Goal: Task Accomplishment & Management: Manage account settings

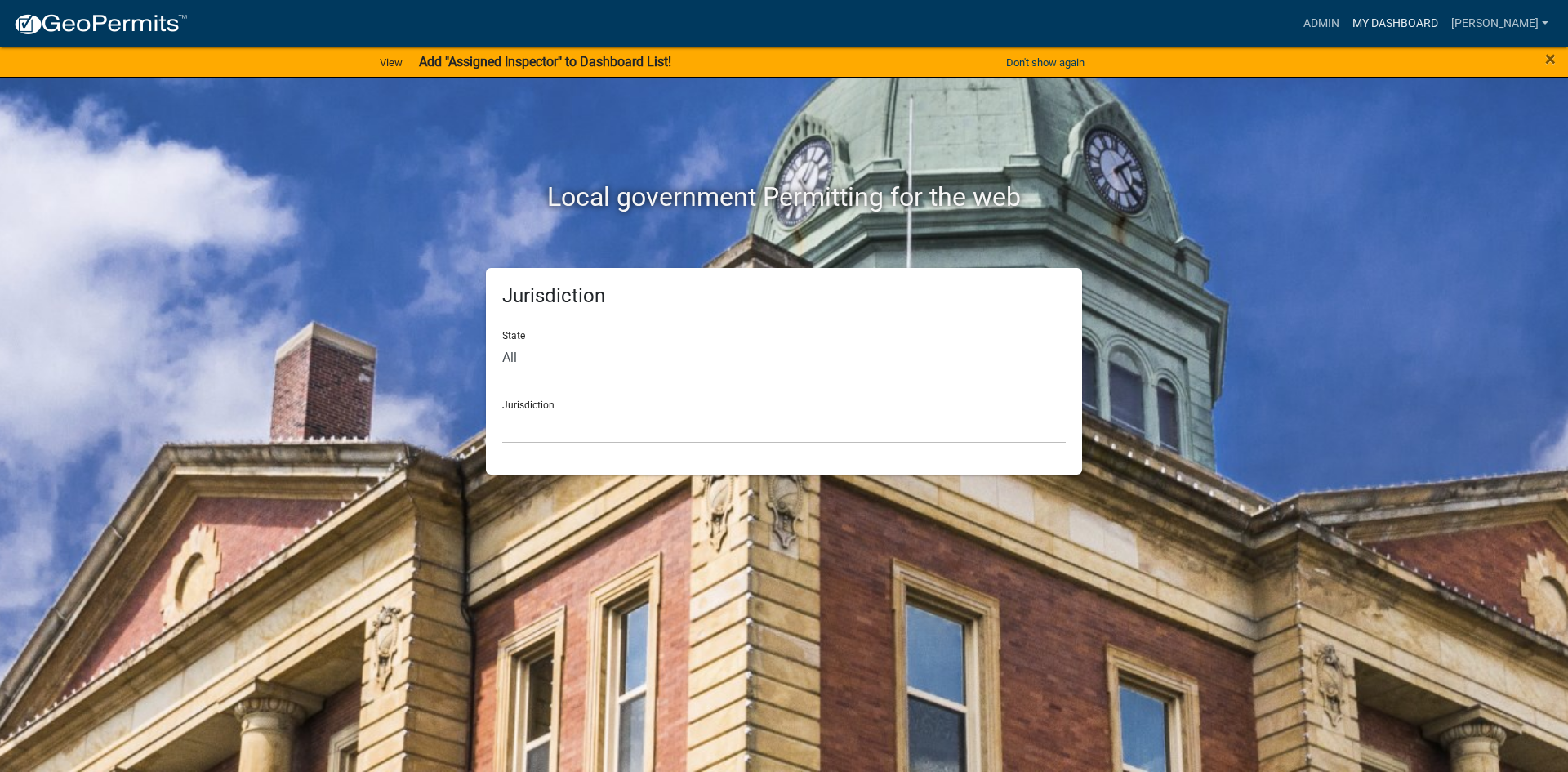
click at [1443, 19] on link "My Dashboard" at bounding box center [1396, 24] width 99 height 31
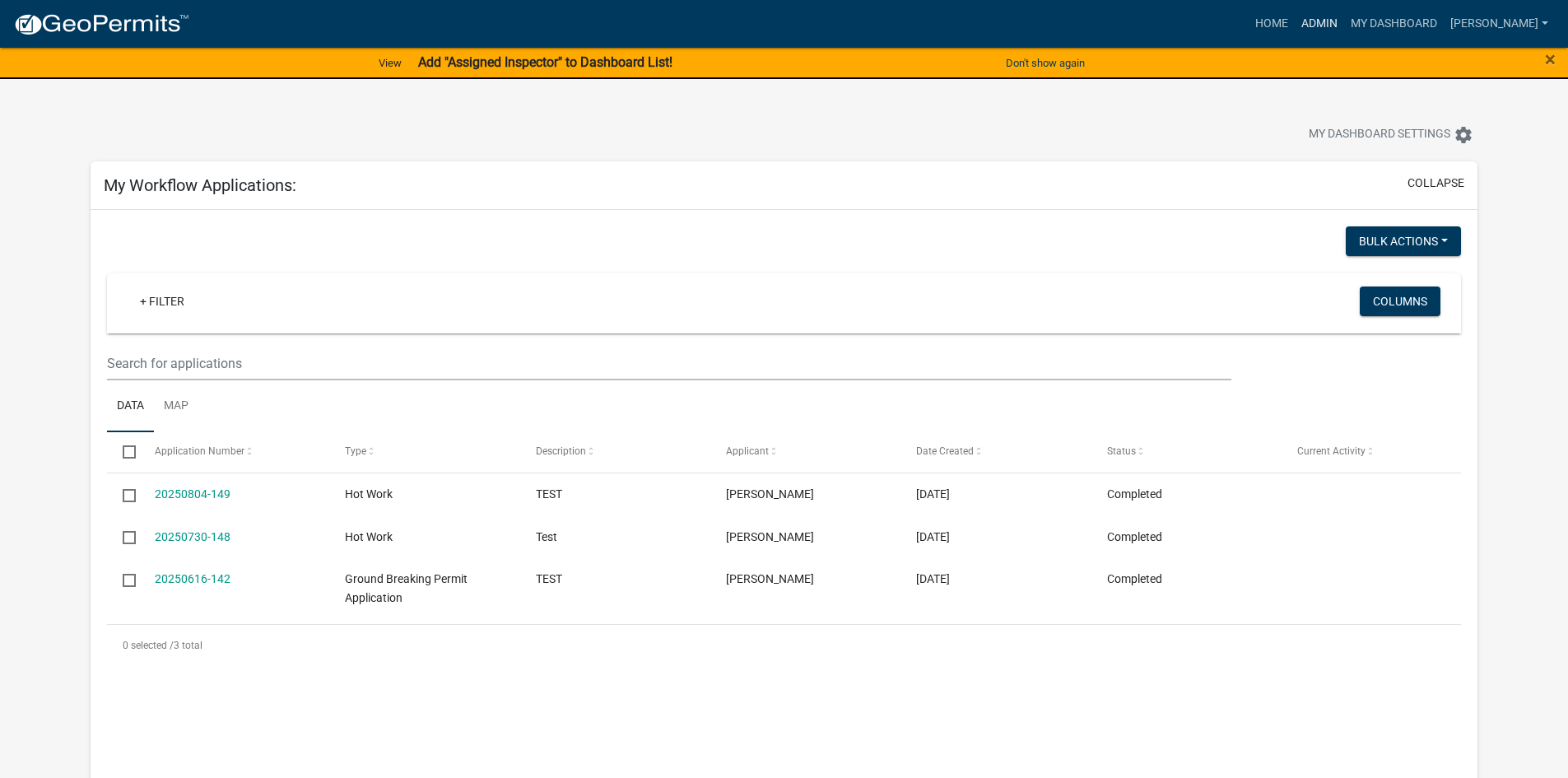
click at [1345, 24] on link "Admin" at bounding box center [1319, 24] width 49 height 32
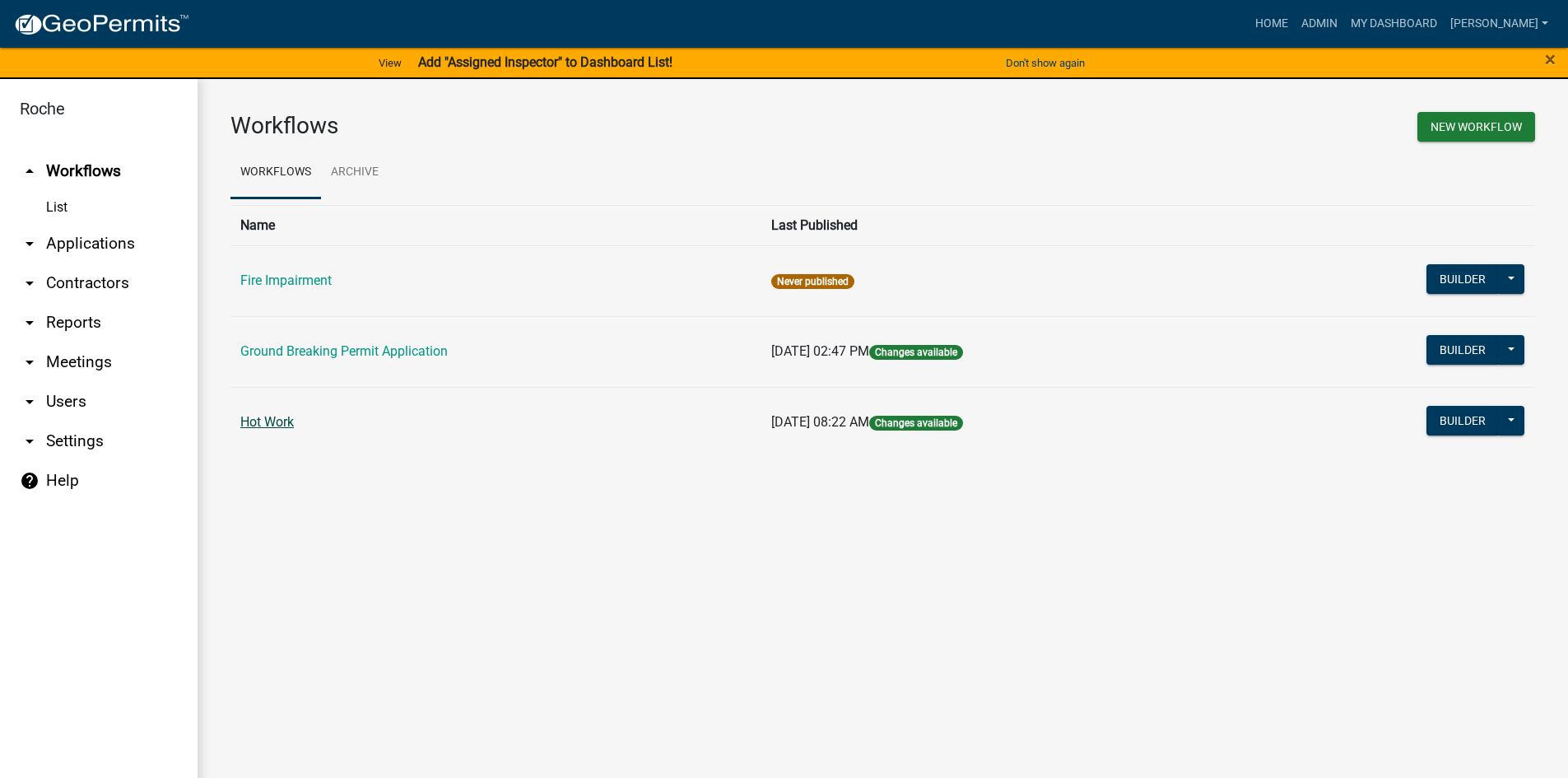
click at [282, 419] on link "Hot Work" at bounding box center [267, 422] width 53 height 16
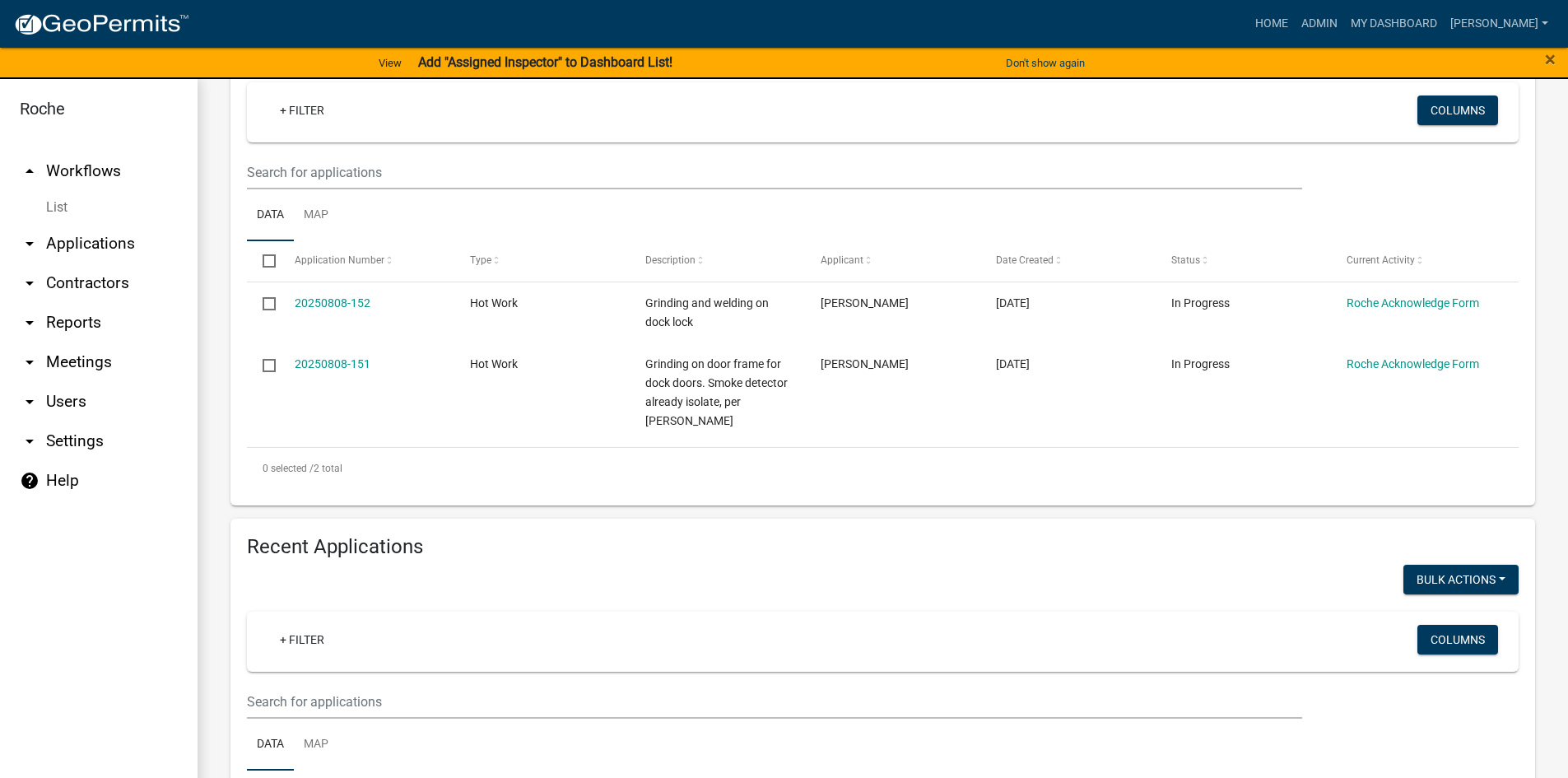
scroll to position [247, 0]
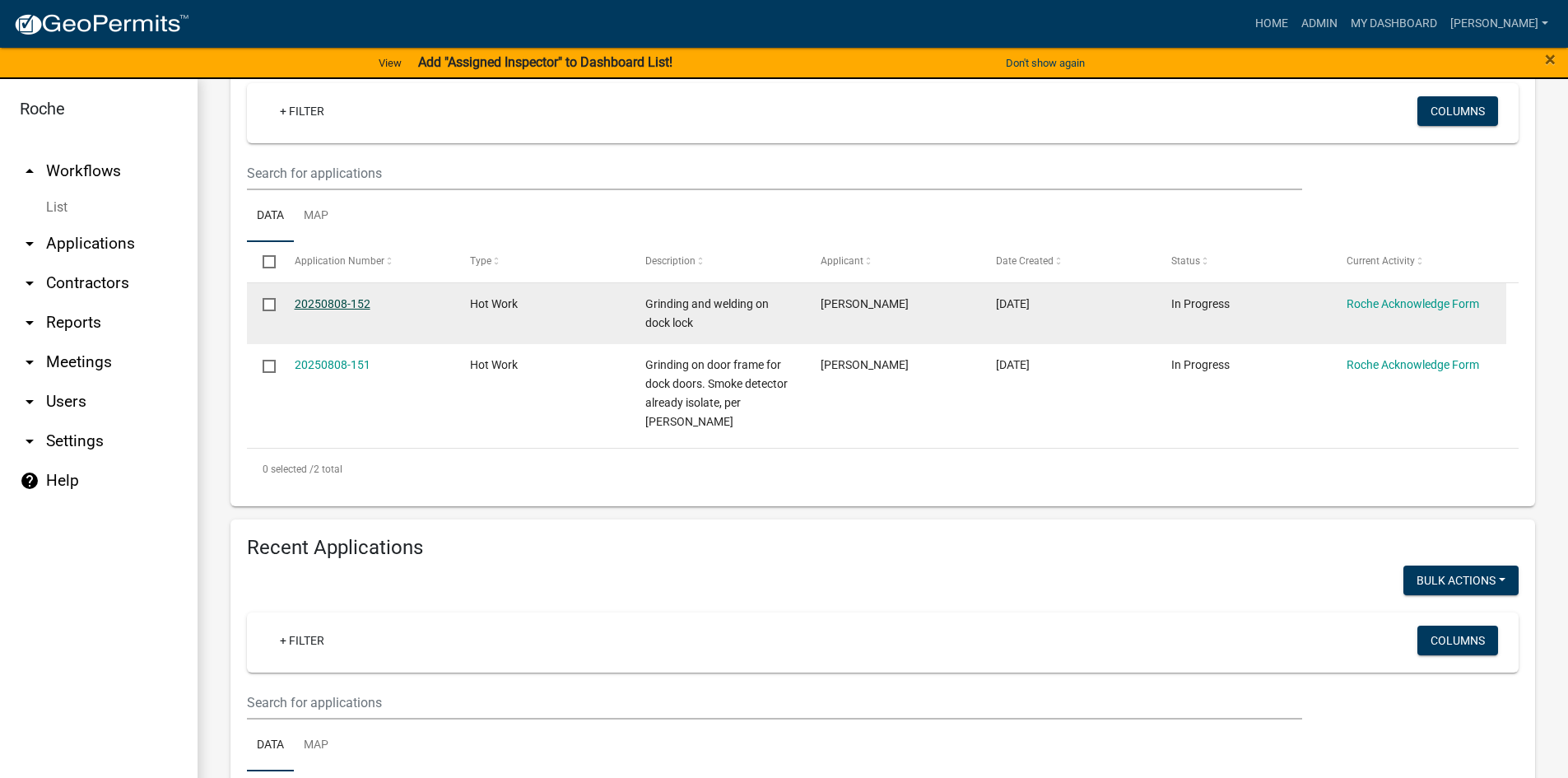
click at [331, 304] on link "20250808-152" at bounding box center [332, 304] width 76 height 13
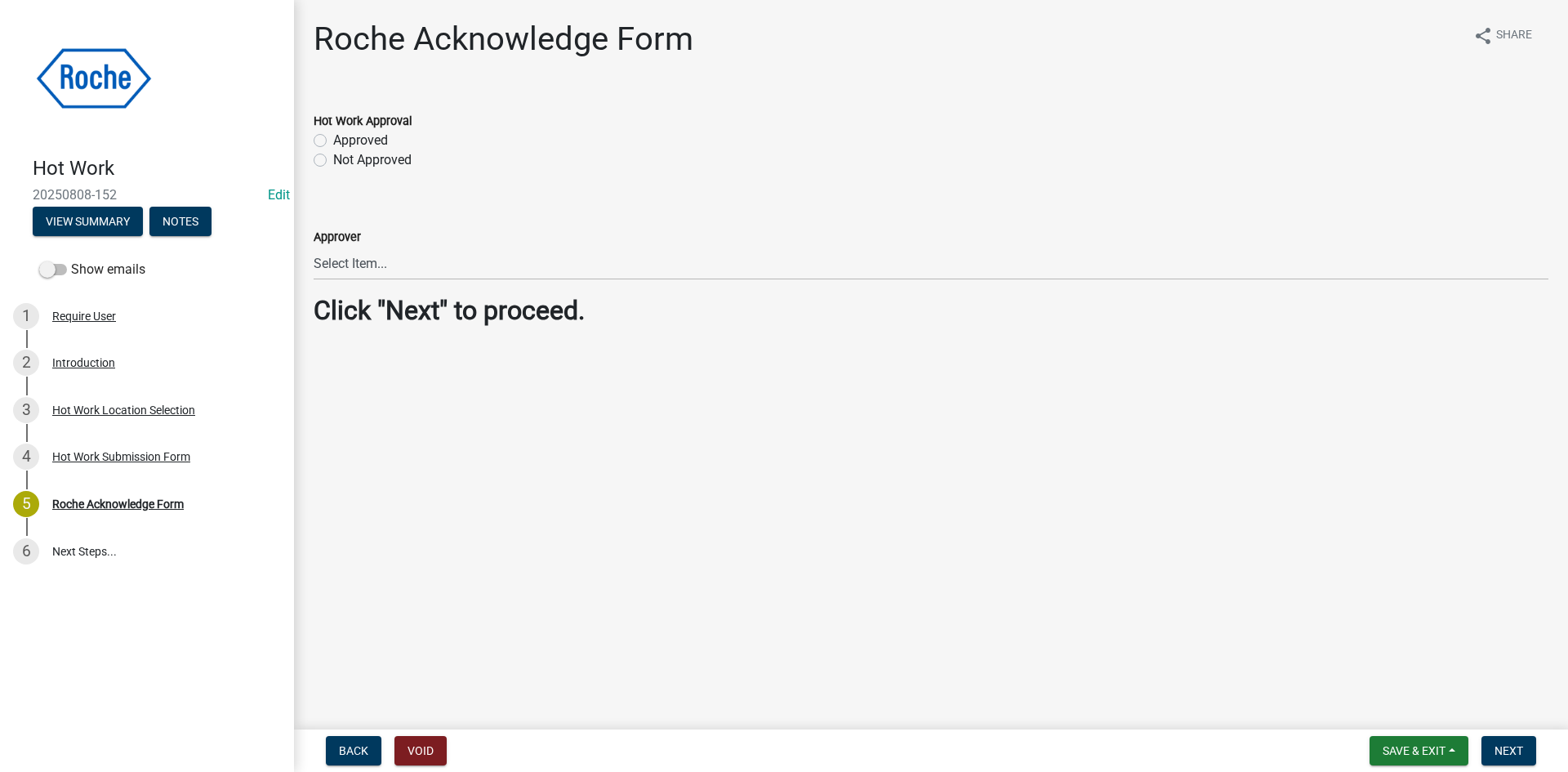
click at [333, 142] on label "Approved" at bounding box center [360, 141] width 54 height 20
click at [333, 142] on input "Approved" at bounding box center [338, 136] width 11 height 11
radio input "true"
click at [1412, 747] on span "Save & Exit" at bounding box center [1414, 751] width 63 height 13
click at [1517, 757] on span "Next" at bounding box center [1509, 751] width 29 height 13
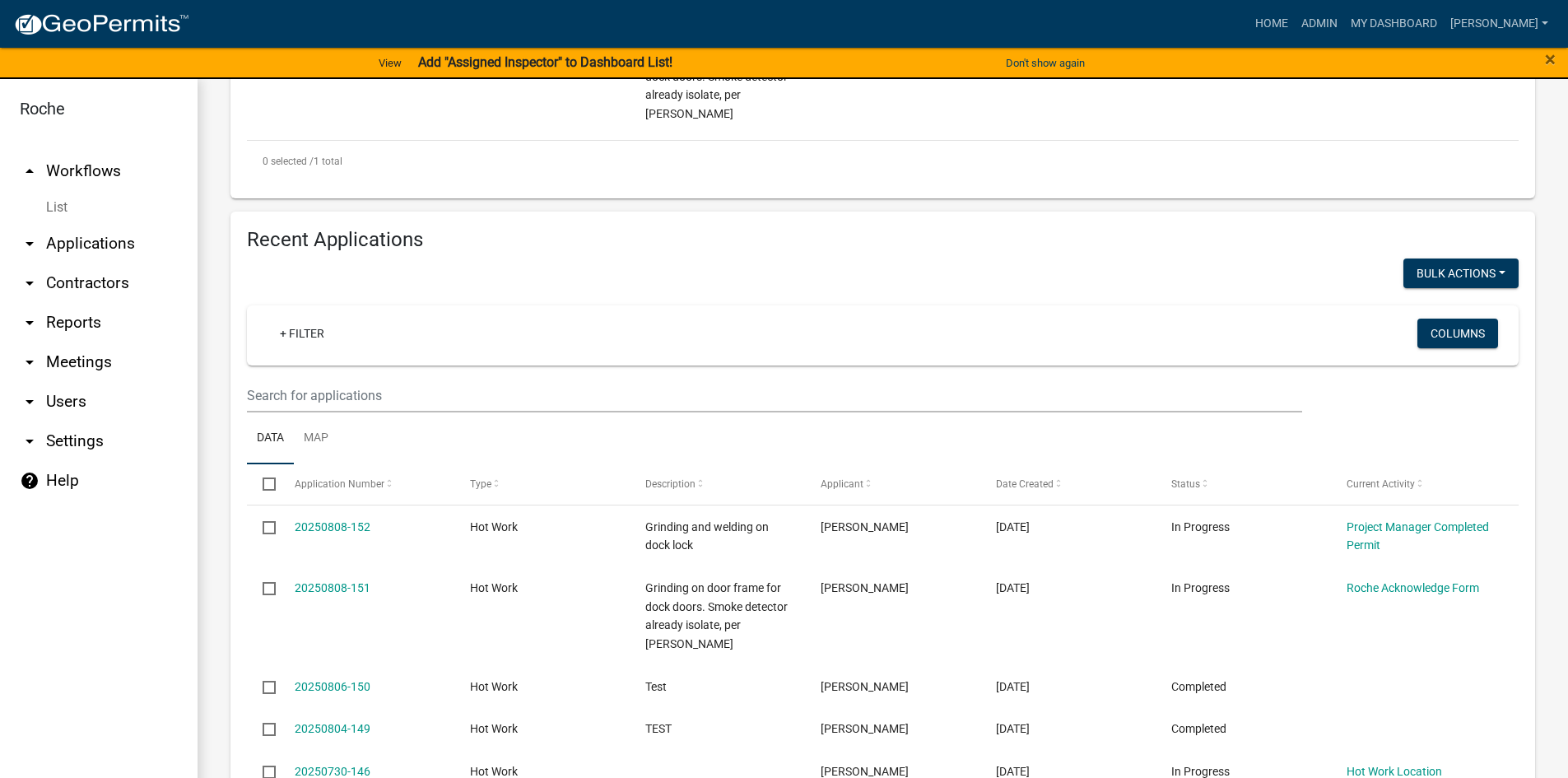
scroll to position [494, 0]
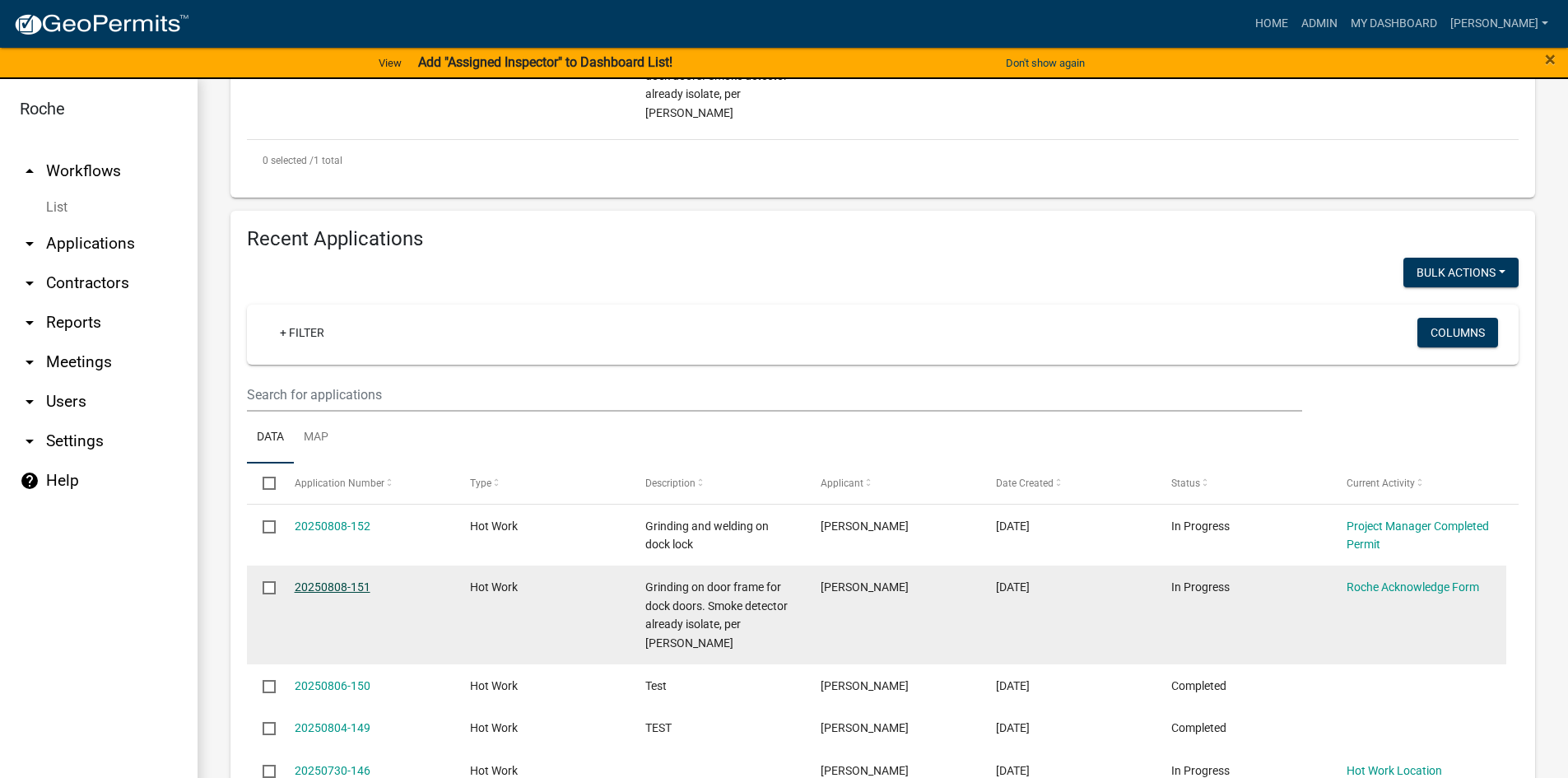
click at [340, 588] on link "20250808-151" at bounding box center [332, 587] width 76 height 13
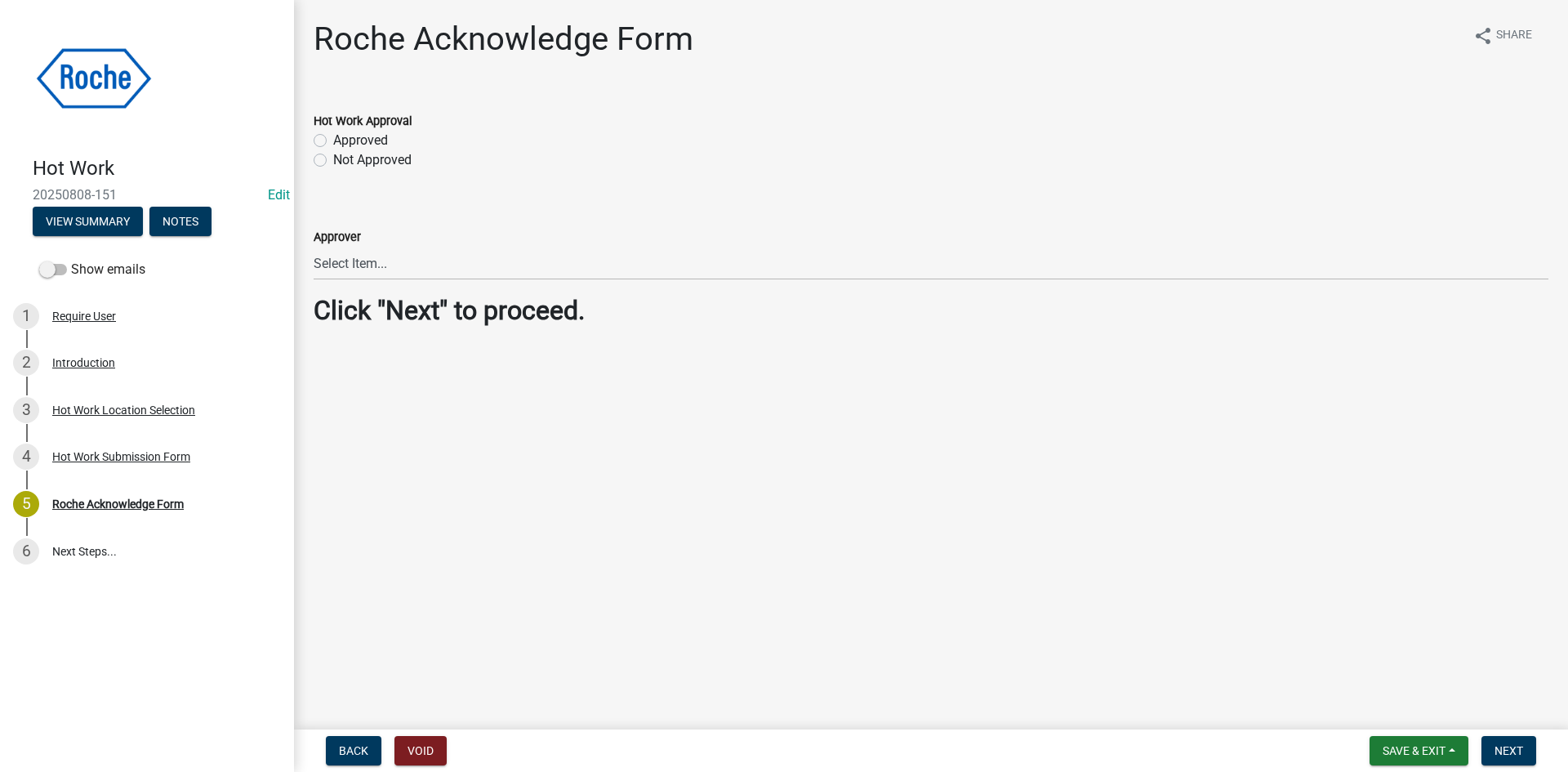
click at [333, 142] on label "Approved" at bounding box center [360, 141] width 54 height 20
click at [333, 142] on input "Approved" at bounding box center [338, 136] width 11 height 11
radio input "true"
click at [1523, 746] on span "Next" at bounding box center [1509, 751] width 29 height 13
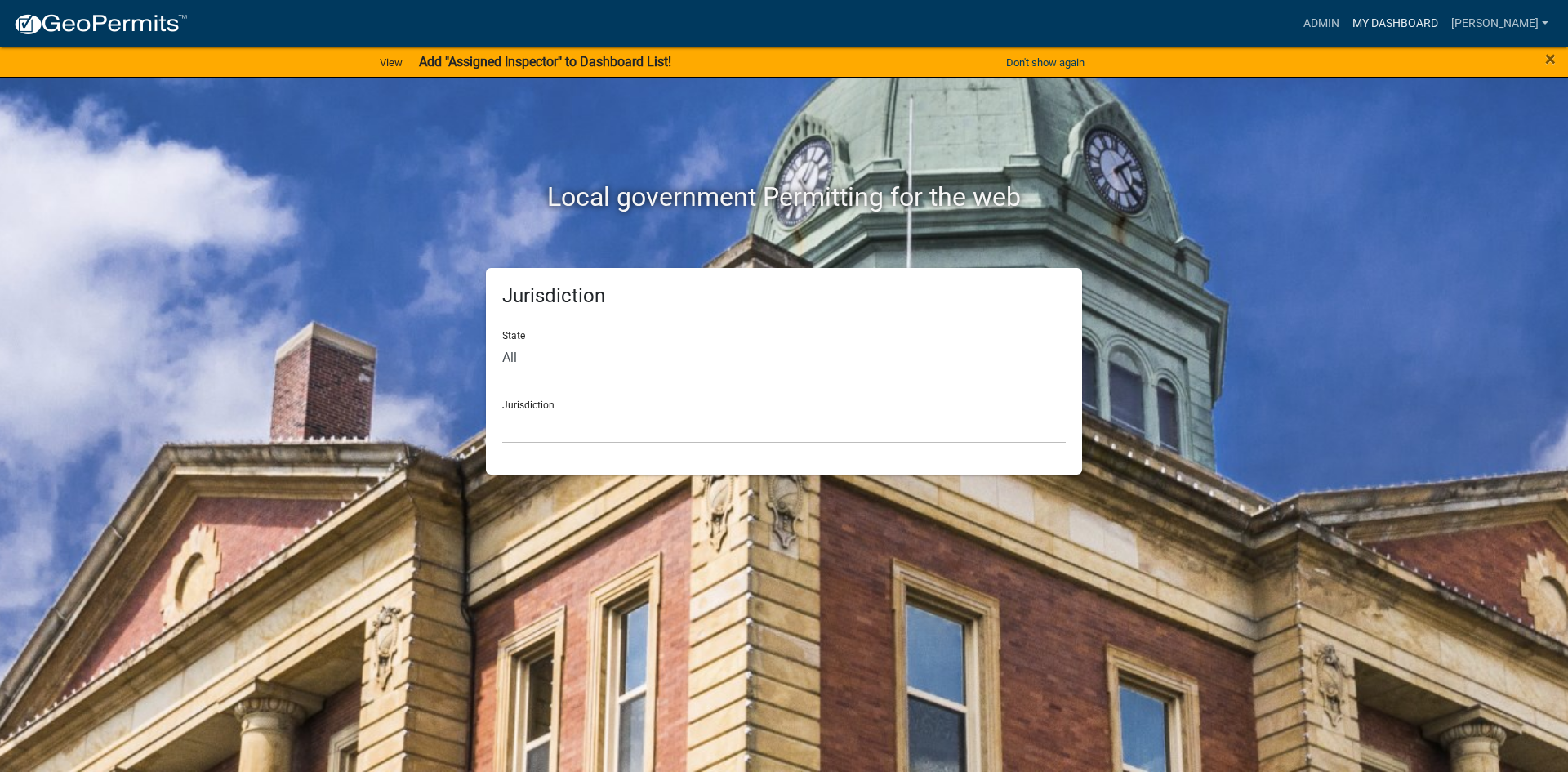
click at [1432, 17] on link "My Dashboard" at bounding box center [1396, 24] width 99 height 31
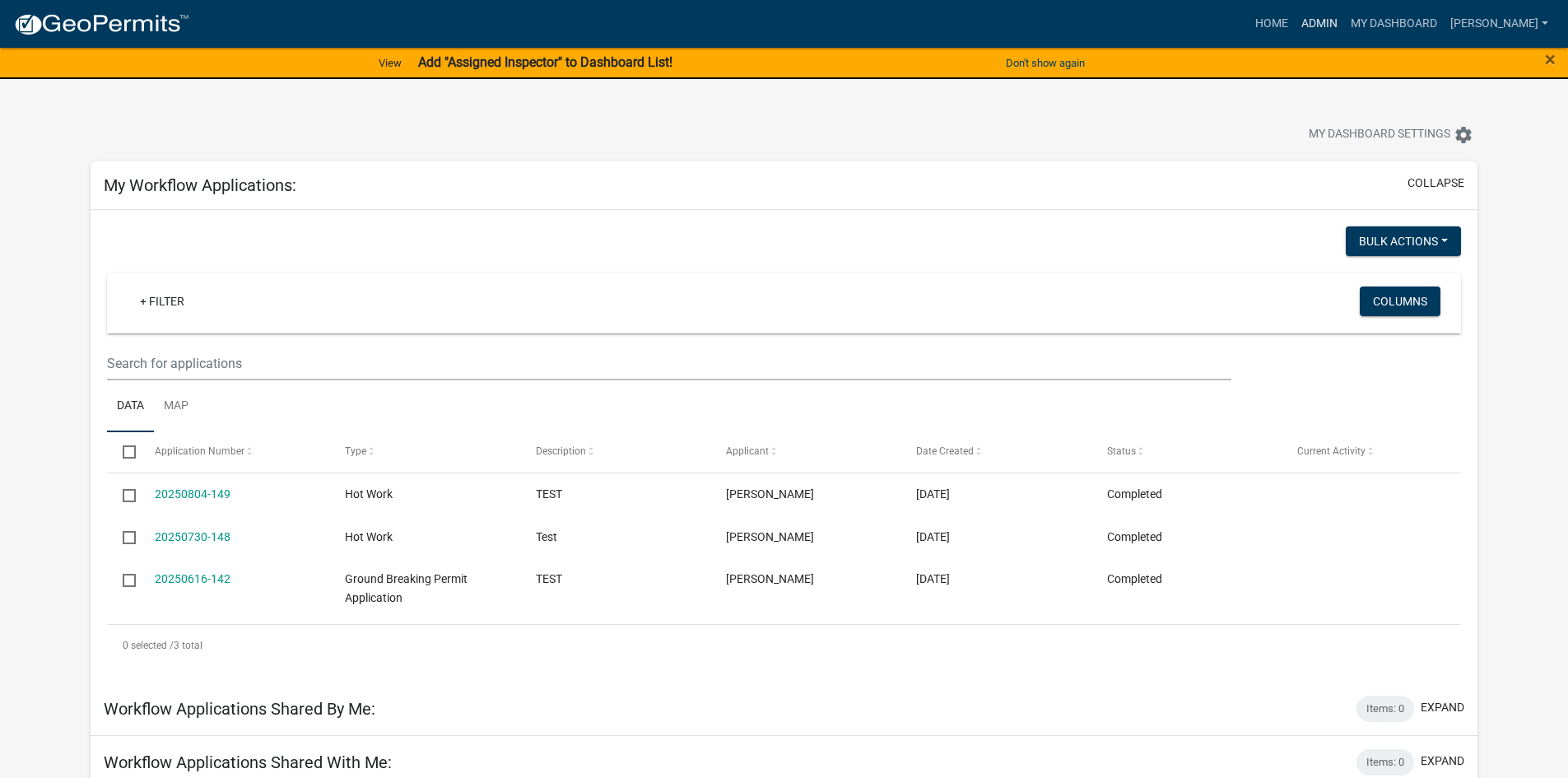
click at [1345, 27] on link "Admin" at bounding box center [1319, 24] width 49 height 32
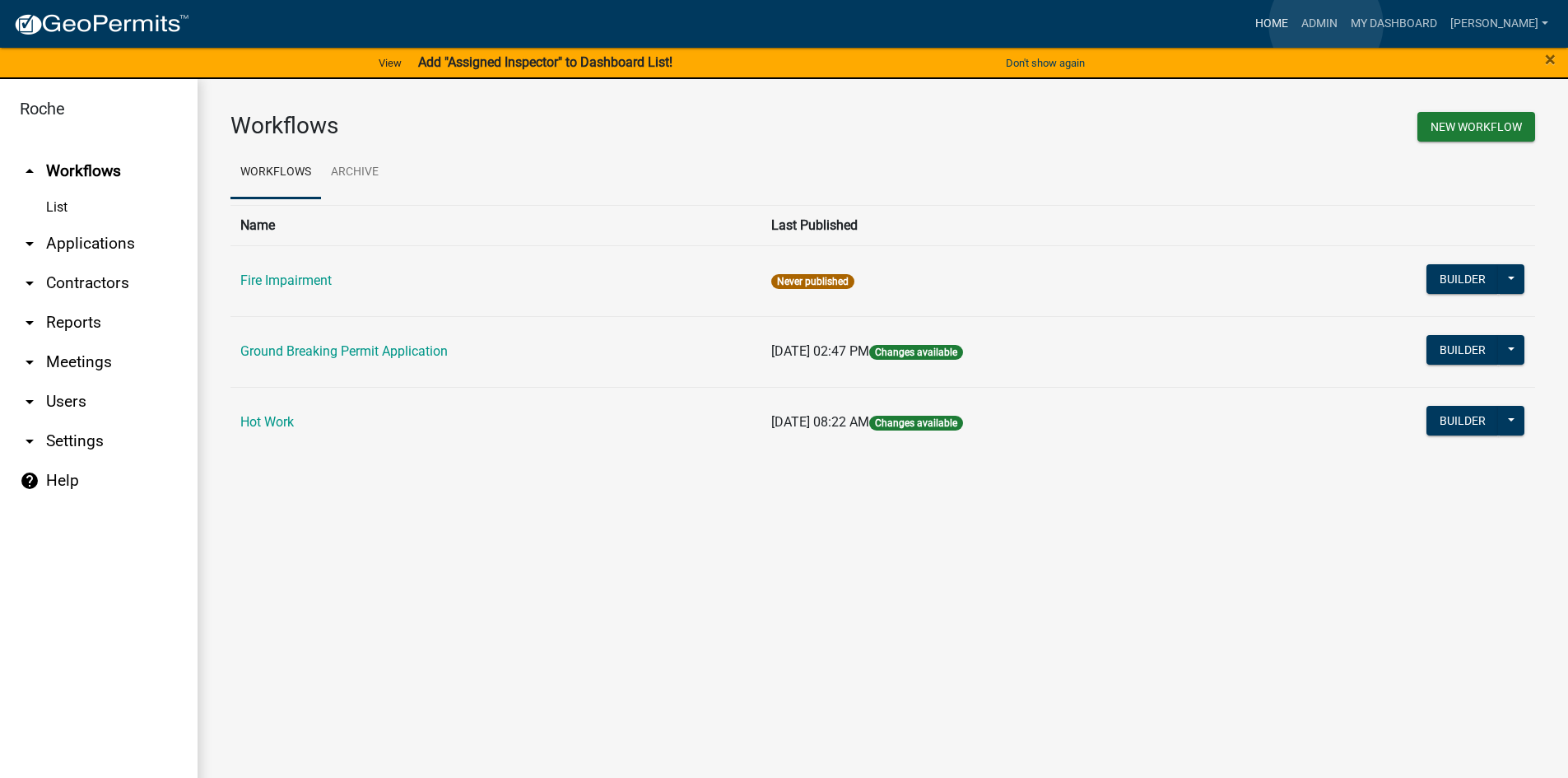
click at [1295, 25] on link "Home" at bounding box center [1272, 24] width 47 height 32
click at [289, 280] on link "Fire Impairment" at bounding box center [286, 280] width 91 height 16
click at [331, 344] on link "Ground Breaking Permit Application" at bounding box center [344, 350] width 208 height 16
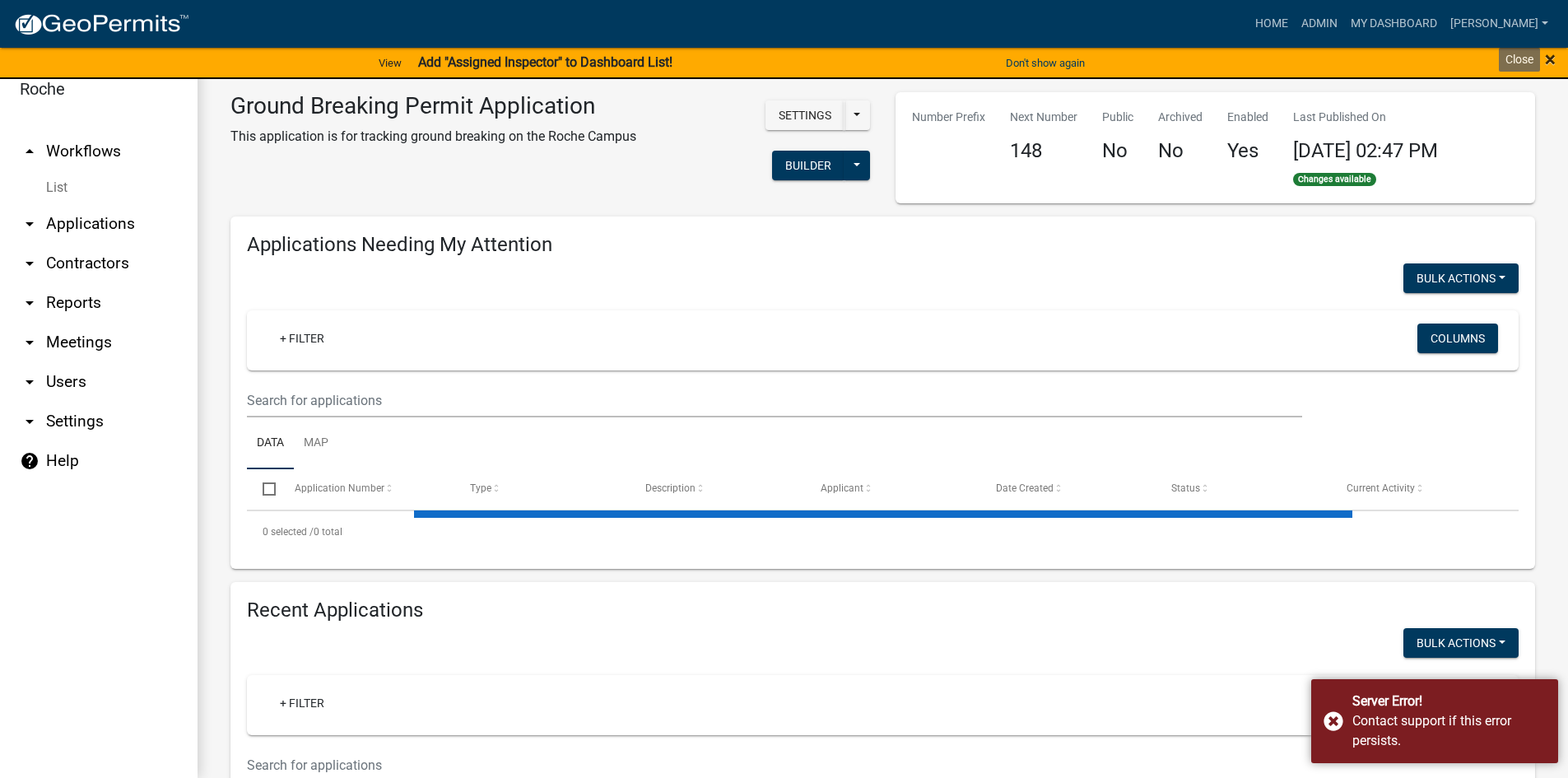
click at [1549, 58] on span "×" at bounding box center [1551, 59] width 11 height 23
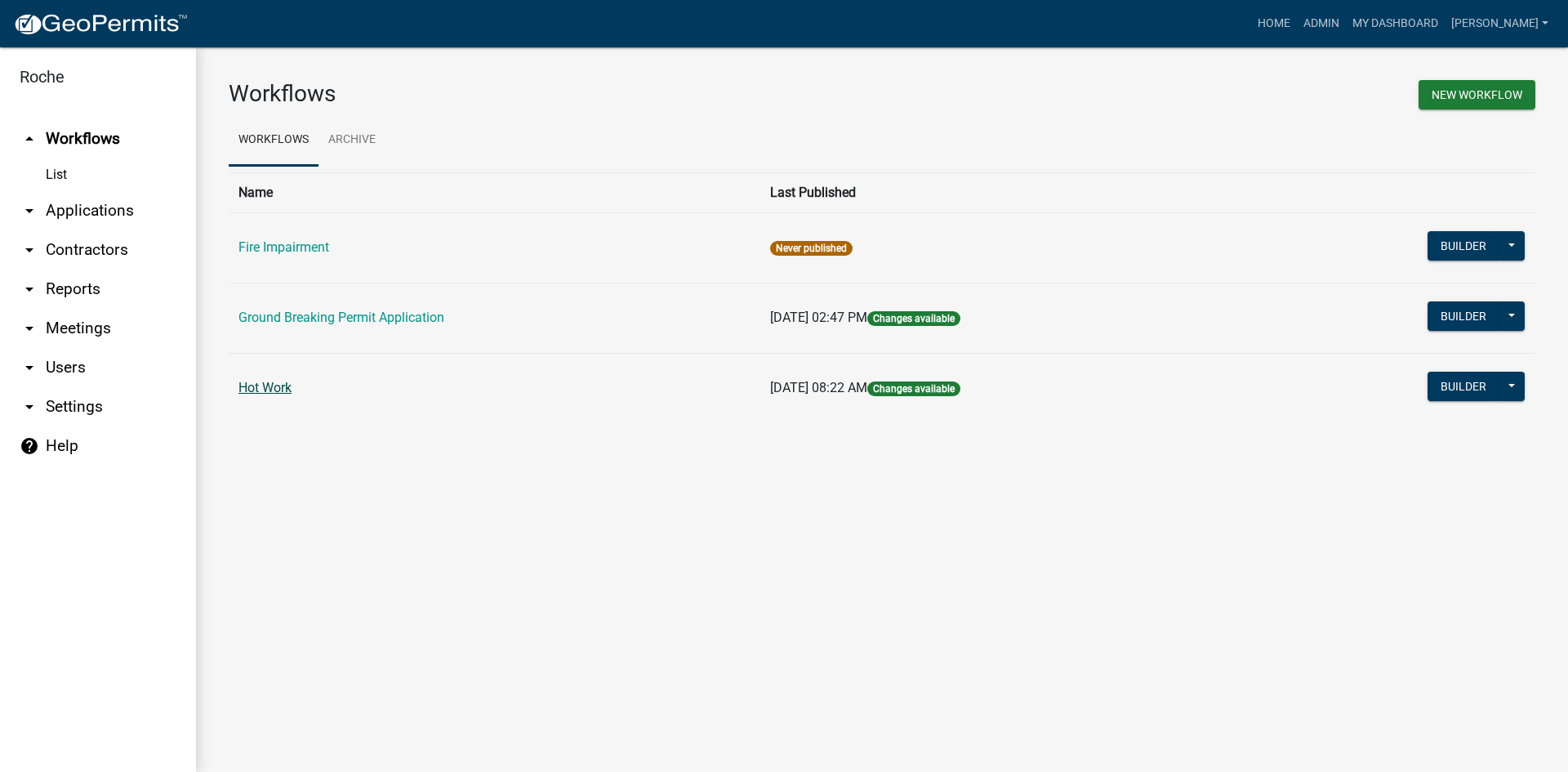
click at [263, 390] on link "Hot Work" at bounding box center [264, 387] width 53 height 16
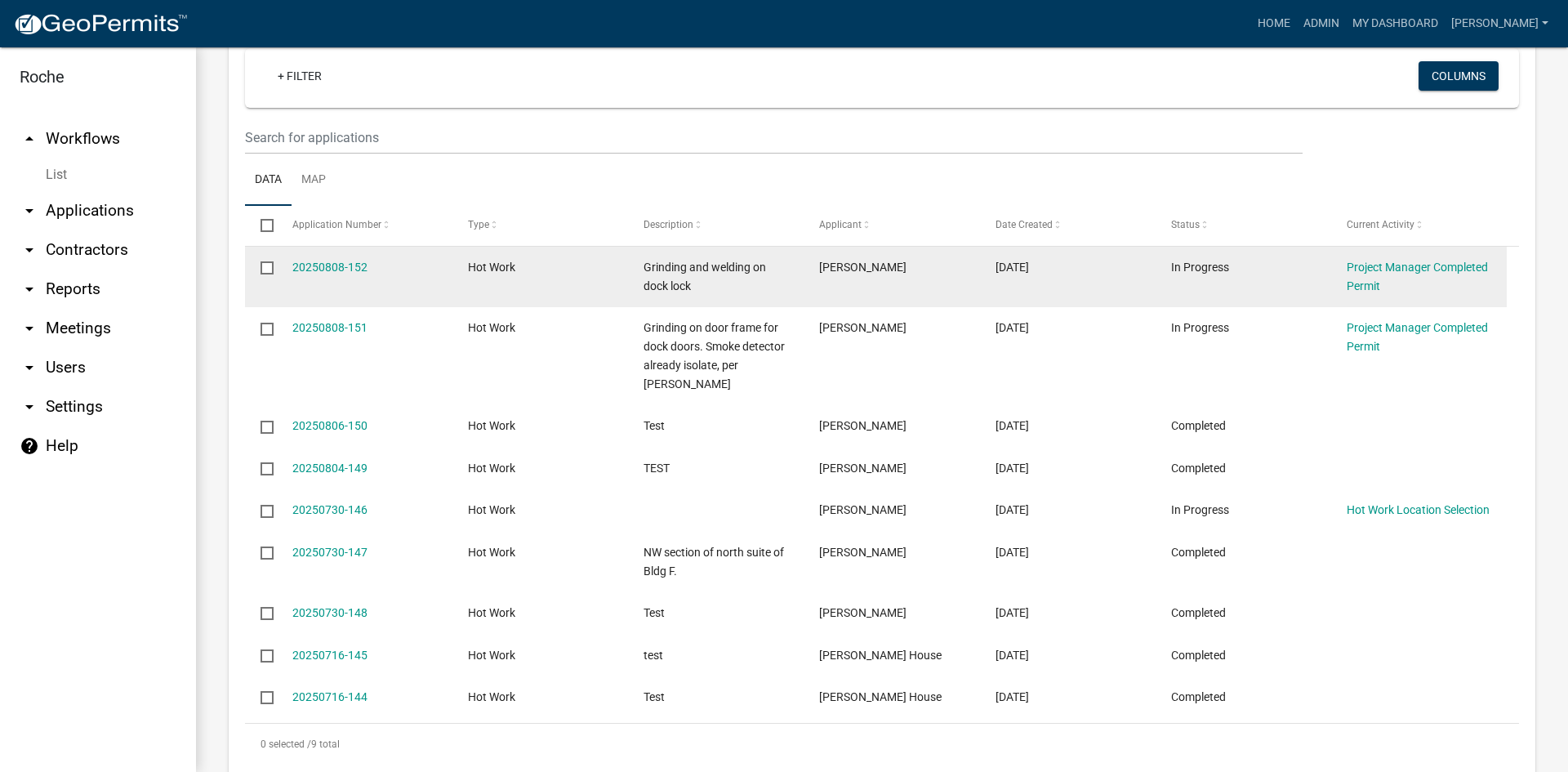
scroll to position [653, 0]
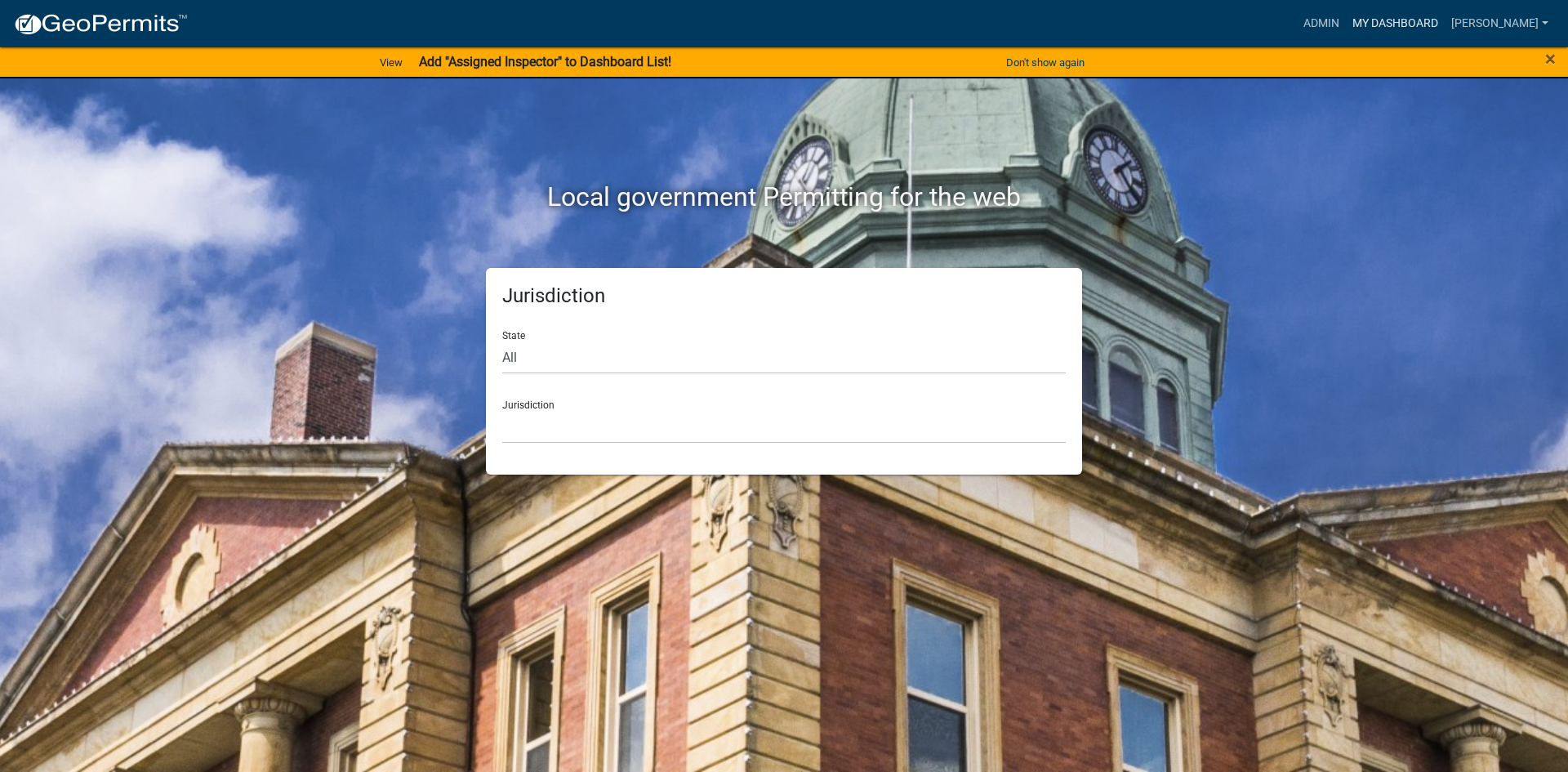
click at [1397, 12] on link "My Dashboard" at bounding box center [1396, 24] width 99 height 31
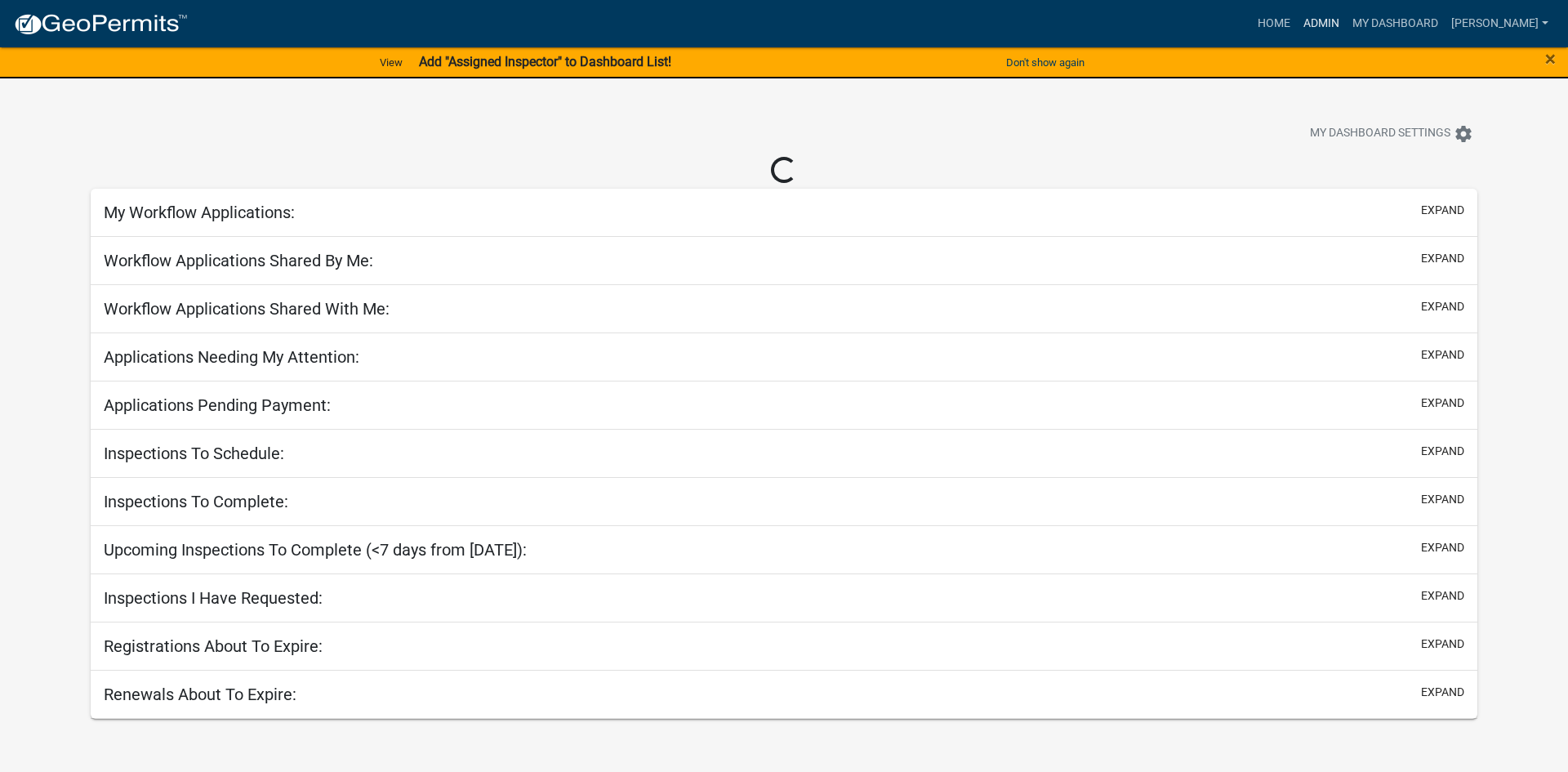
drag, startPoint x: 1397, startPoint y: 12, endPoint x: 1369, endPoint y: 28, distance: 32.2
click at [1346, 28] on link "Admin" at bounding box center [1321, 24] width 49 height 31
click at [1346, 22] on link "Admin" at bounding box center [1321, 24] width 49 height 31
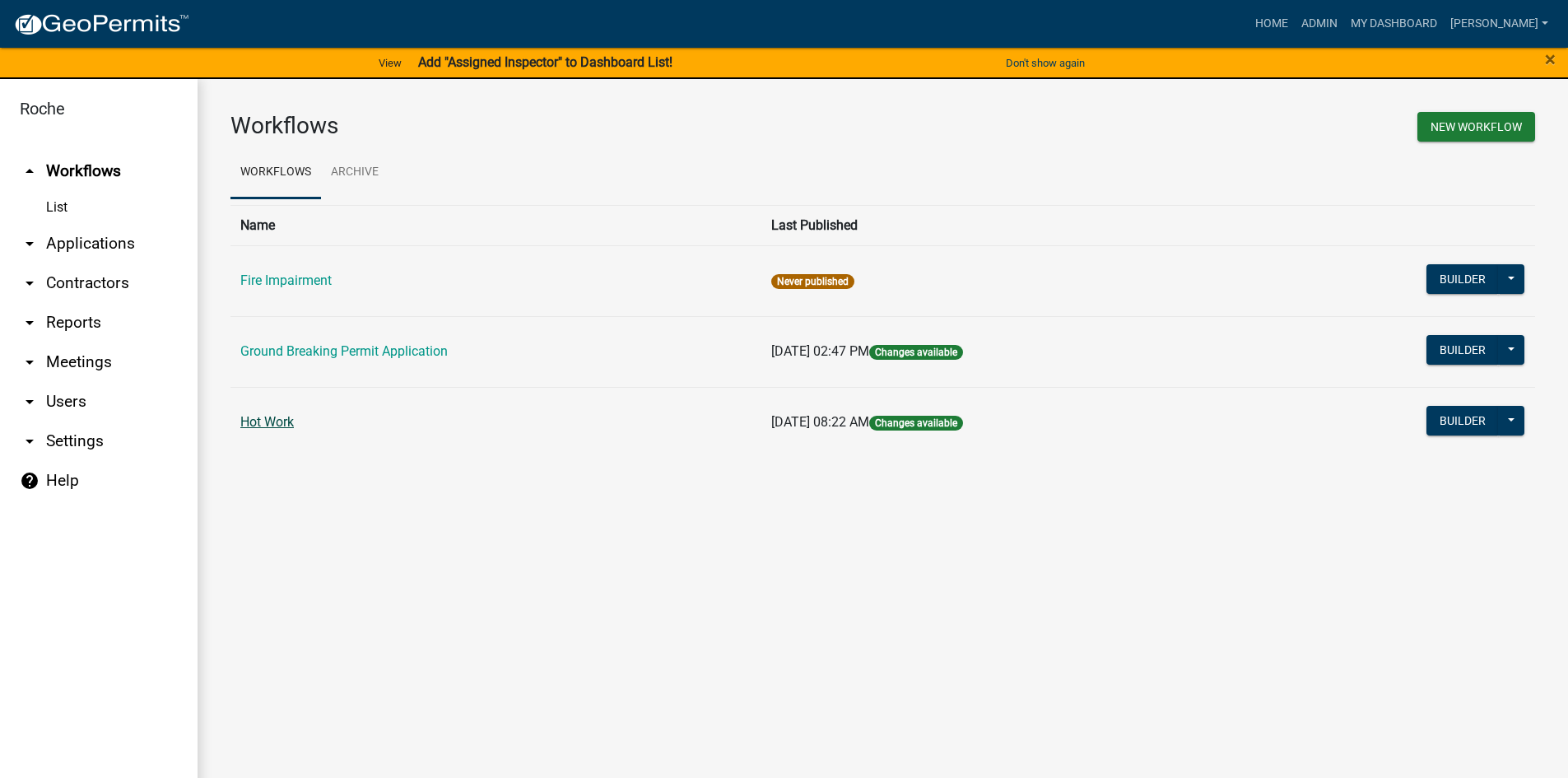
click at [277, 419] on link "Hot Work" at bounding box center [267, 422] width 53 height 16
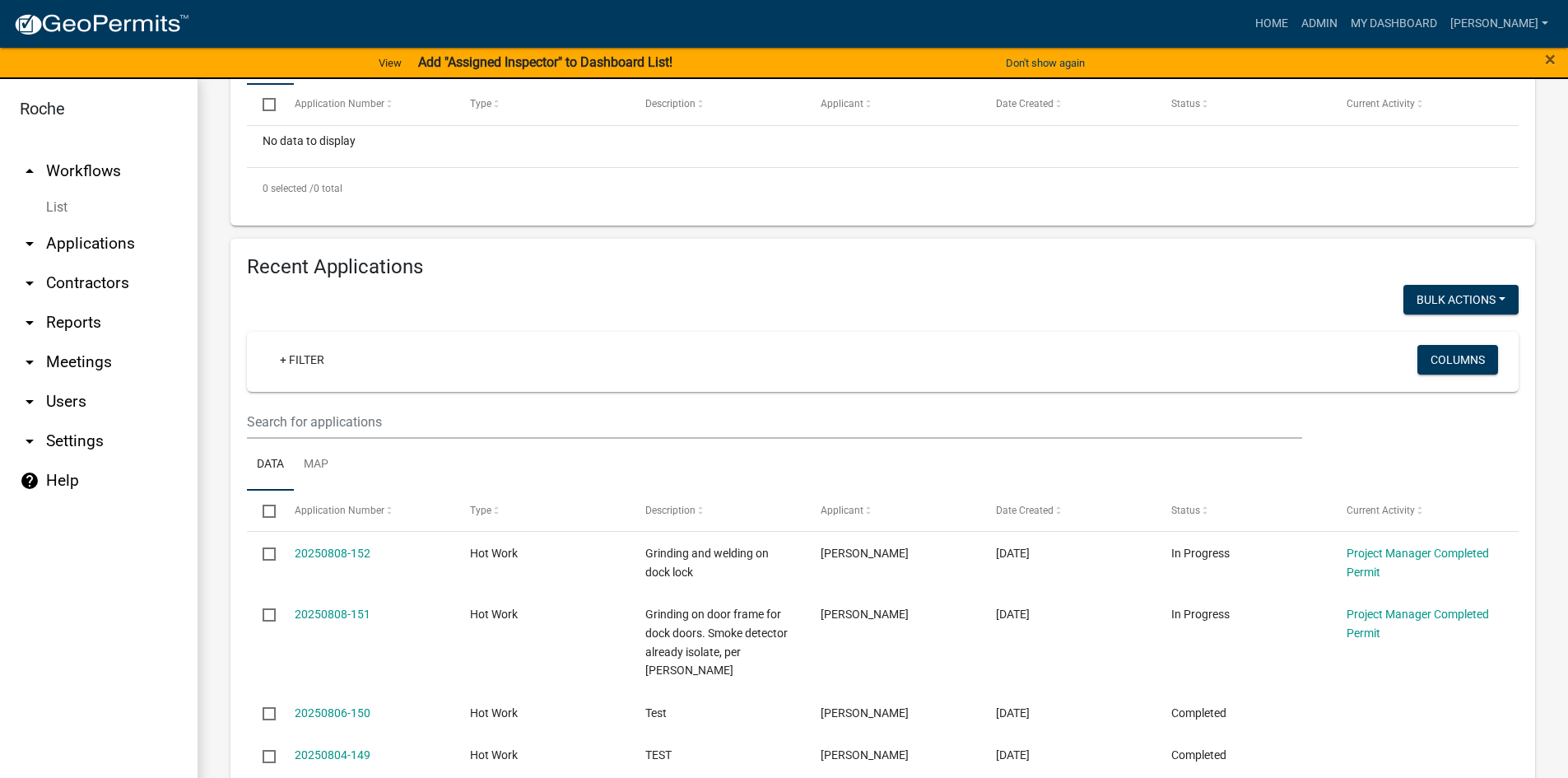
scroll to position [400, 0]
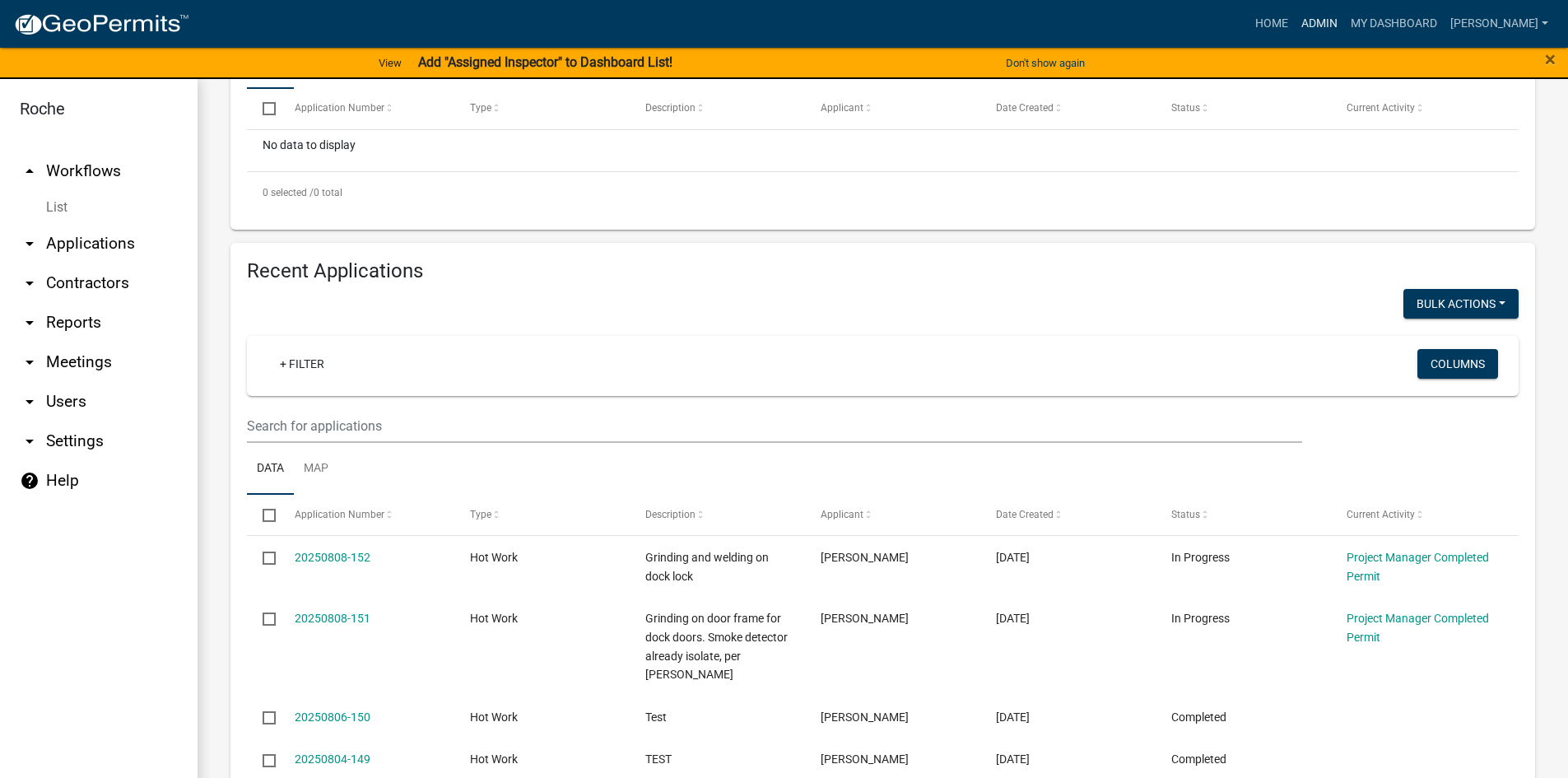
click at [1345, 25] on link "Admin" at bounding box center [1319, 24] width 49 height 32
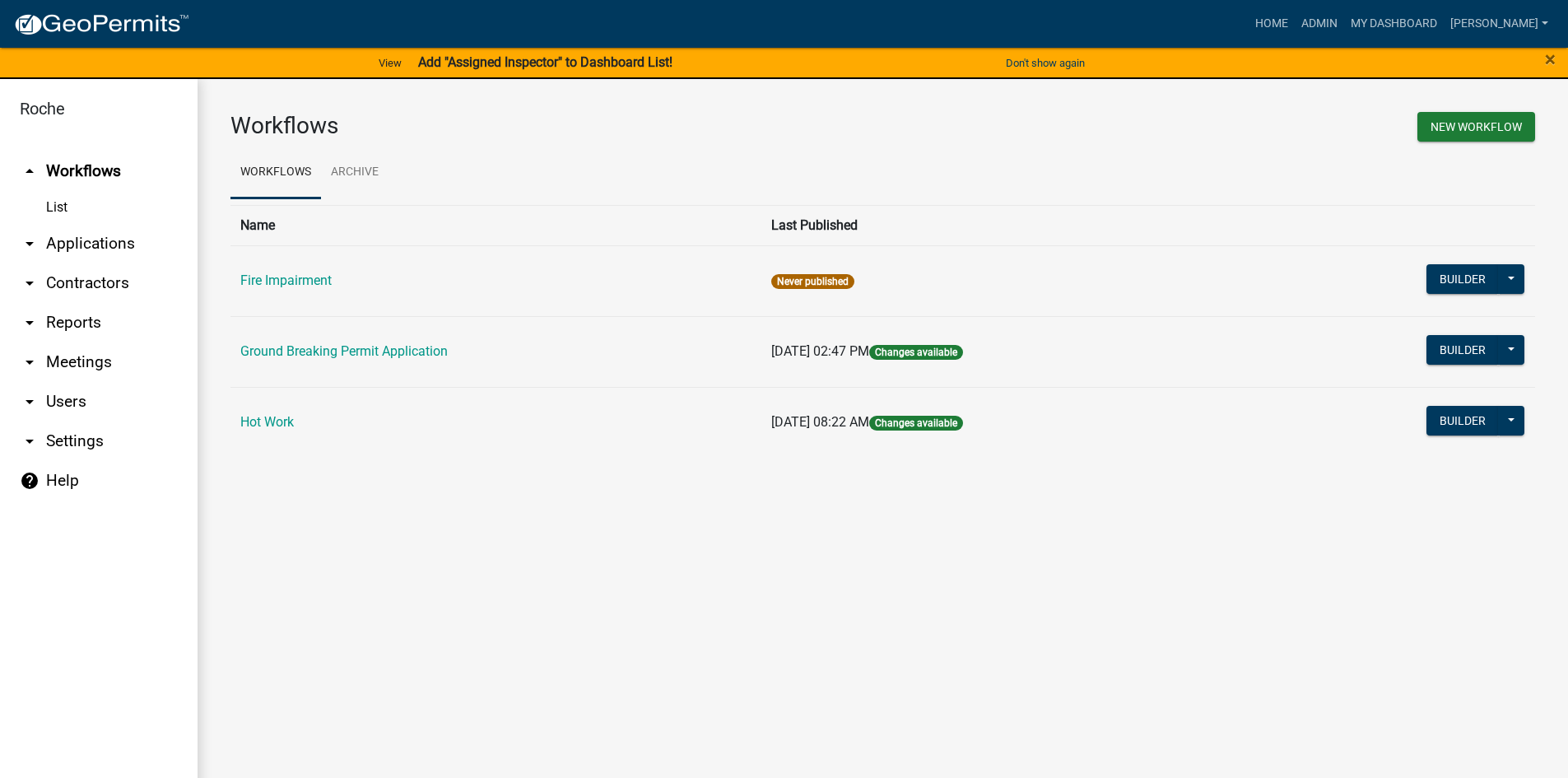
click at [52, 407] on link "arrow_drop_down Users" at bounding box center [99, 402] width 198 height 40
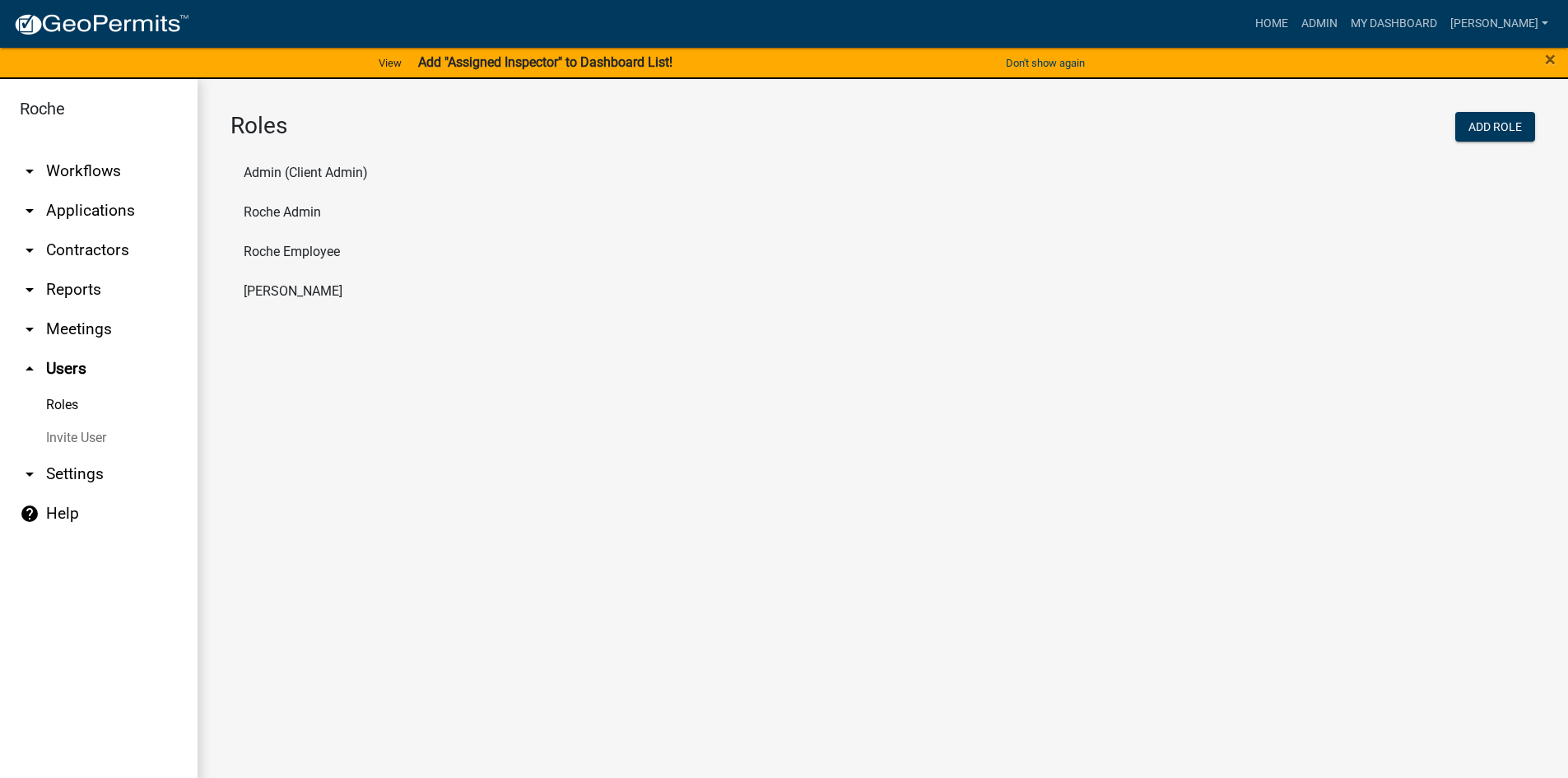
click at [281, 247] on li "Roche Employee" at bounding box center [883, 252] width 1305 height 40
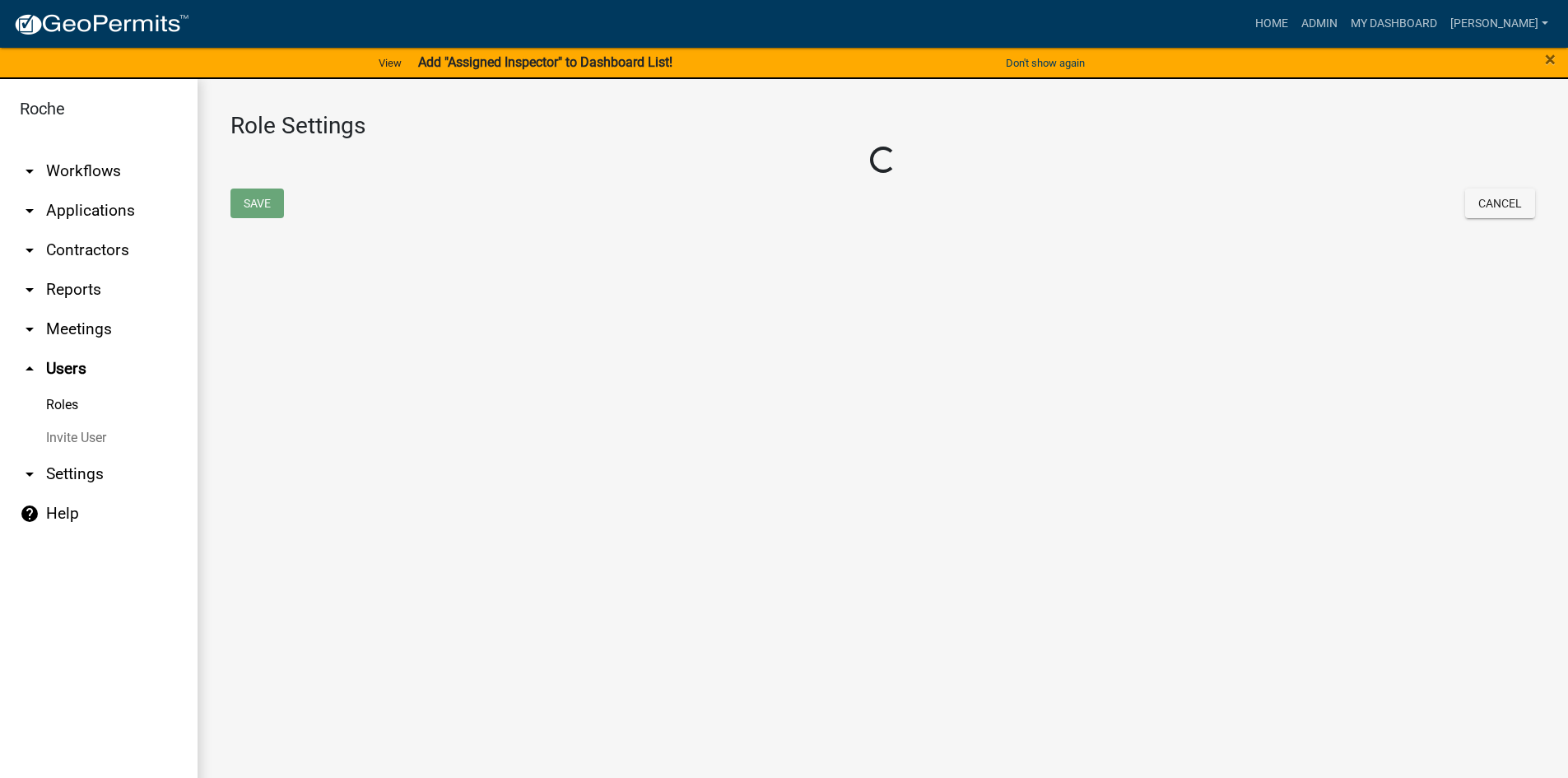
select select "3: orange"
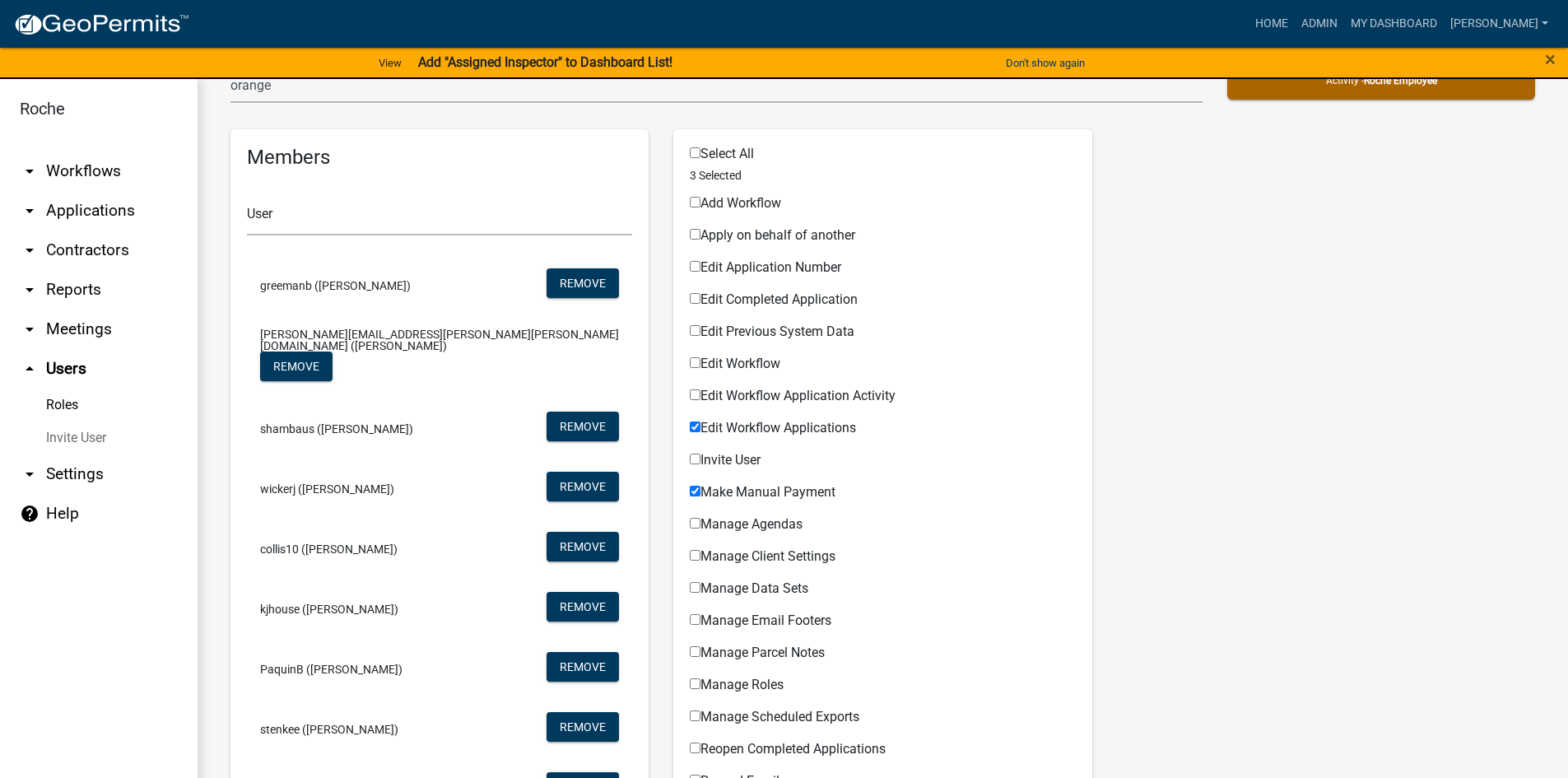
scroll to position [164, 0]
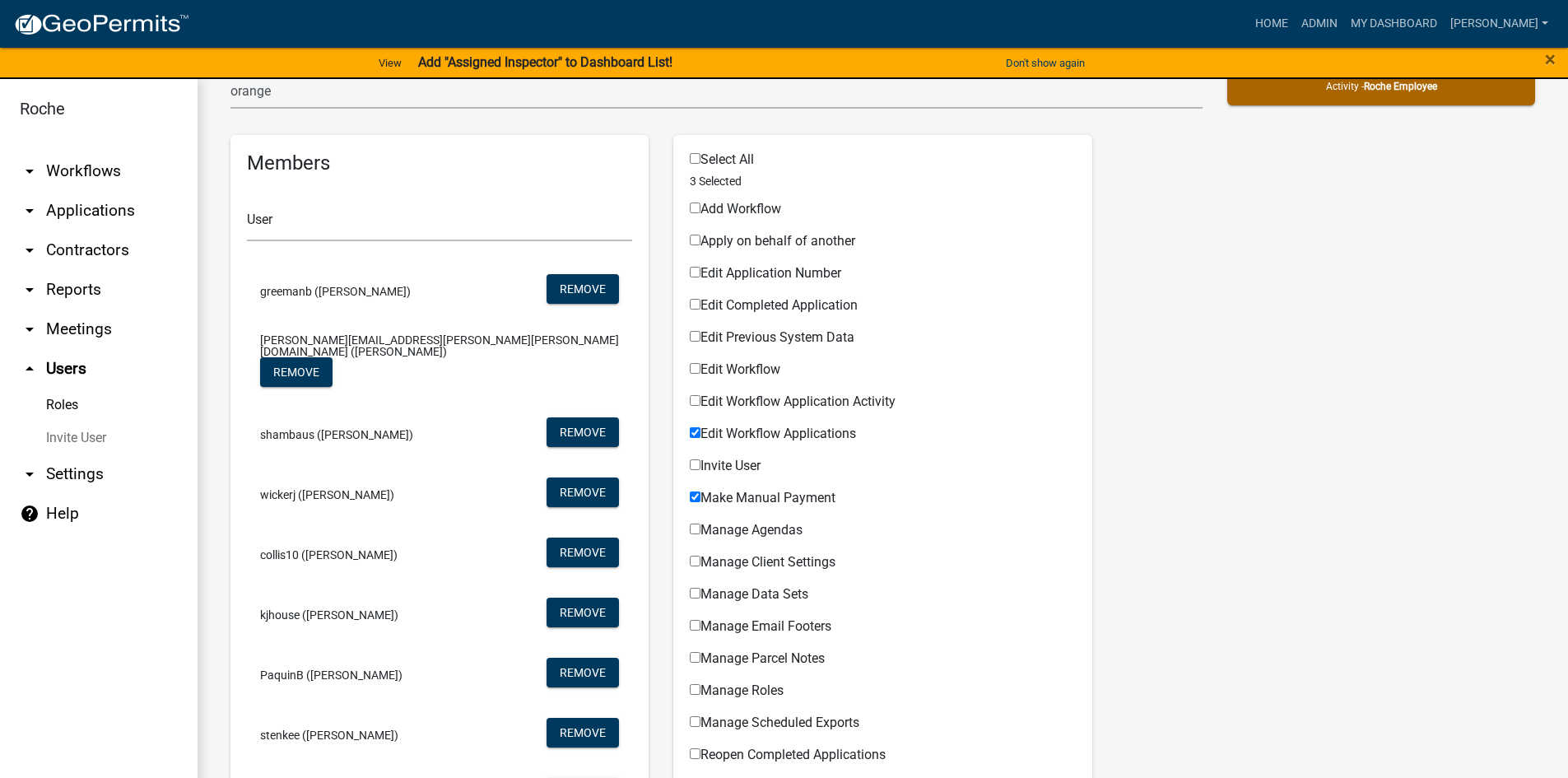
click at [57, 404] on link "Roles" at bounding box center [99, 405] width 198 height 33
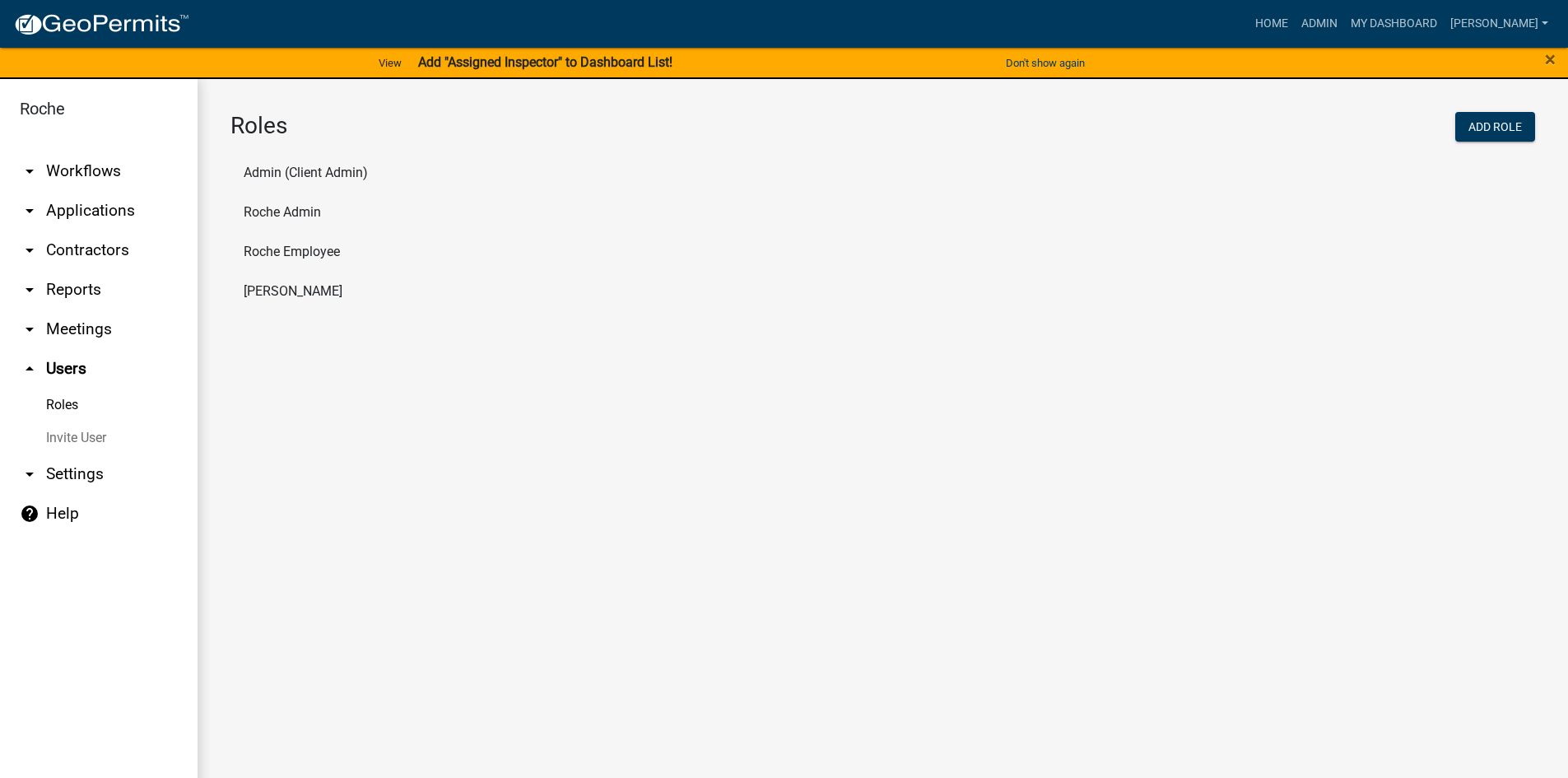
click at [298, 167] on li "Admin (Client Admin)" at bounding box center [883, 173] width 1305 height 40
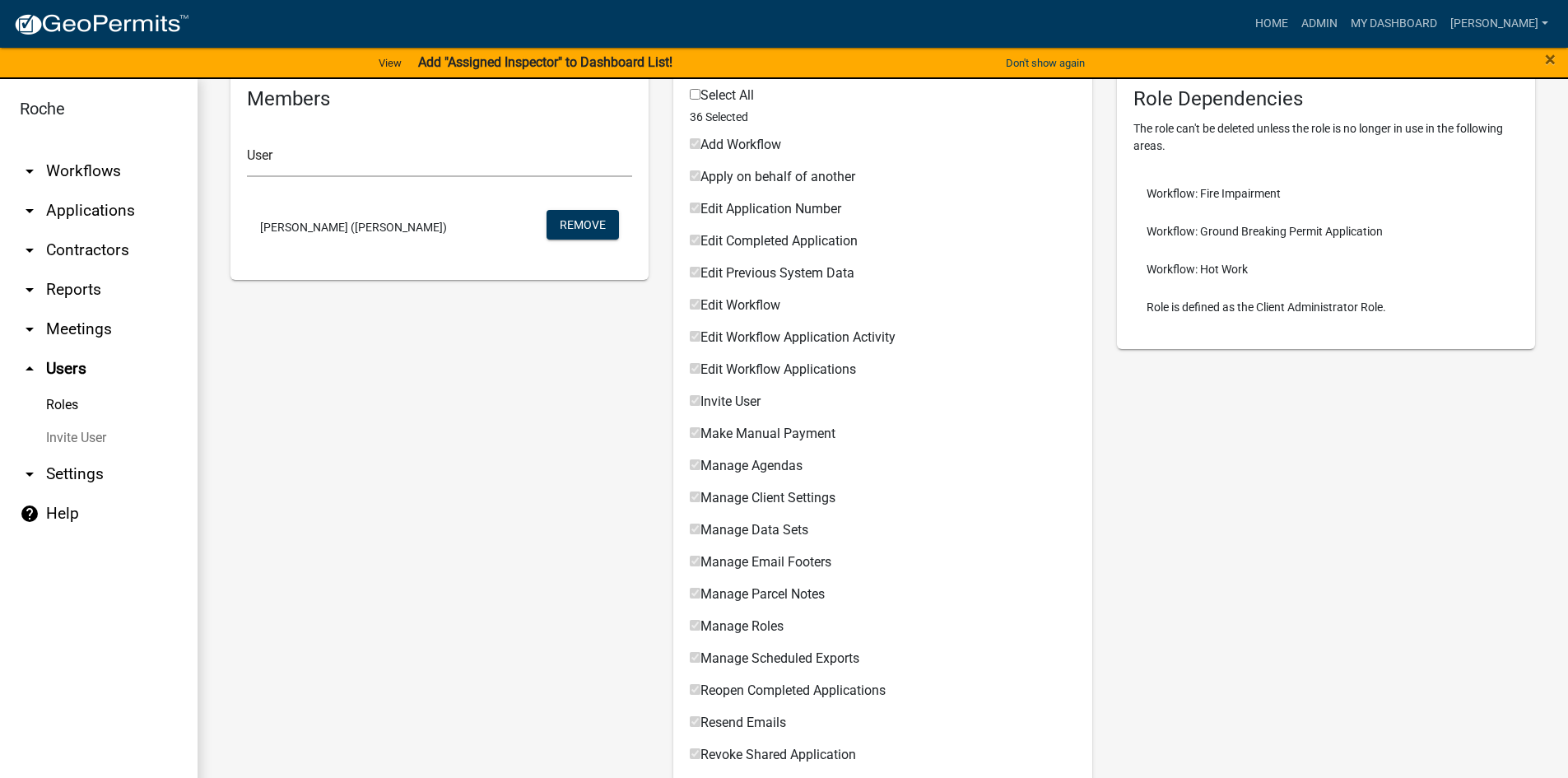
scroll to position [1, 0]
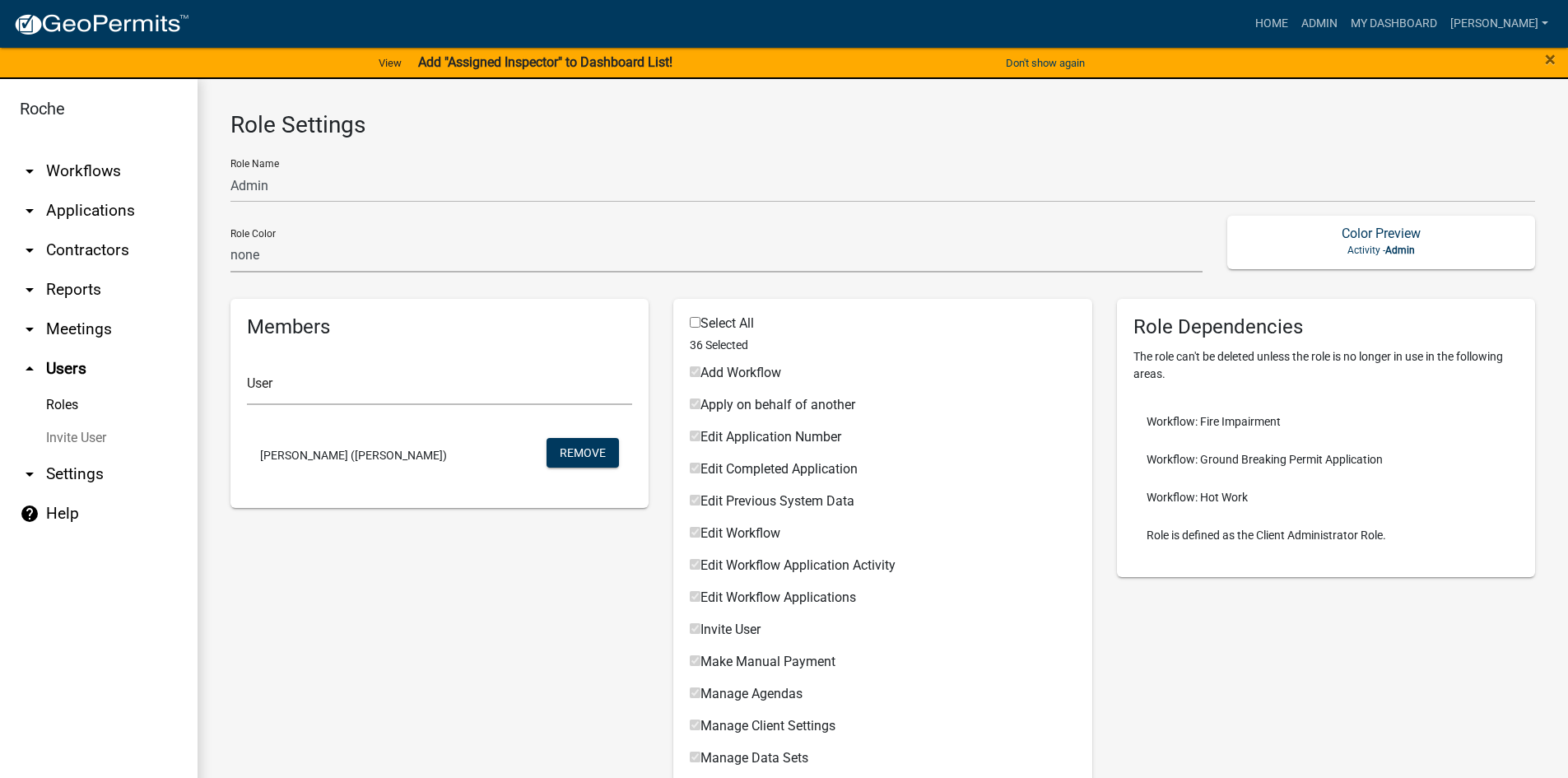
click at [70, 403] on link "Roles" at bounding box center [99, 405] width 198 height 33
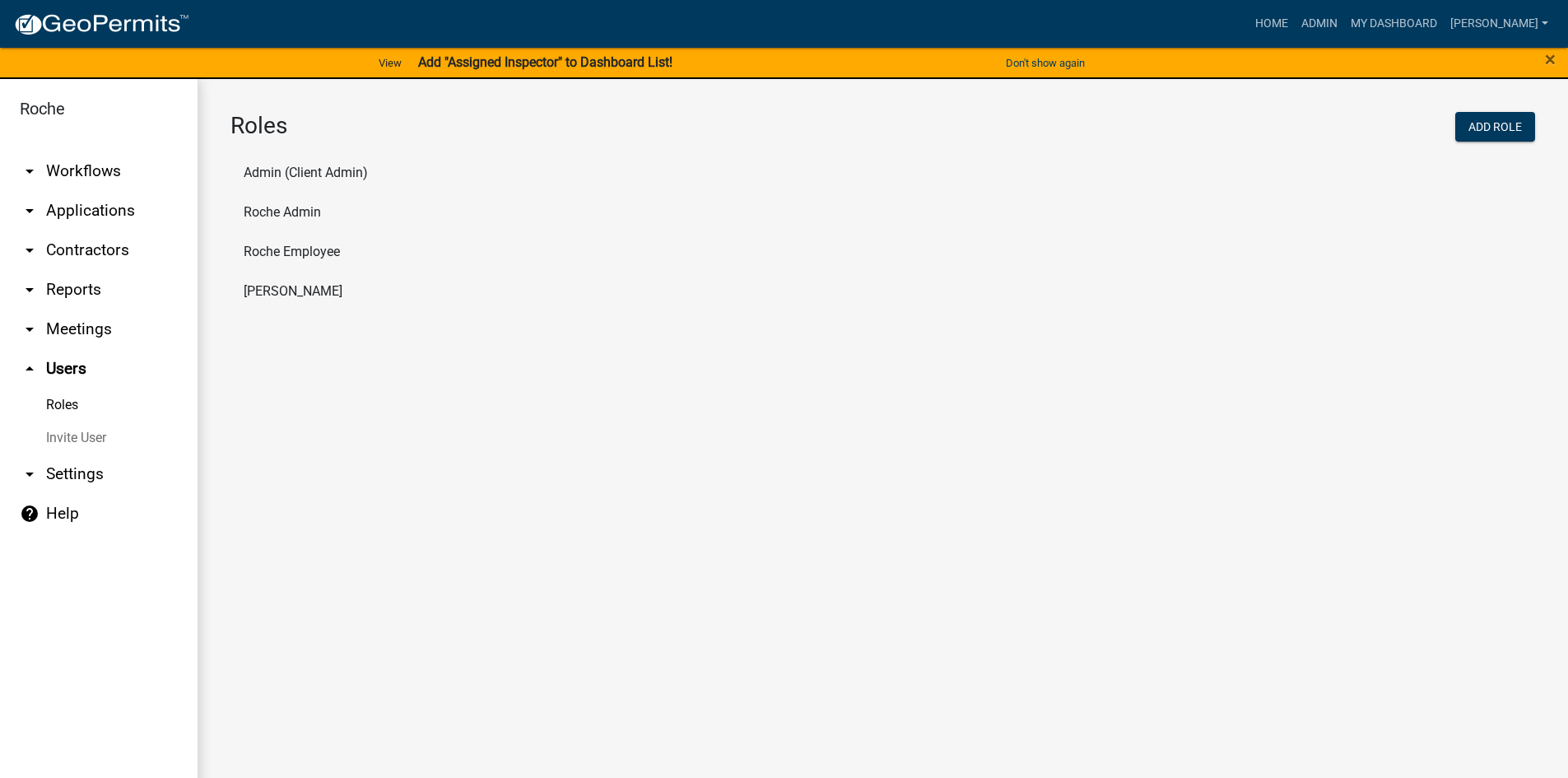
click at [311, 253] on li "Roche Employee" at bounding box center [883, 252] width 1305 height 40
select select "3: orange"
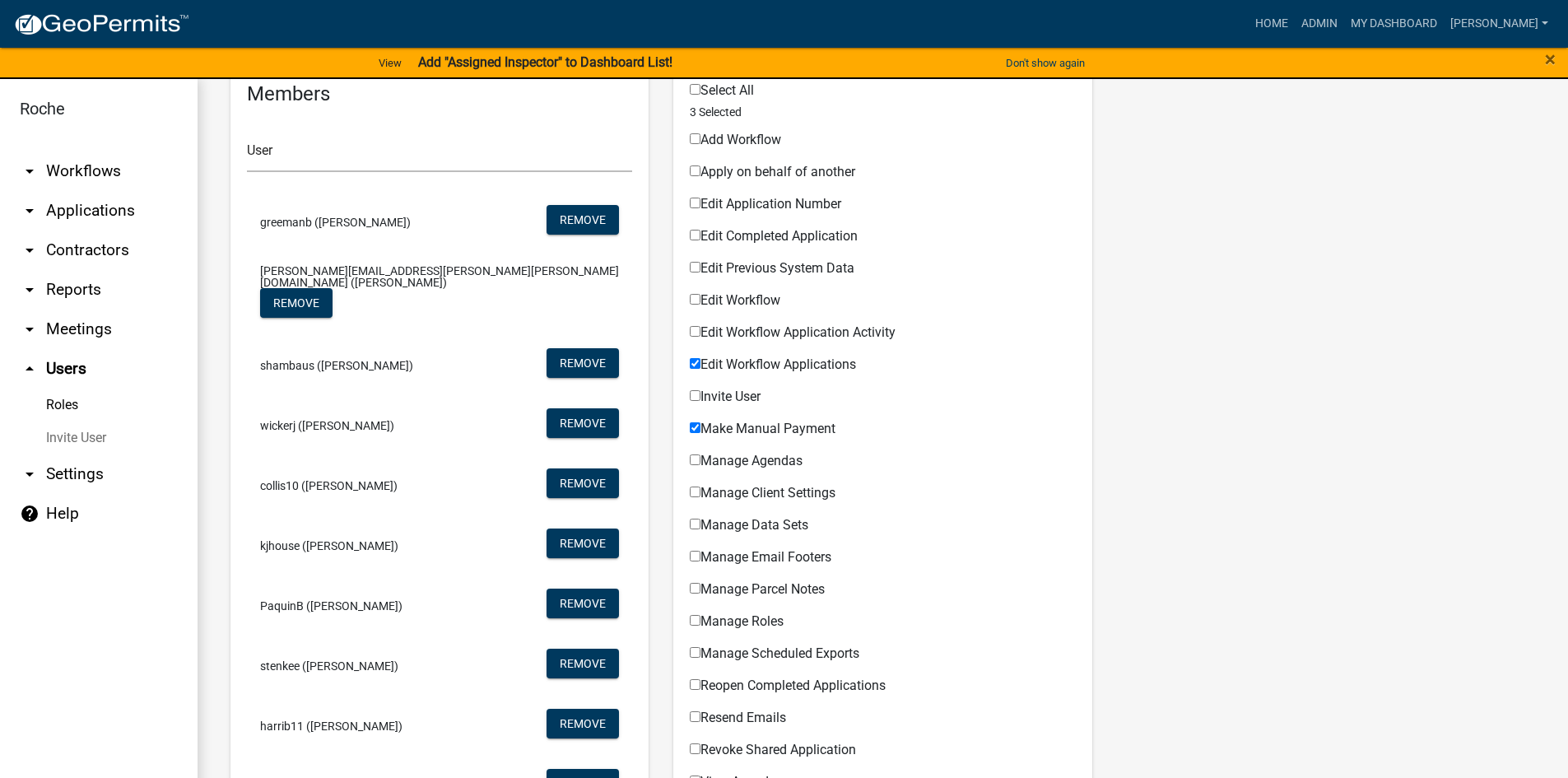
scroll to position [247, 0]
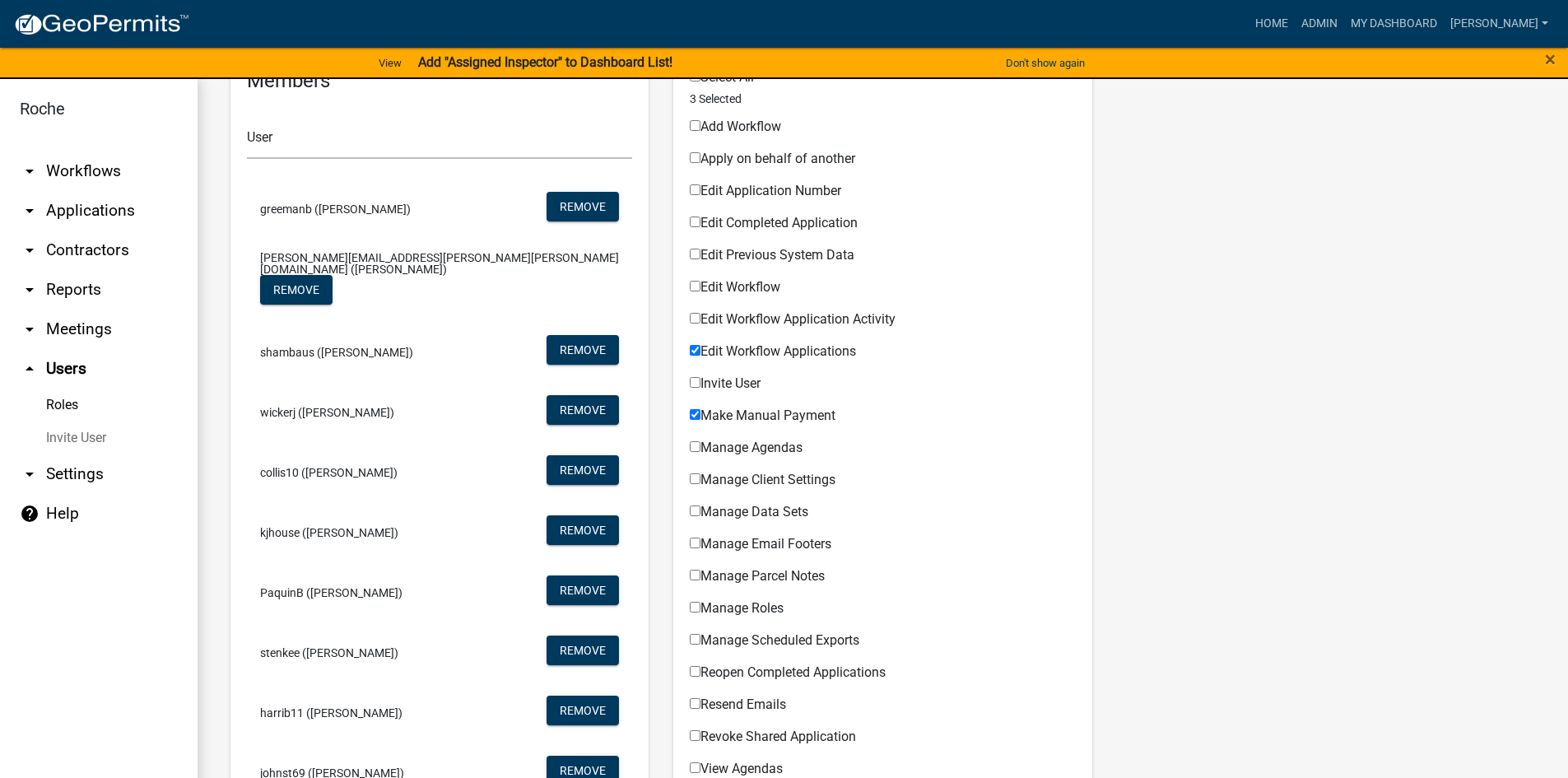
click at [344, 209] on span "greemanb (Brad Greeman)" at bounding box center [335, 209] width 150 height 12
click at [343, 267] on span "jerry.dean@roche.com (Jerry Dean)" at bounding box center [439, 263] width 359 height 23
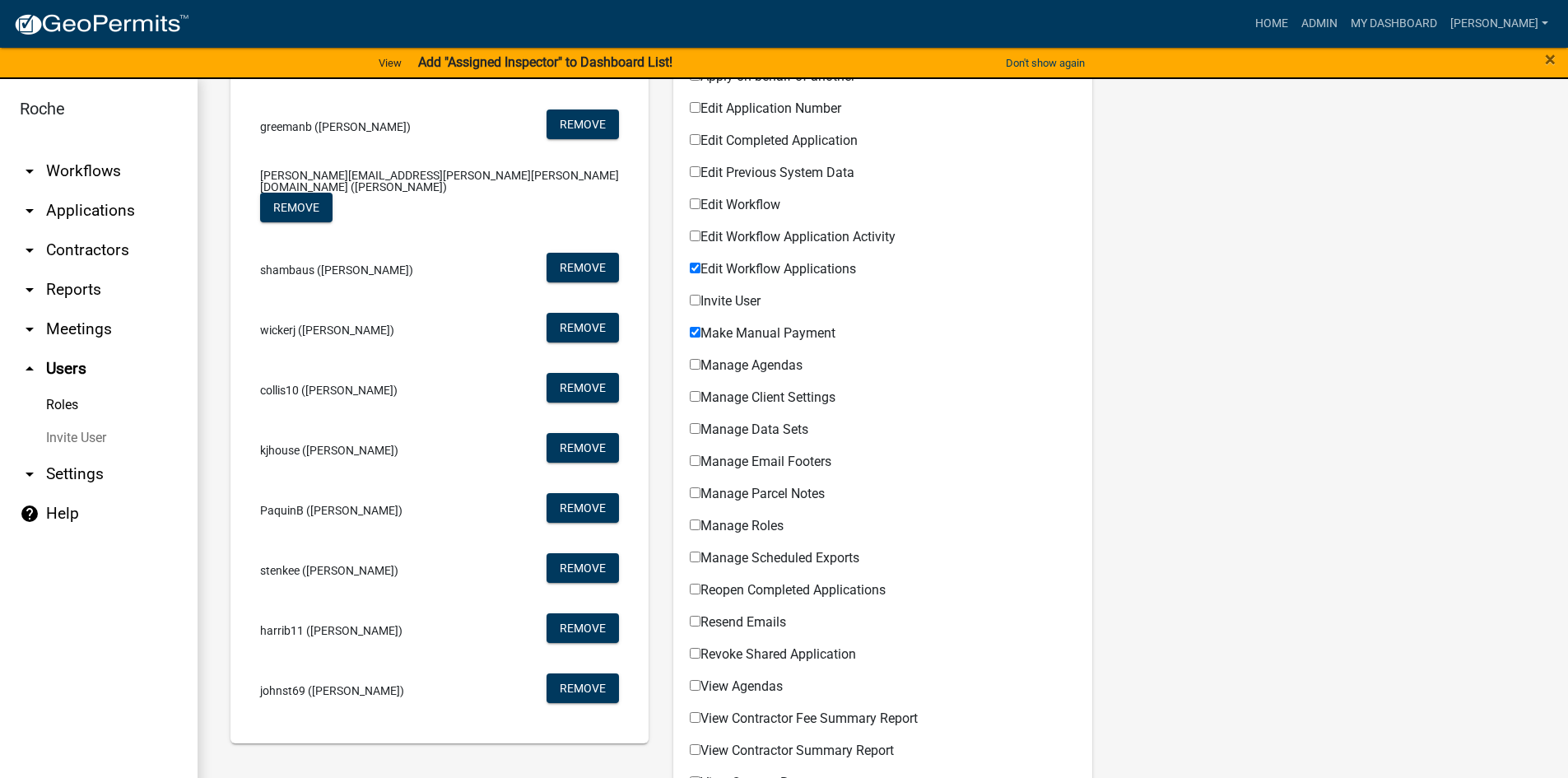
scroll to position [0, 0]
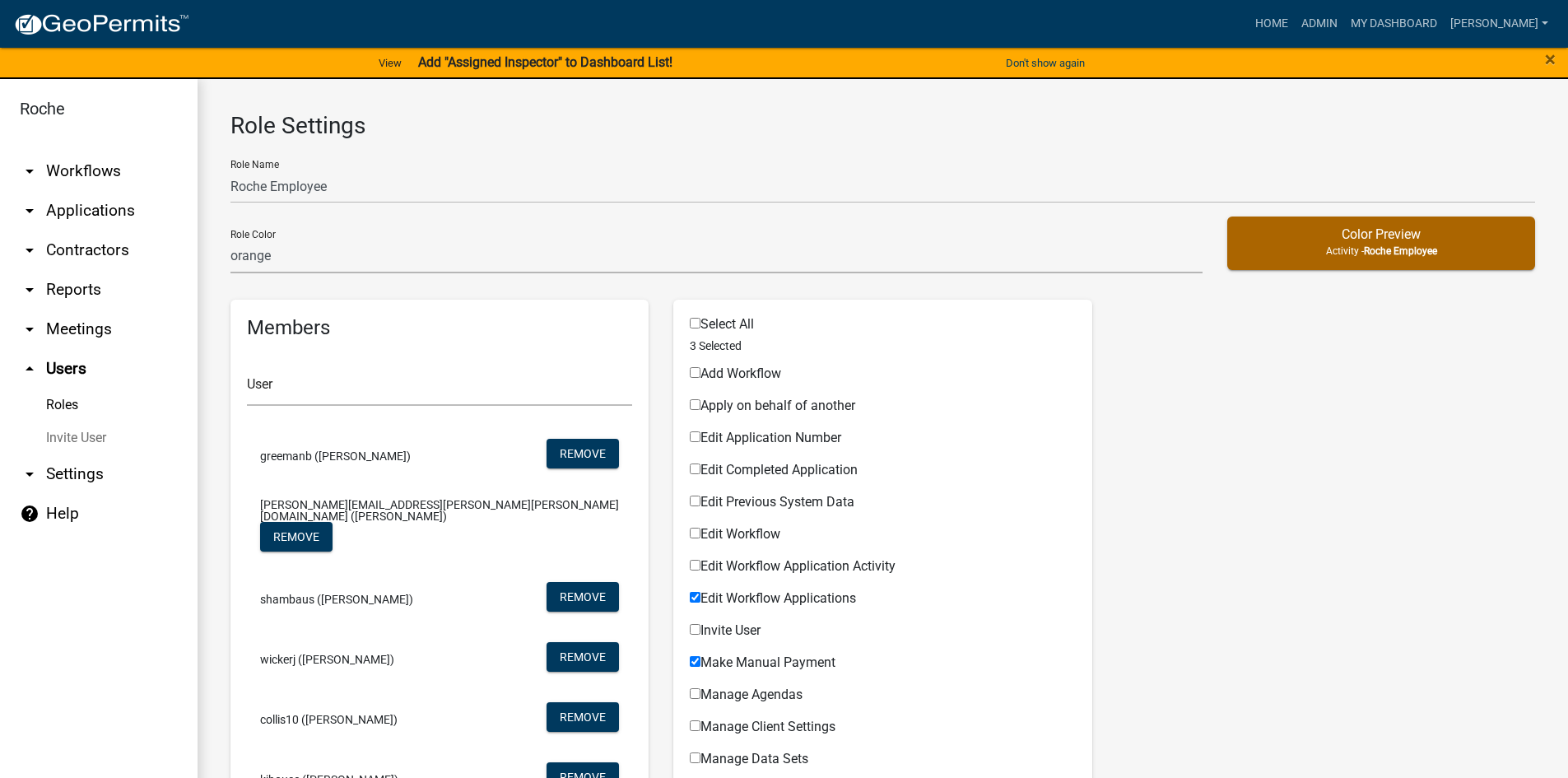
click at [60, 398] on link "Roles" at bounding box center [99, 405] width 198 height 33
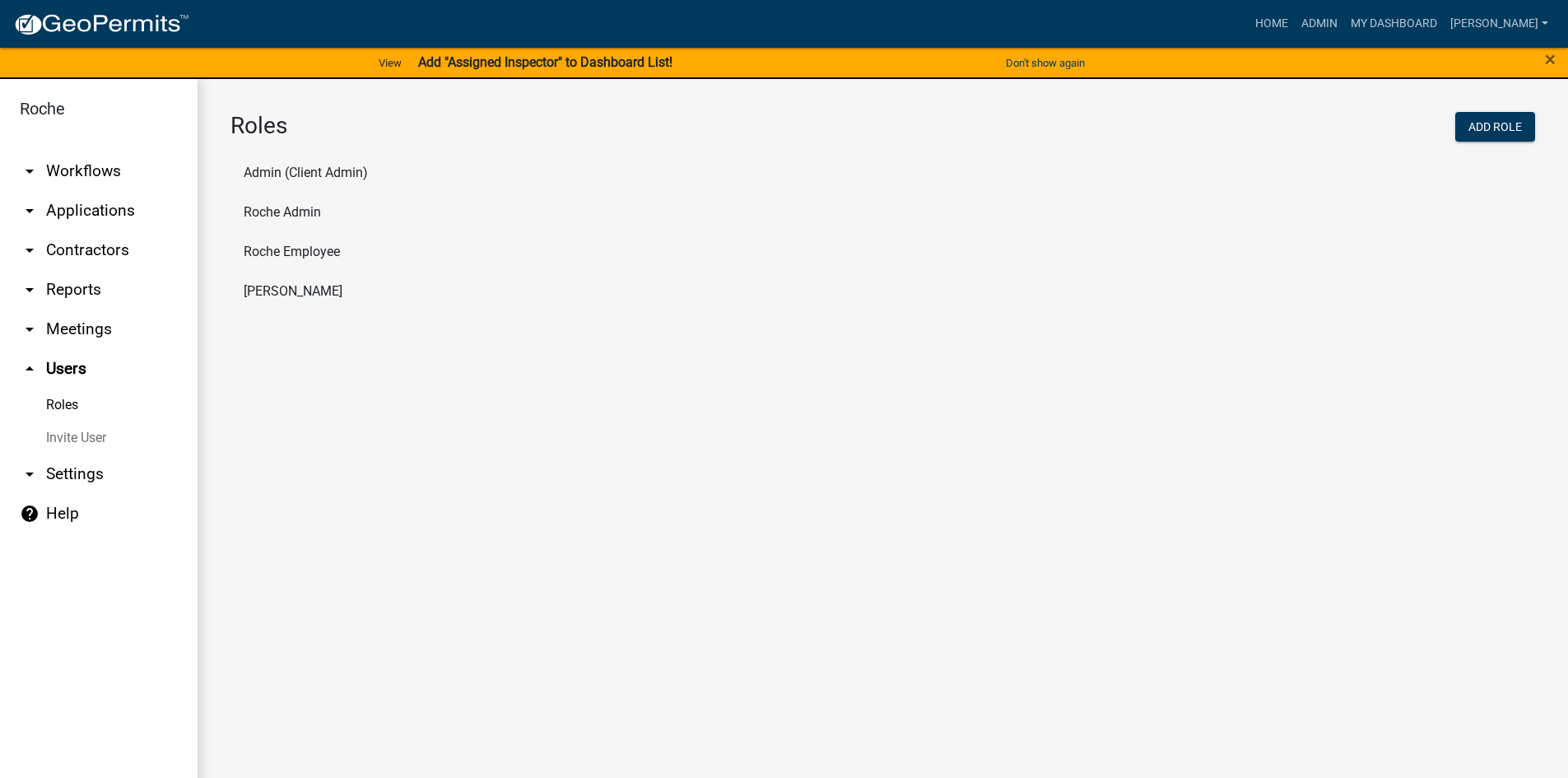
click at [272, 253] on li "Roche Employee" at bounding box center [883, 252] width 1305 height 40
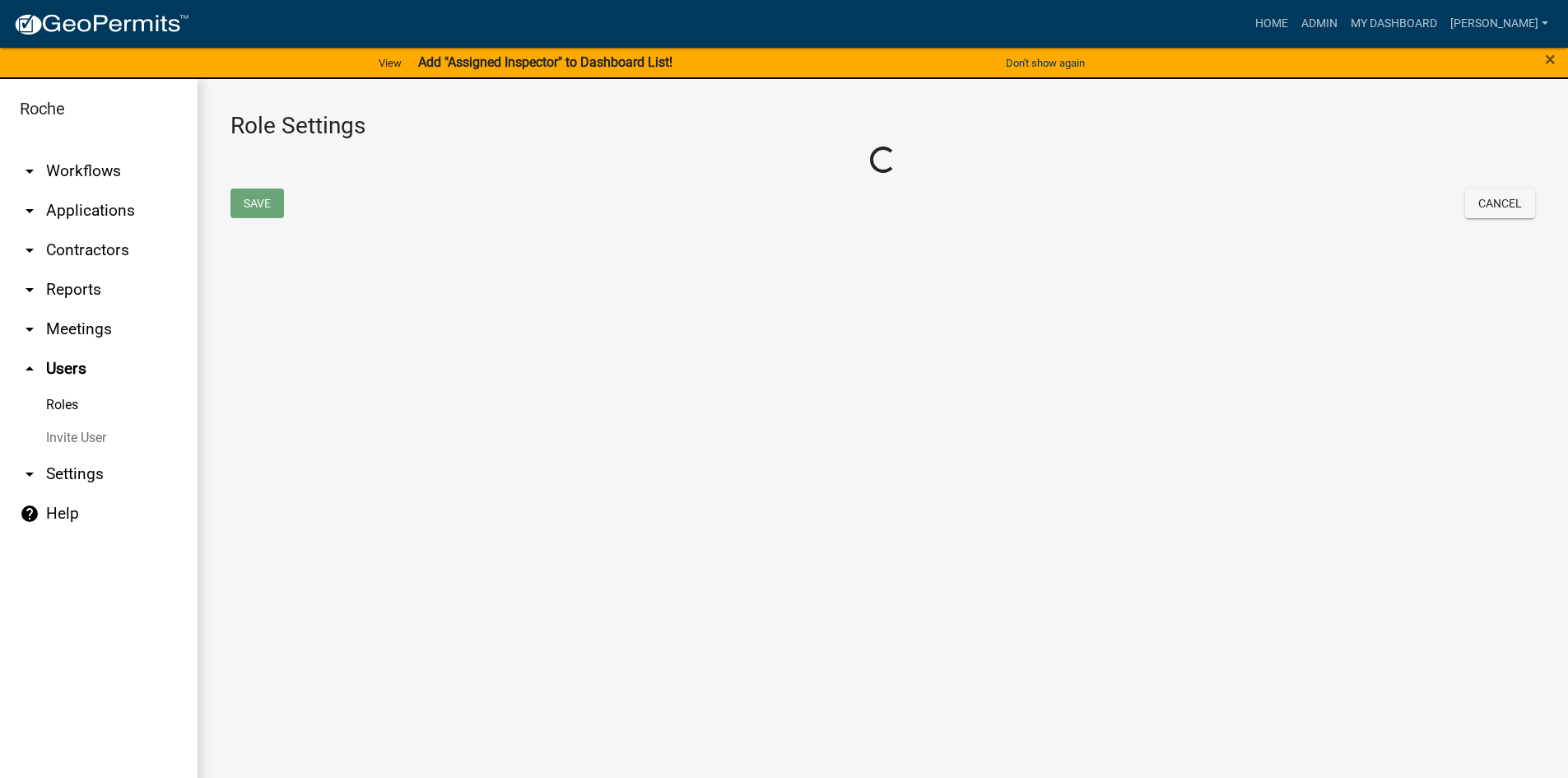
select select "3: orange"
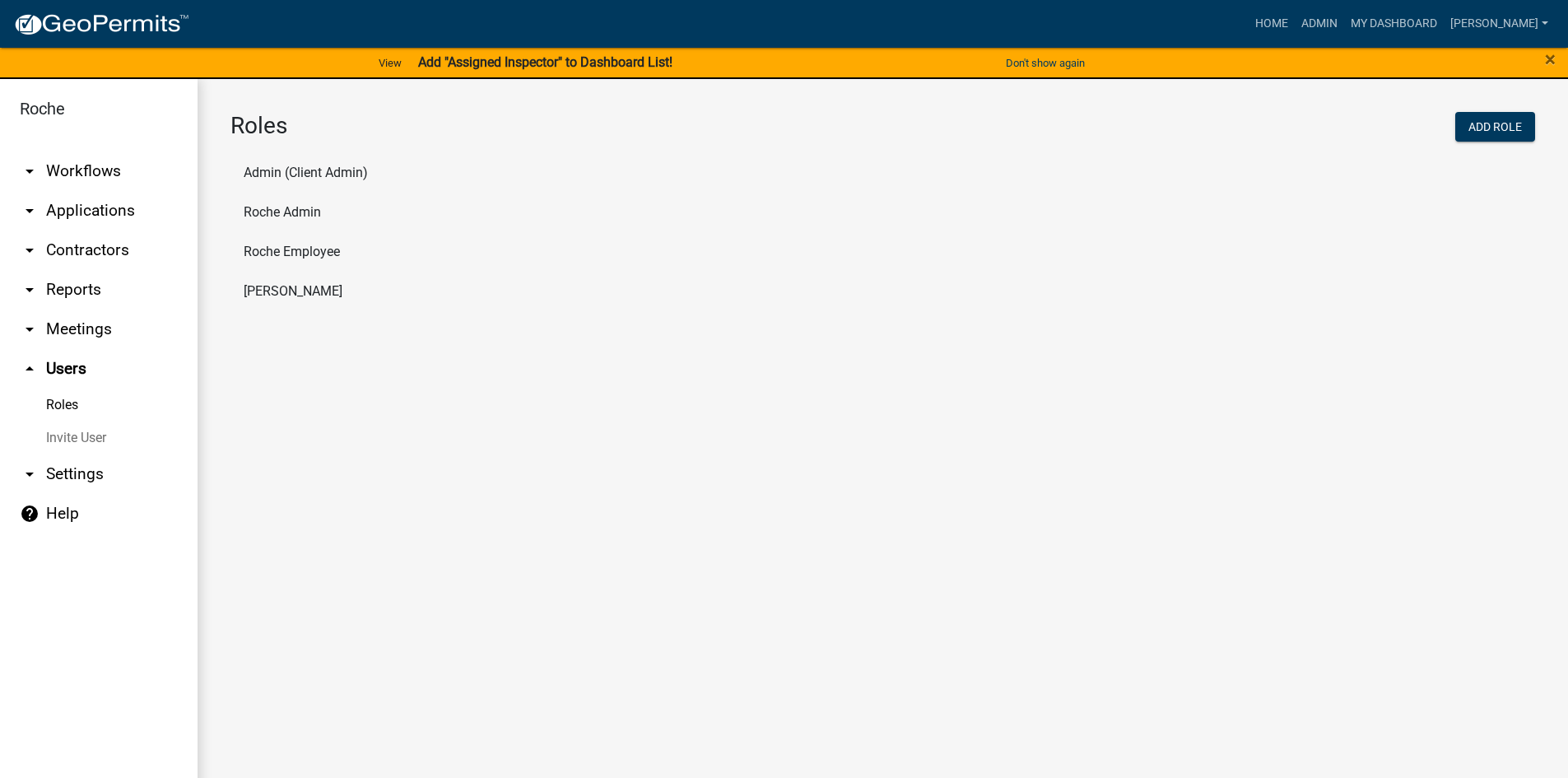
click at [285, 206] on li "Roche Admin" at bounding box center [883, 213] width 1305 height 40
select select "2: yellow"
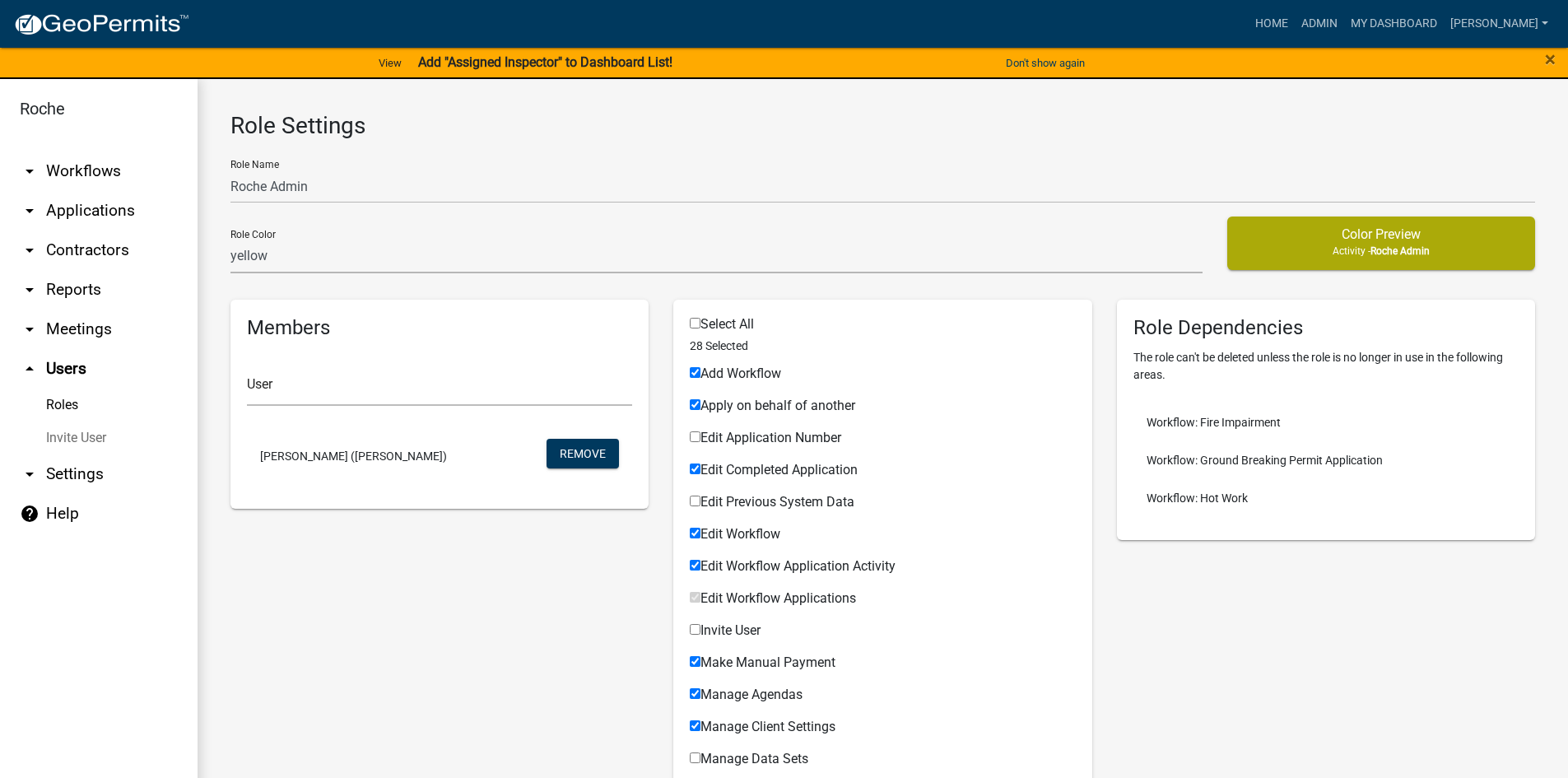
click at [80, 435] on link "Invite User" at bounding box center [99, 438] width 198 height 33
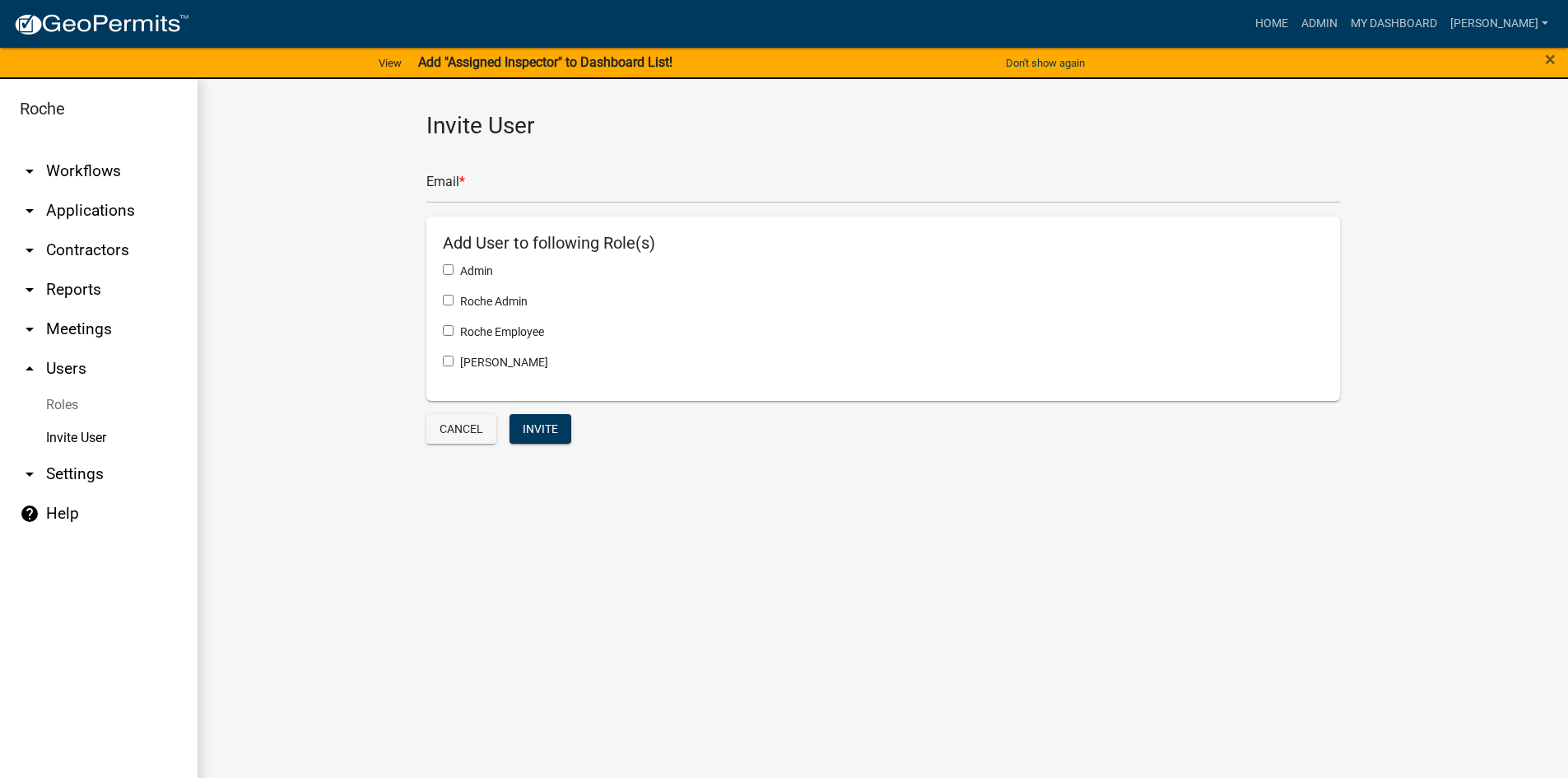
click at [65, 402] on link "Roles" at bounding box center [99, 405] width 198 height 33
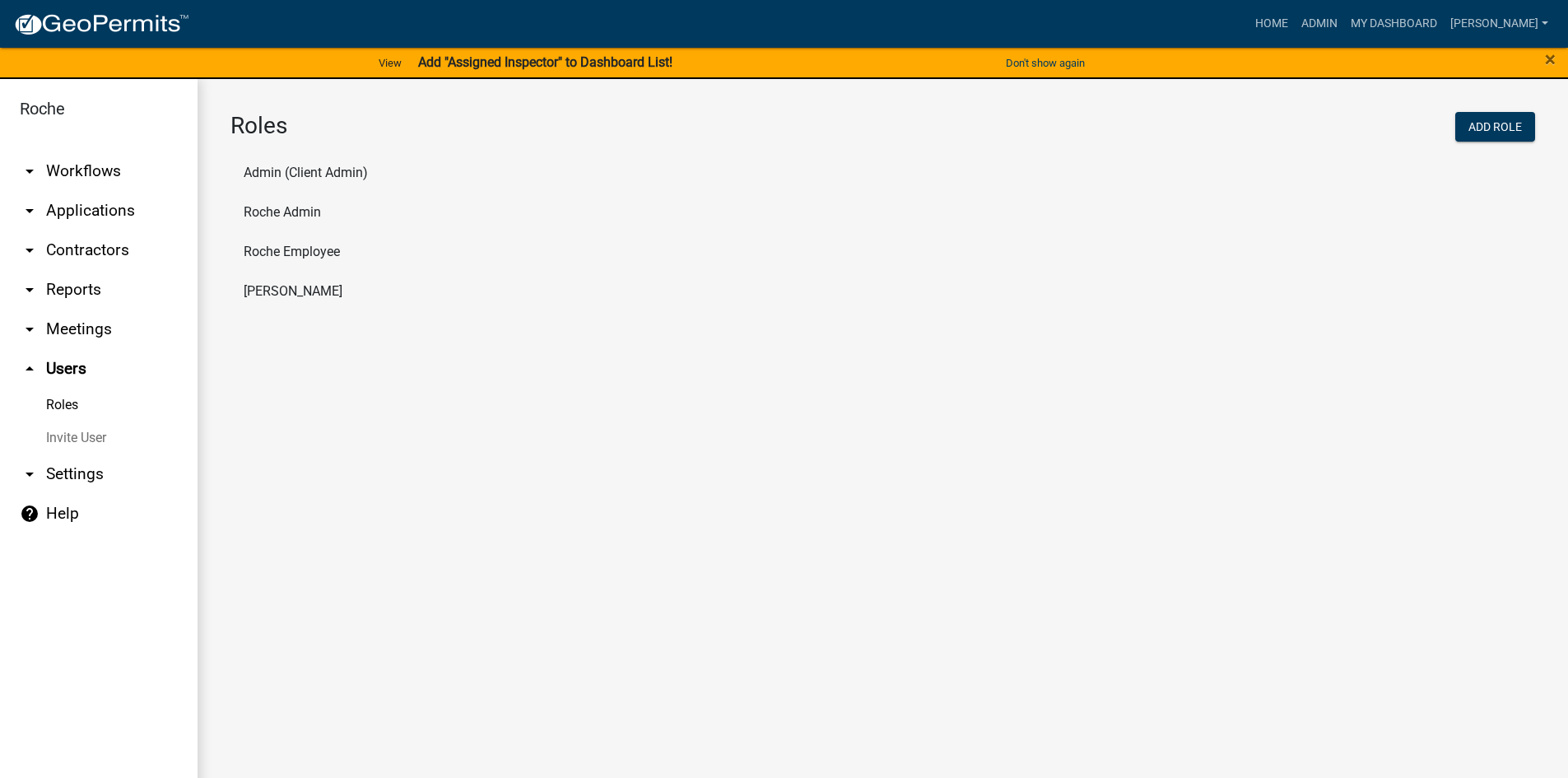
click at [297, 213] on li "Roche Admin" at bounding box center [883, 213] width 1305 height 40
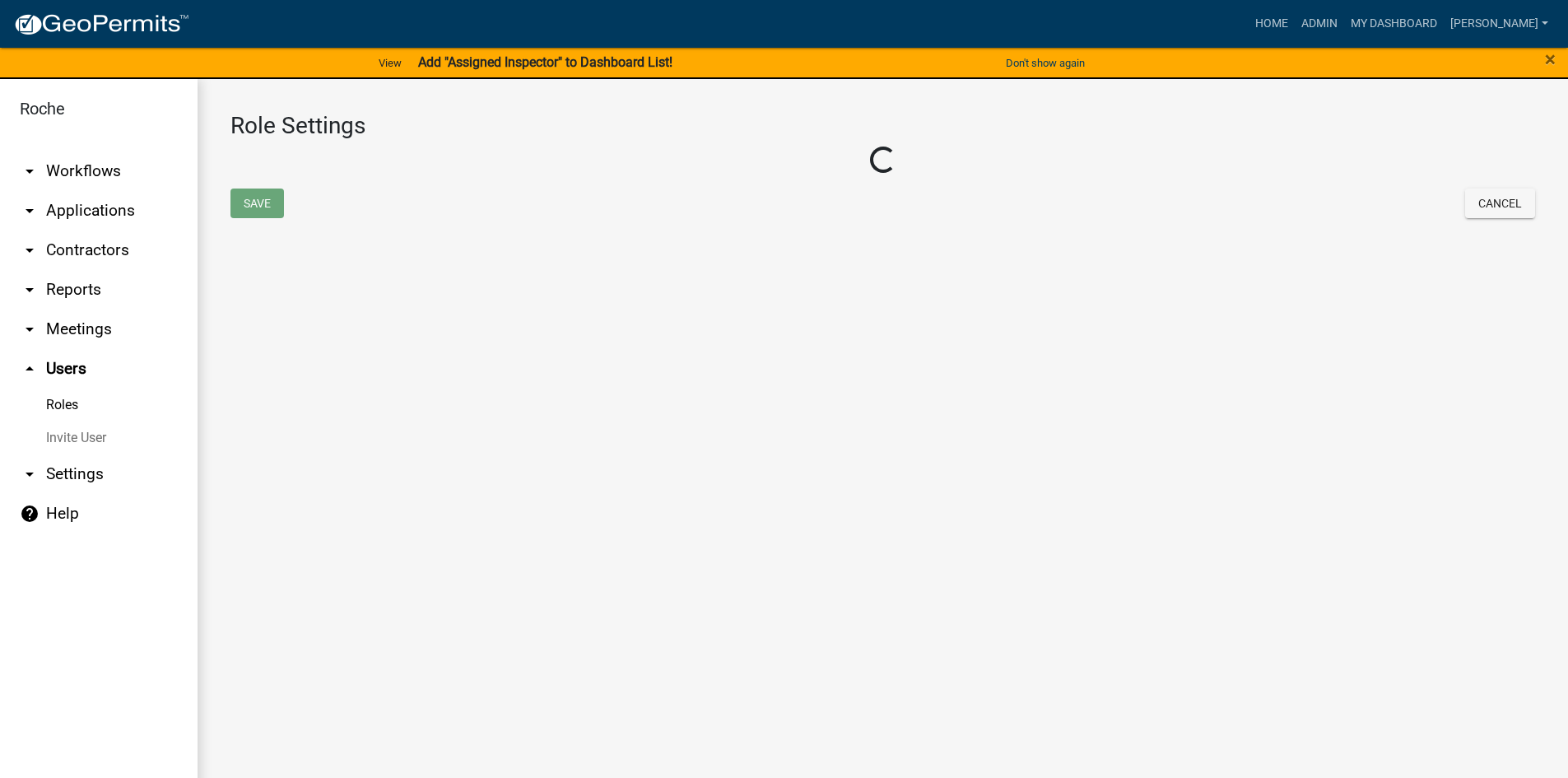
select select "2: yellow"
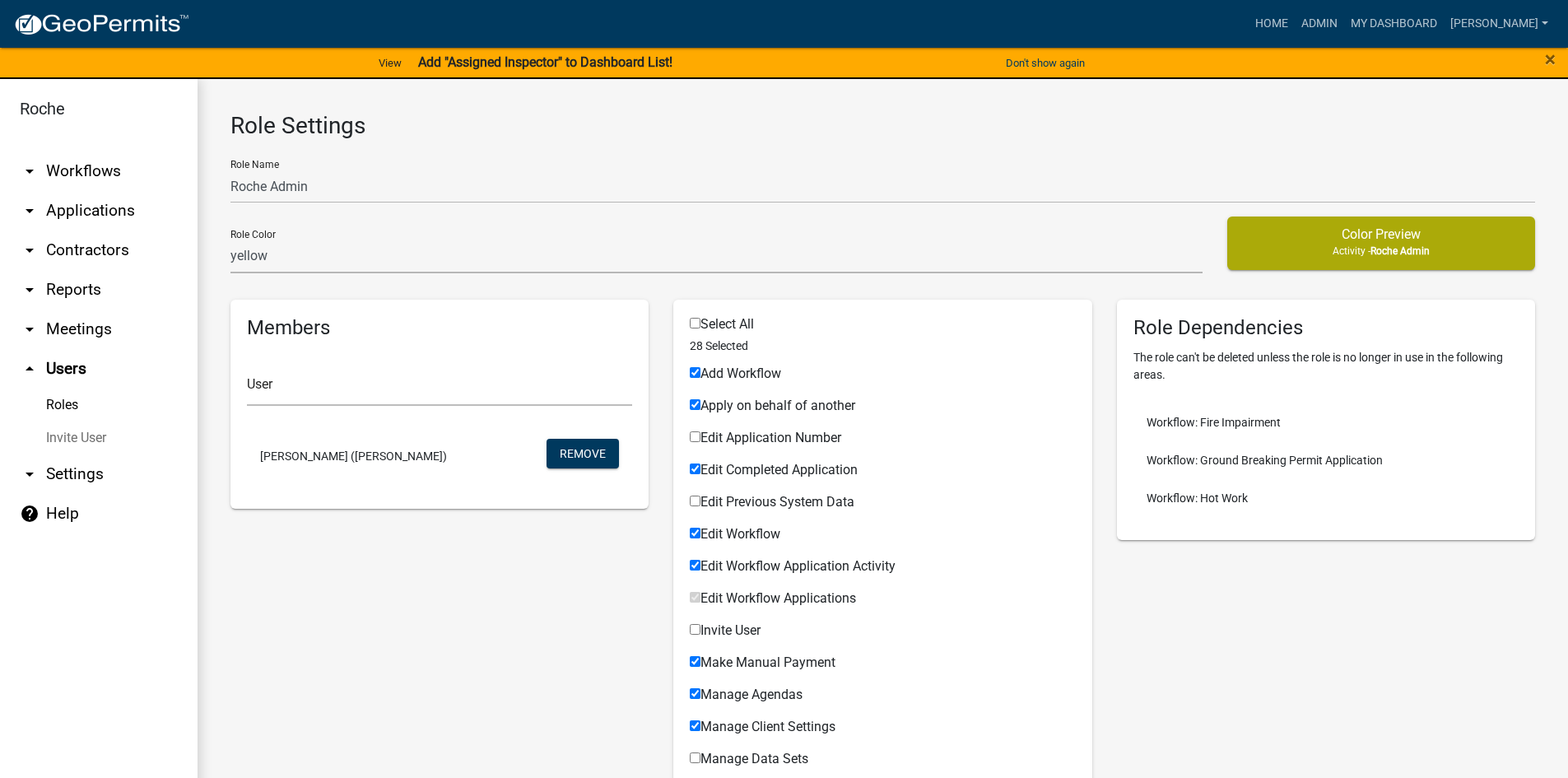
click at [69, 404] on link "Roles" at bounding box center [99, 405] width 198 height 33
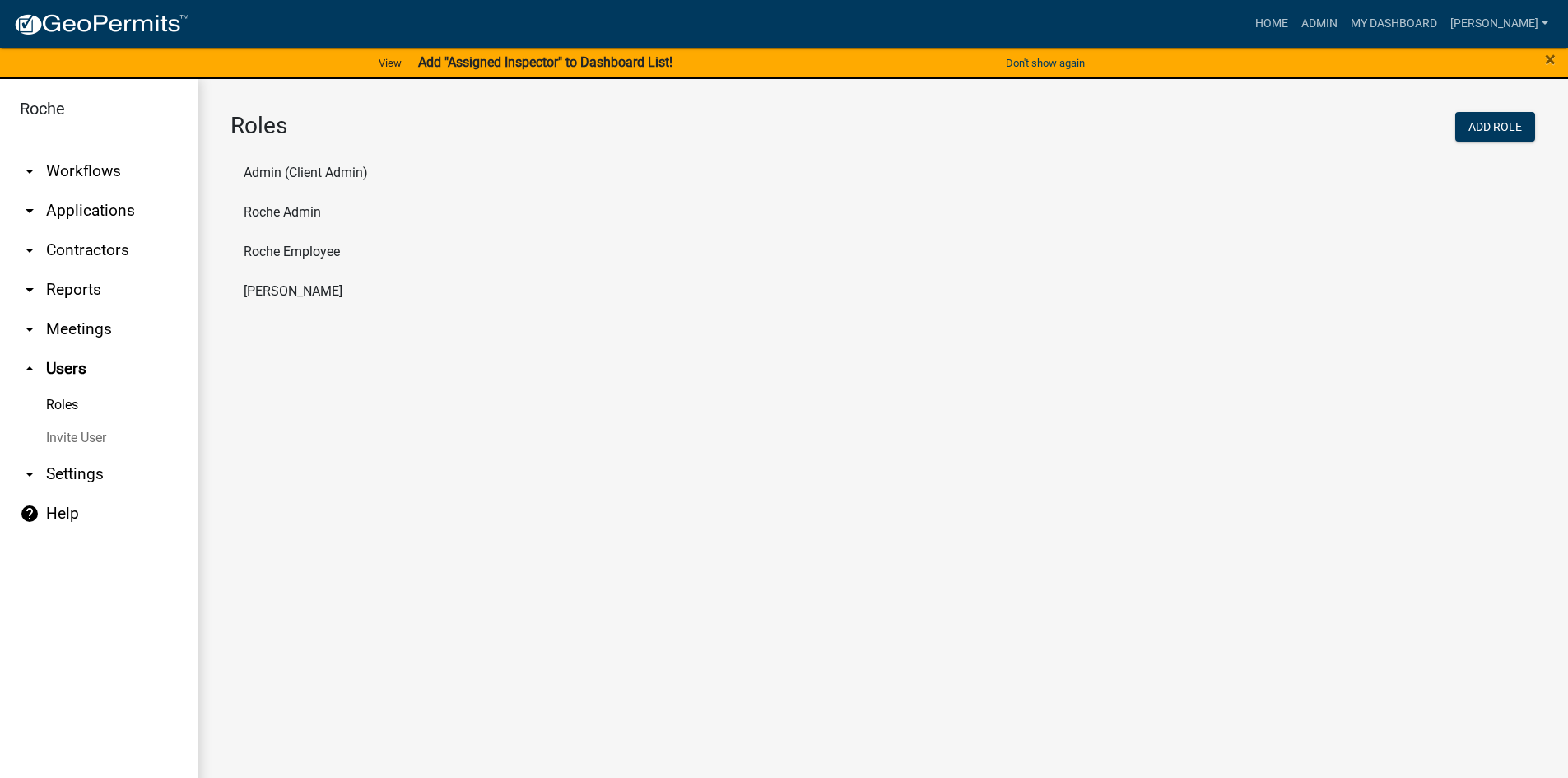
click at [272, 211] on li "Roche Admin" at bounding box center [883, 213] width 1305 height 40
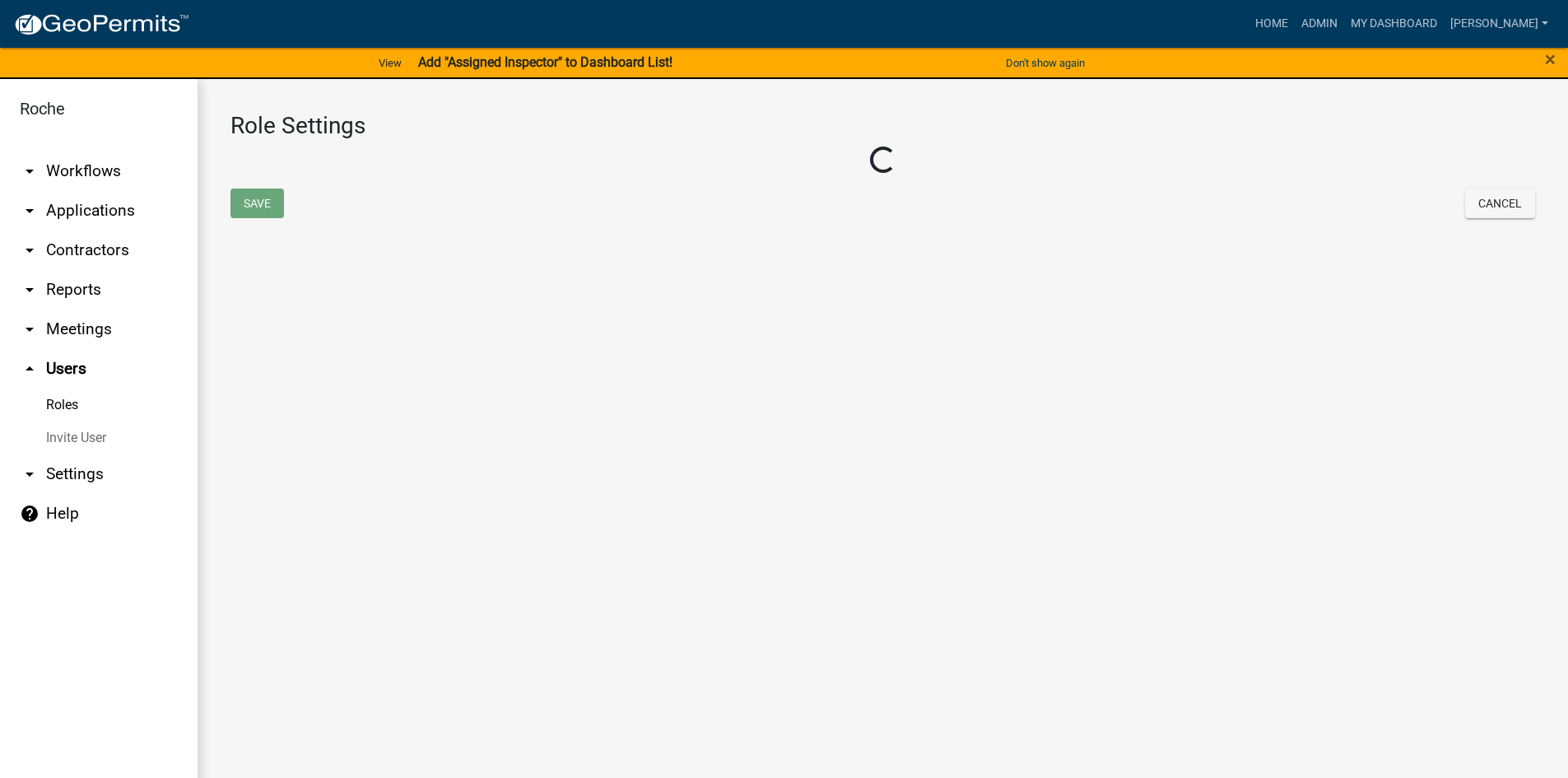
select select "2: yellow"
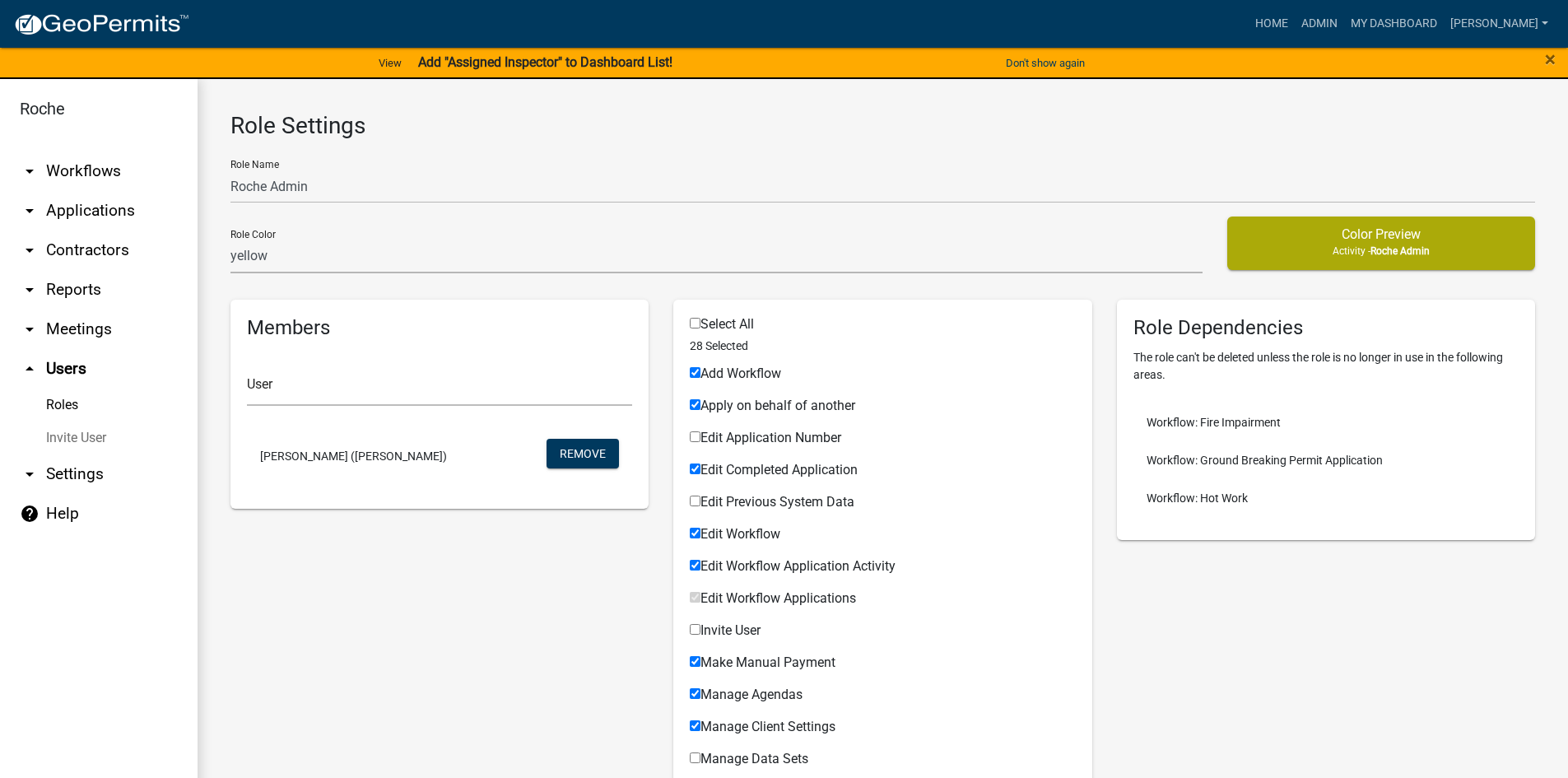
click at [99, 441] on link "Invite User" at bounding box center [99, 438] width 198 height 33
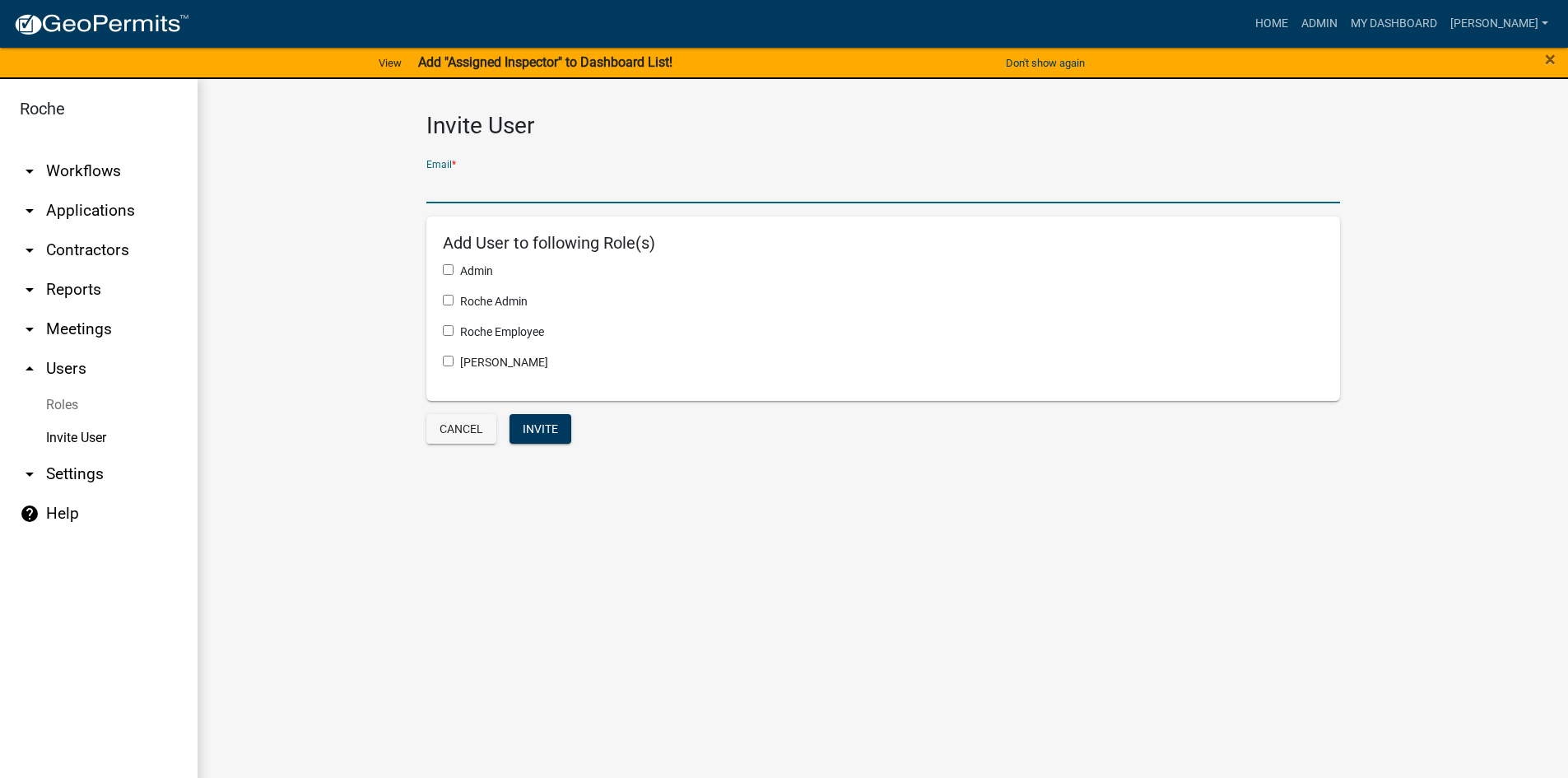
click at [467, 184] on input "text" at bounding box center [884, 186] width 914 height 34
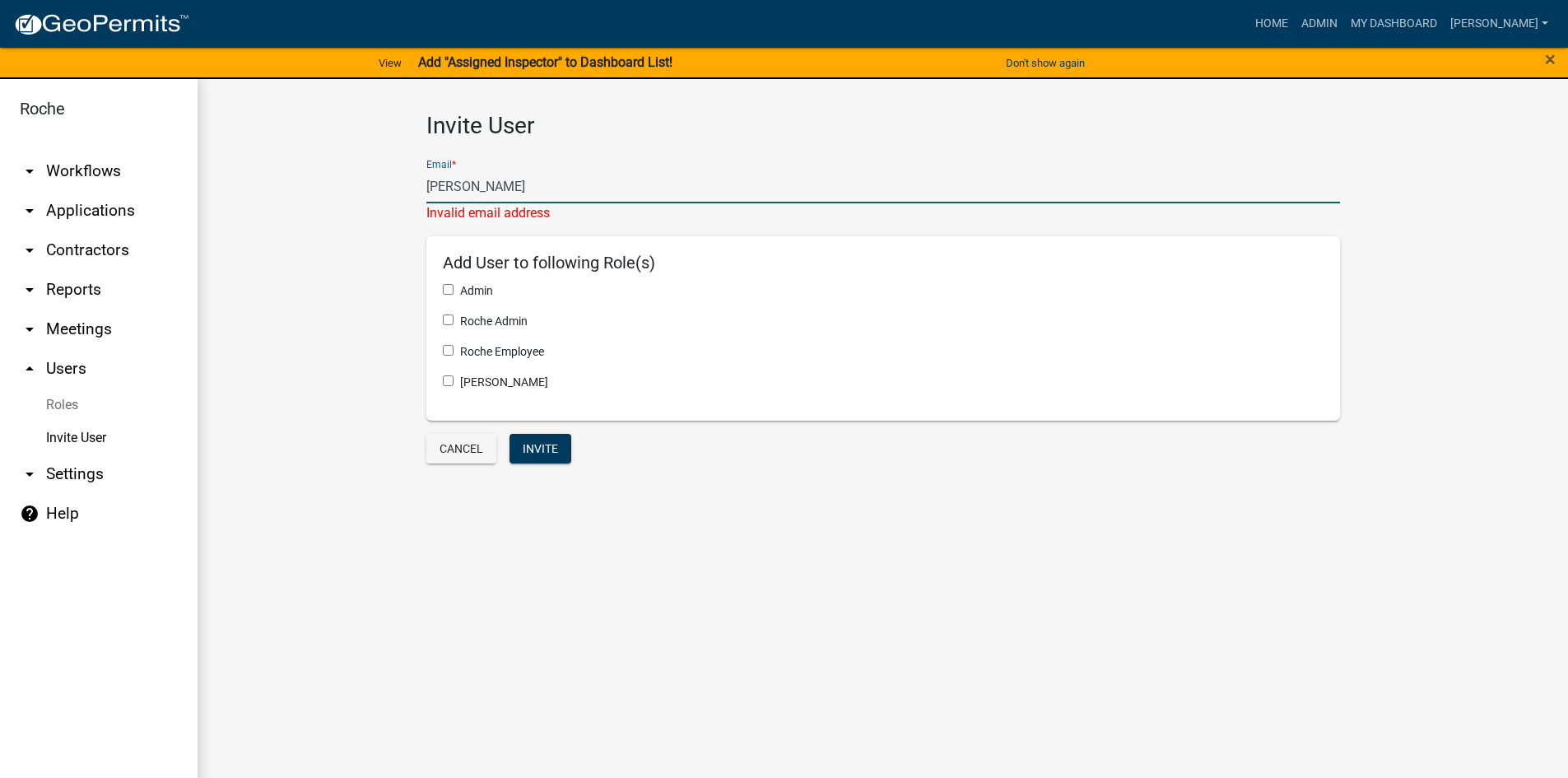
type input "J"
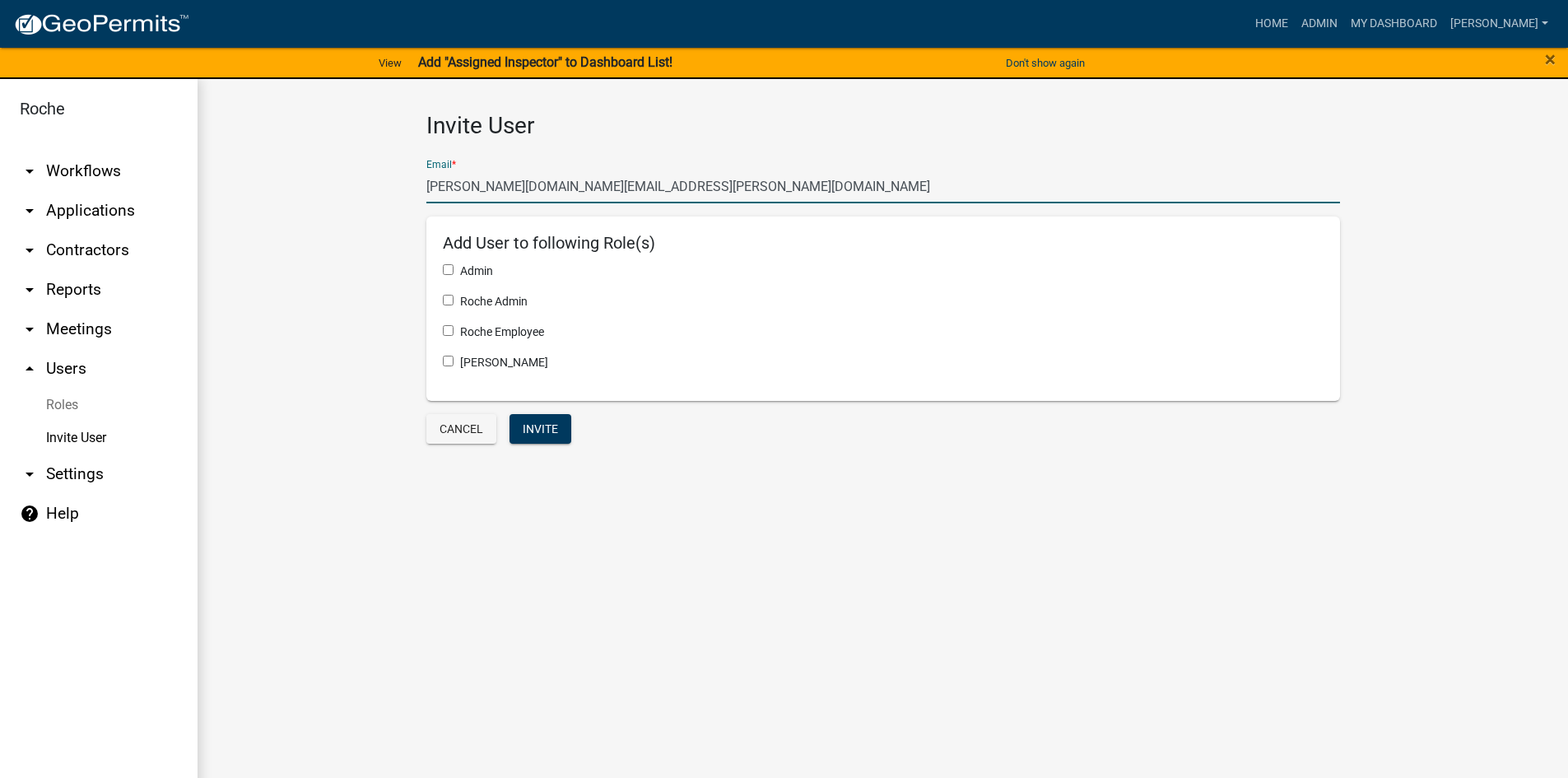
type input "jay.house@roche.com"
click at [453, 303] on div "Roche Admin" at bounding box center [883, 301] width 881 height 17
click at [447, 299] on input "checkbox" at bounding box center [448, 300] width 11 height 11
checkbox input "true"
click at [540, 428] on button "Invite" at bounding box center [541, 429] width 61 height 30
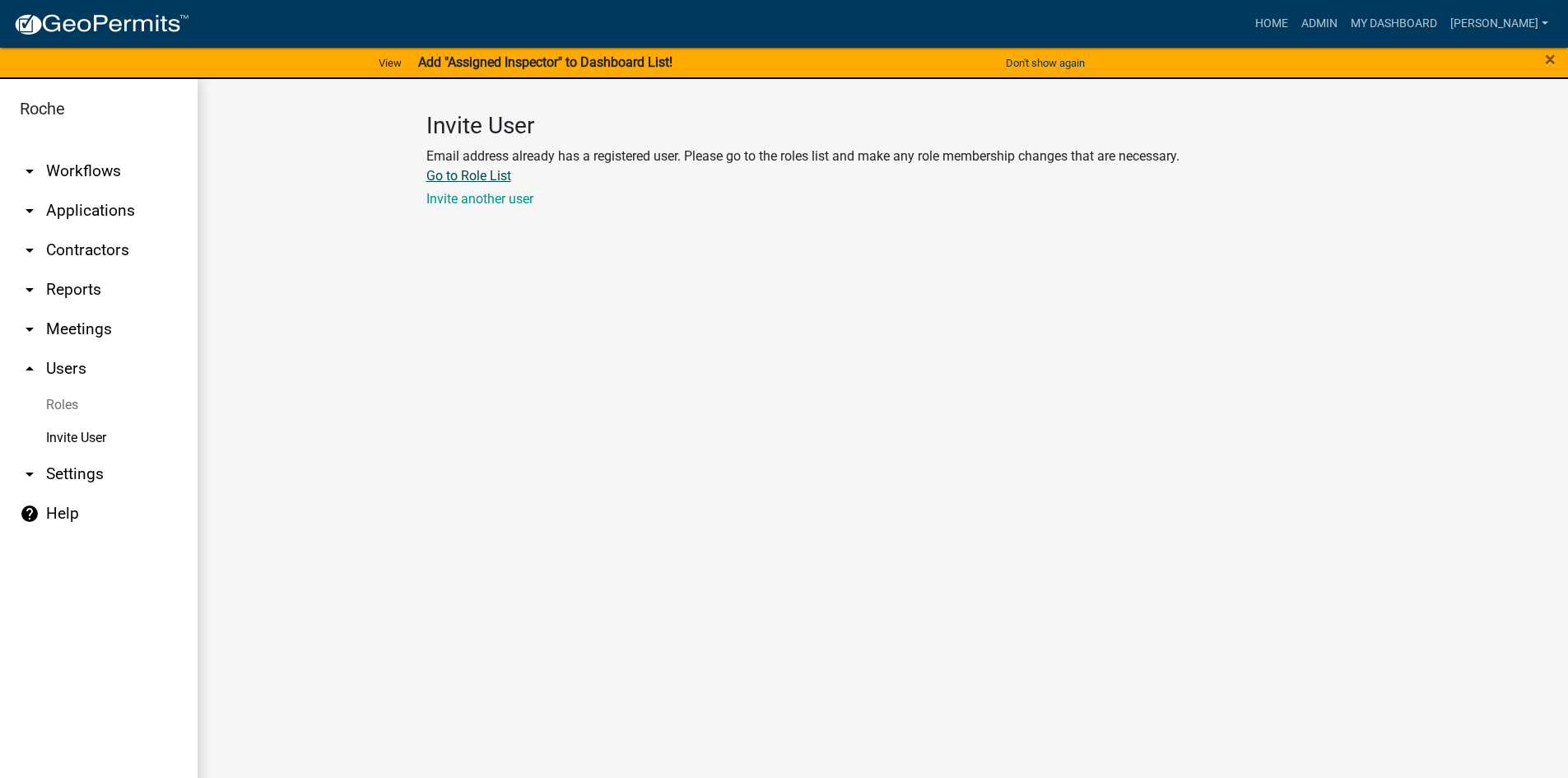
click at [475, 176] on link "Go to Role List" at bounding box center [469, 175] width 85 height 16
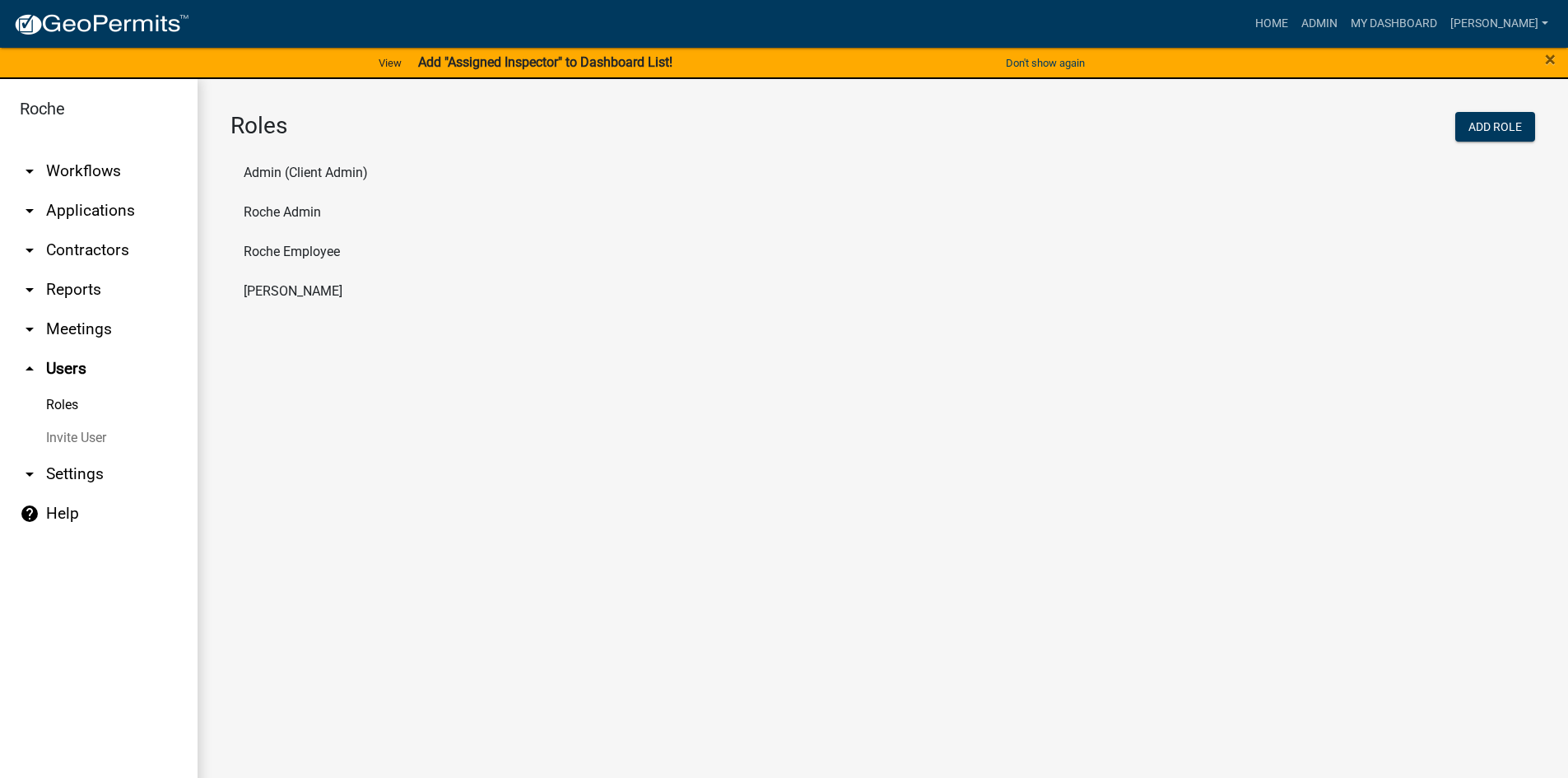
click at [277, 213] on li "Roche Admin" at bounding box center [883, 213] width 1305 height 40
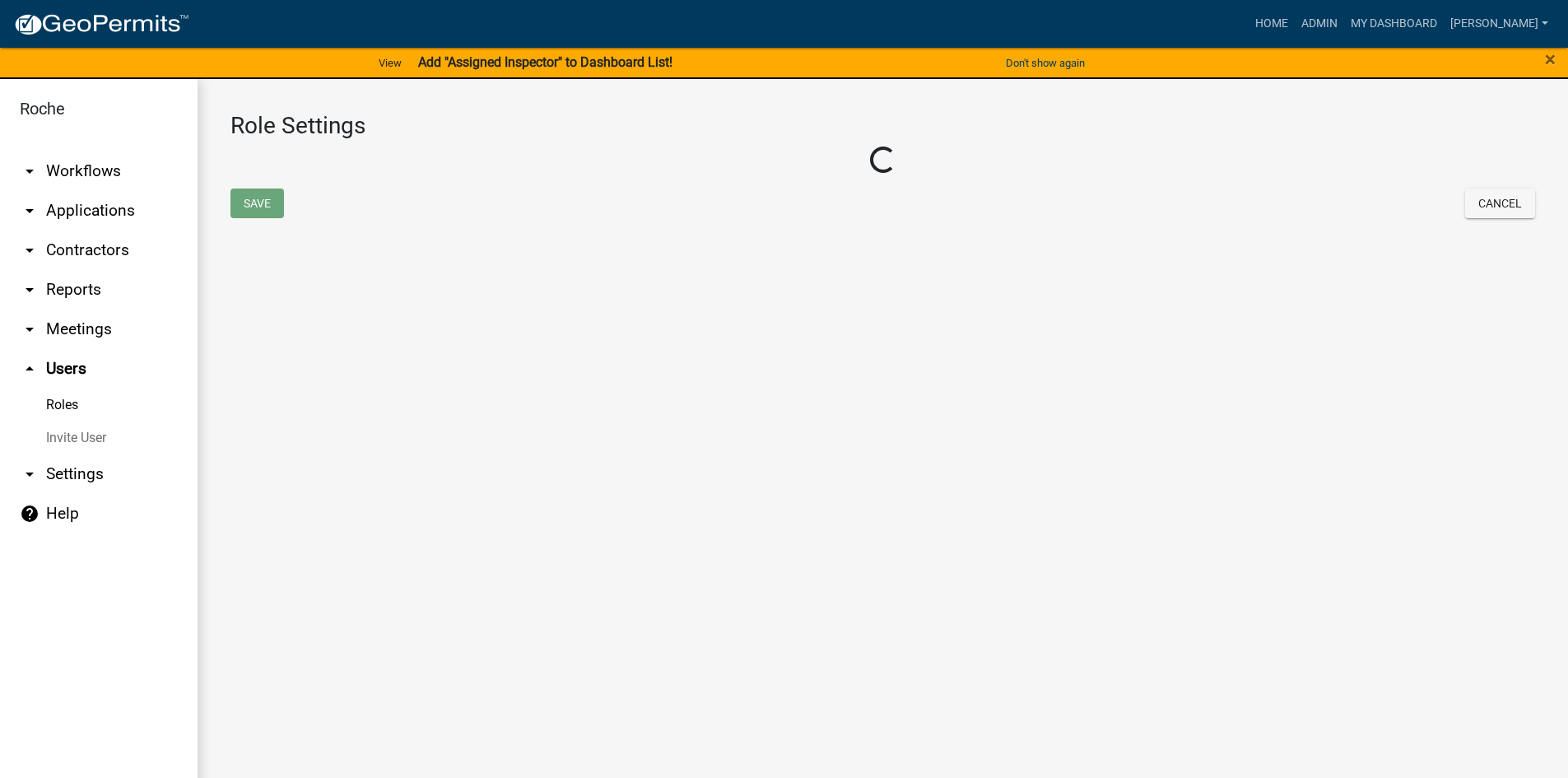
select select "2: yellow"
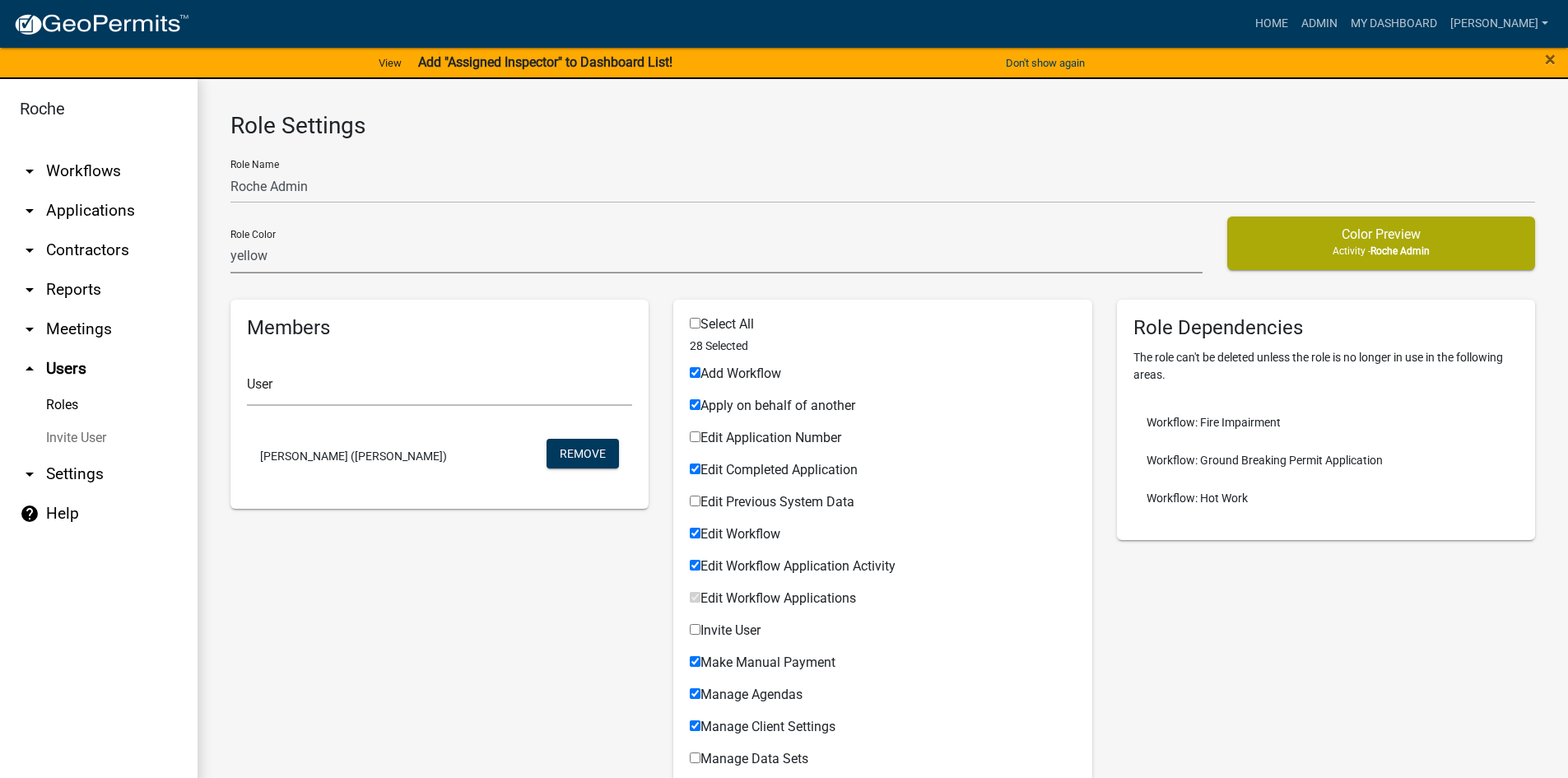
click at [291, 263] on select "none green yellow orange red purple light-blue light-green light-yellow" at bounding box center [717, 256] width 973 height 34
click at [71, 404] on link "Roles" at bounding box center [99, 405] width 198 height 33
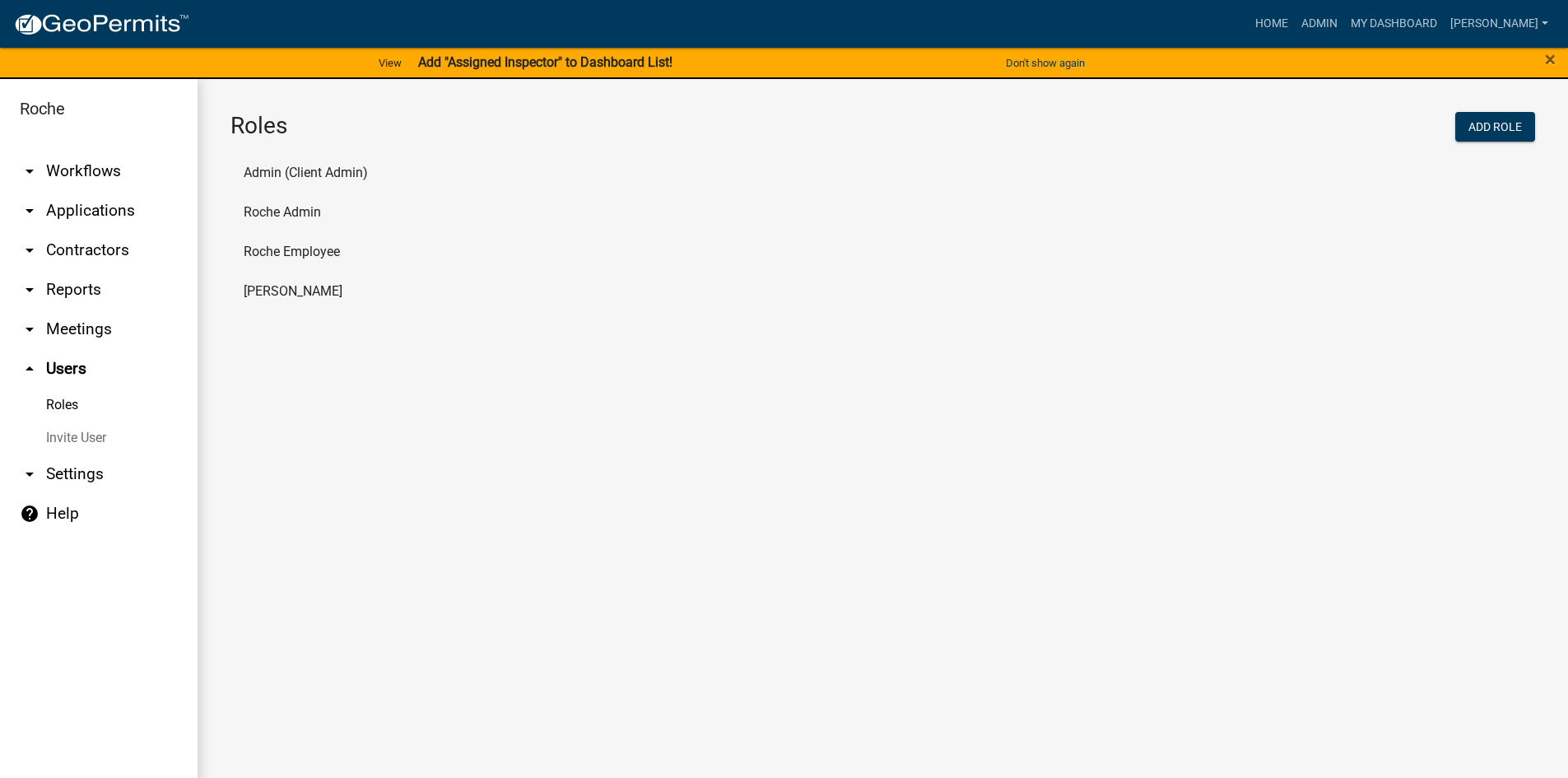
click at [283, 249] on li "Roche Employee" at bounding box center [883, 252] width 1305 height 40
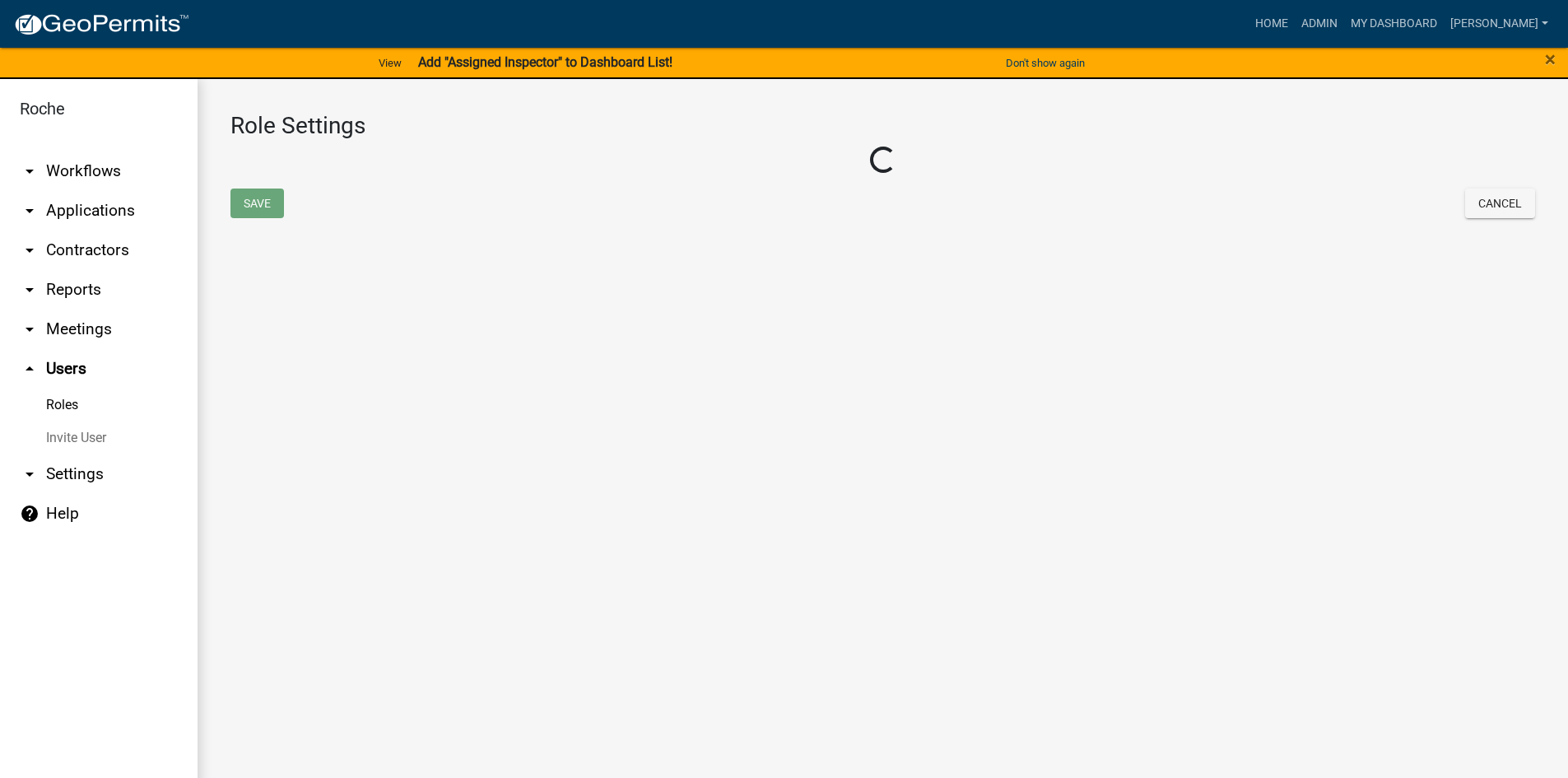
select select "3: orange"
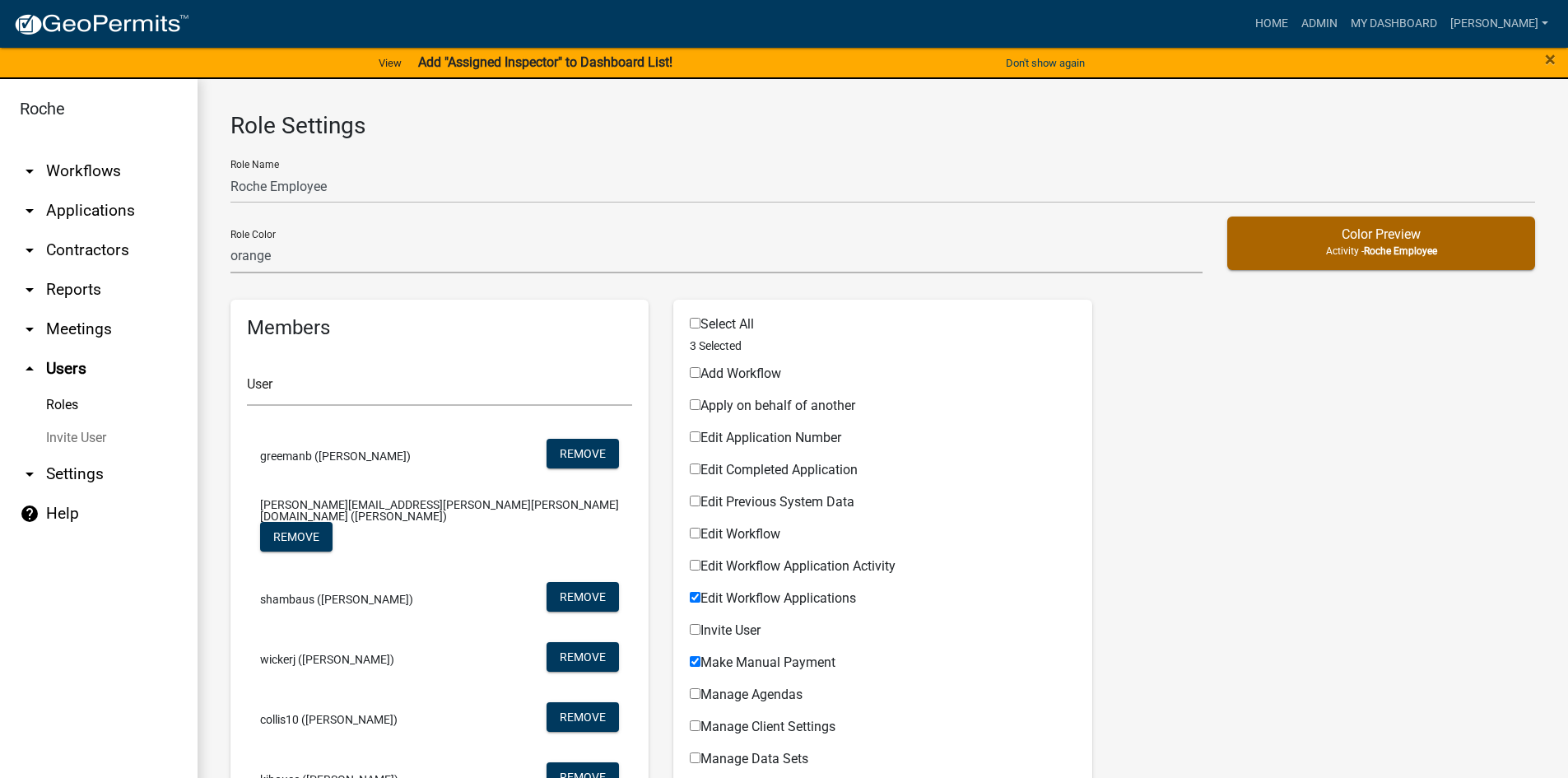
scroll to position [330, 0]
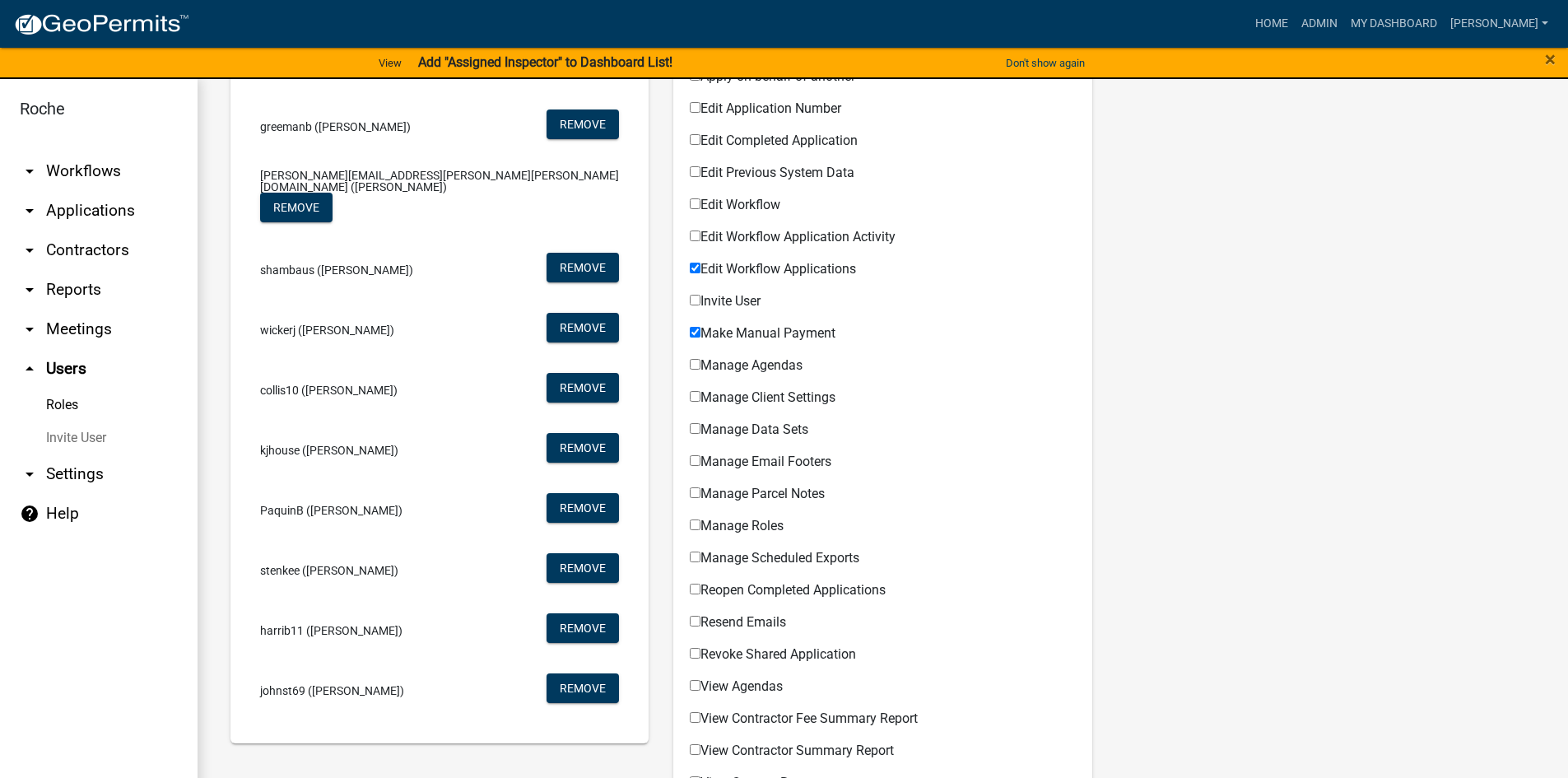
click at [330, 505] on span "PaquinB (Bob Paquin)" at bounding box center [331, 511] width 143 height 12
click at [306, 565] on span "stenkee (Erik Stenke)" at bounding box center [329, 570] width 139 height 12
click at [287, 600] on li "harrib11 (Boyd Harris) Remove" at bounding box center [439, 630] width 385 height 60
click at [281, 685] on span "johnst69 (Travis)" at bounding box center [331, 691] width 144 height 12
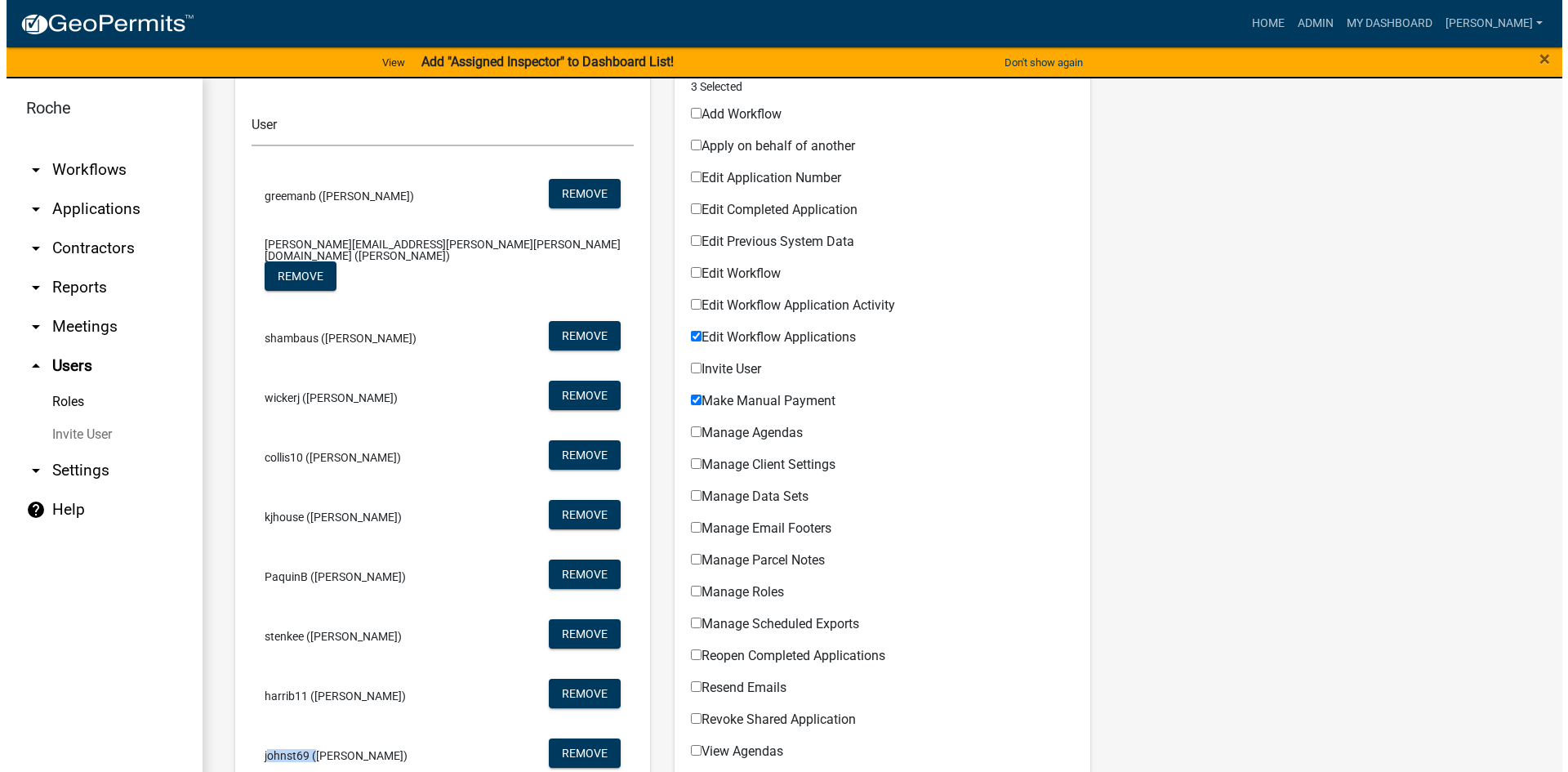
scroll to position [0, 0]
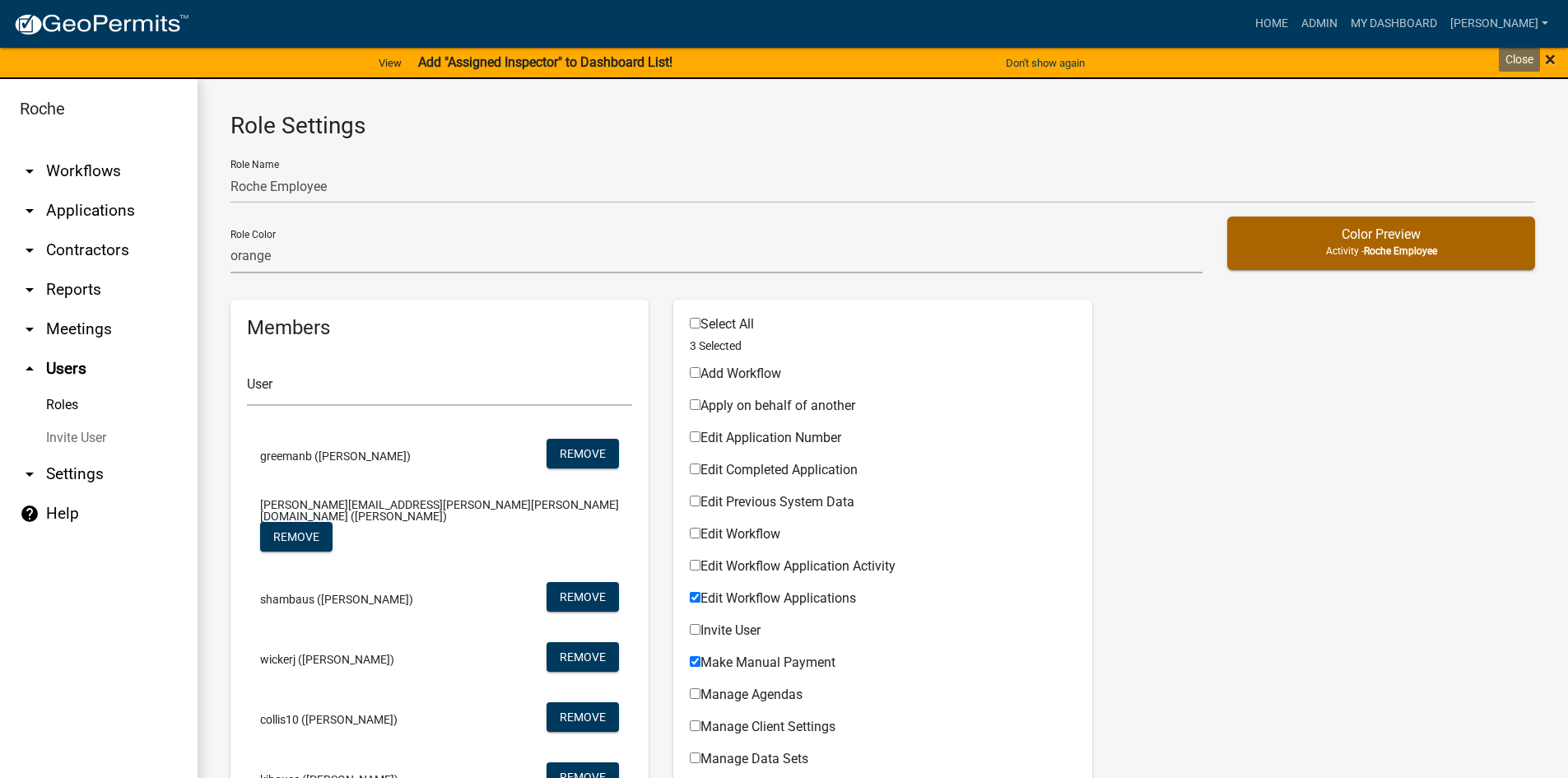
click at [1546, 56] on span "×" at bounding box center [1551, 59] width 11 height 23
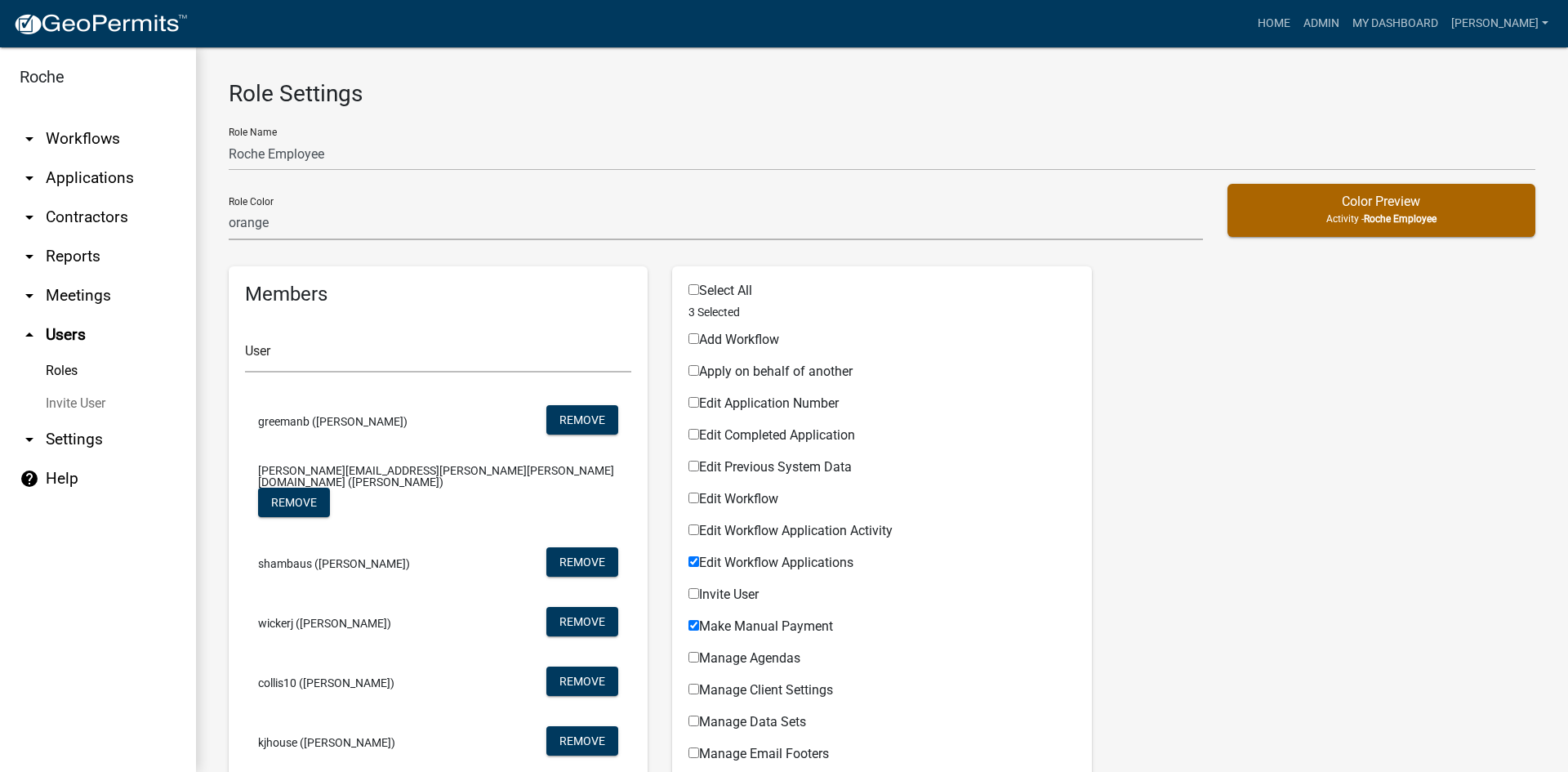
click at [60, 364] on link "Roles" at bounding box center [98, 371] width 196 height 33
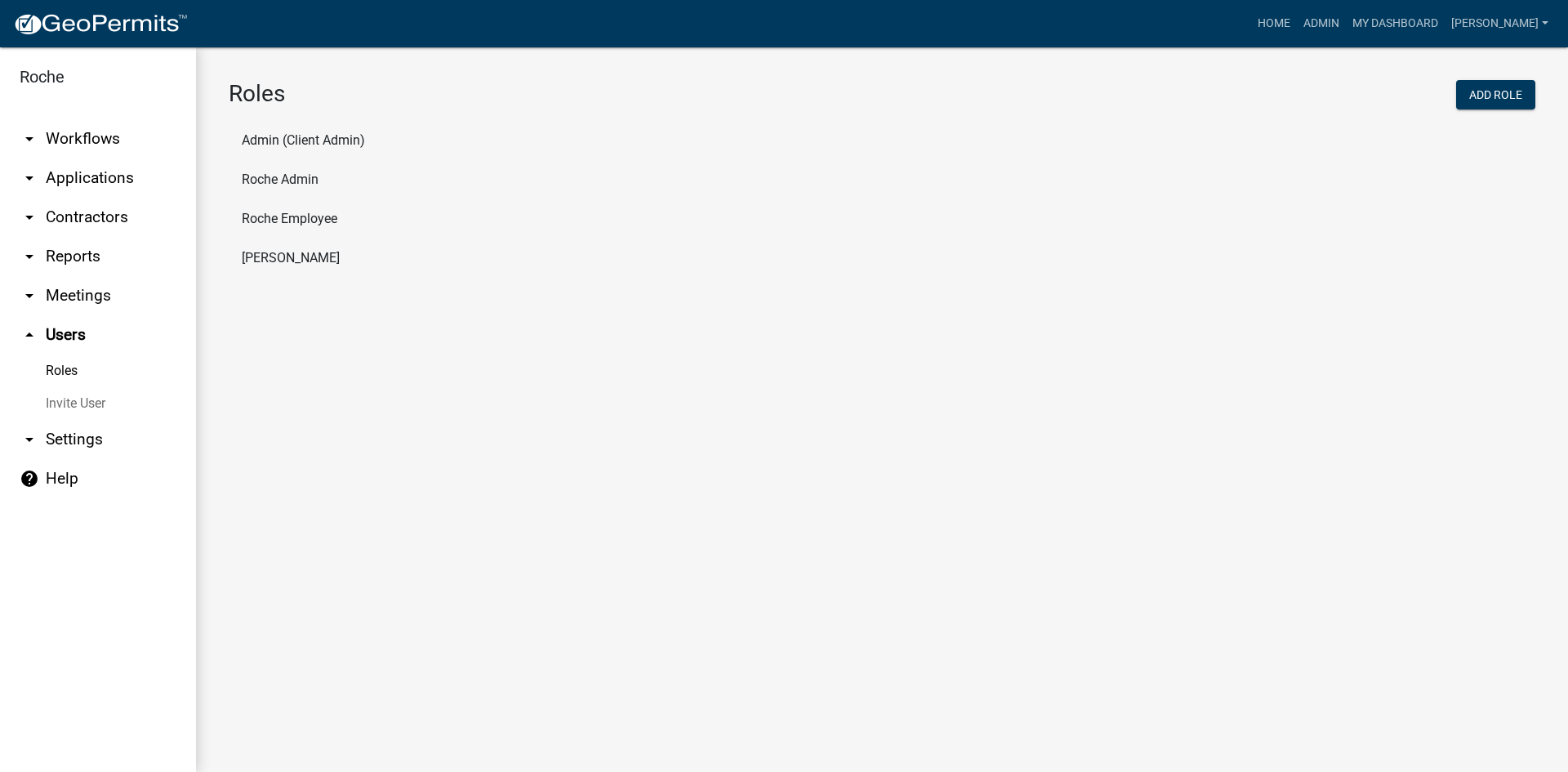
click at [287, 175] on li "Roche Admin" at bounding box center [882, 180] width 1307 height 40
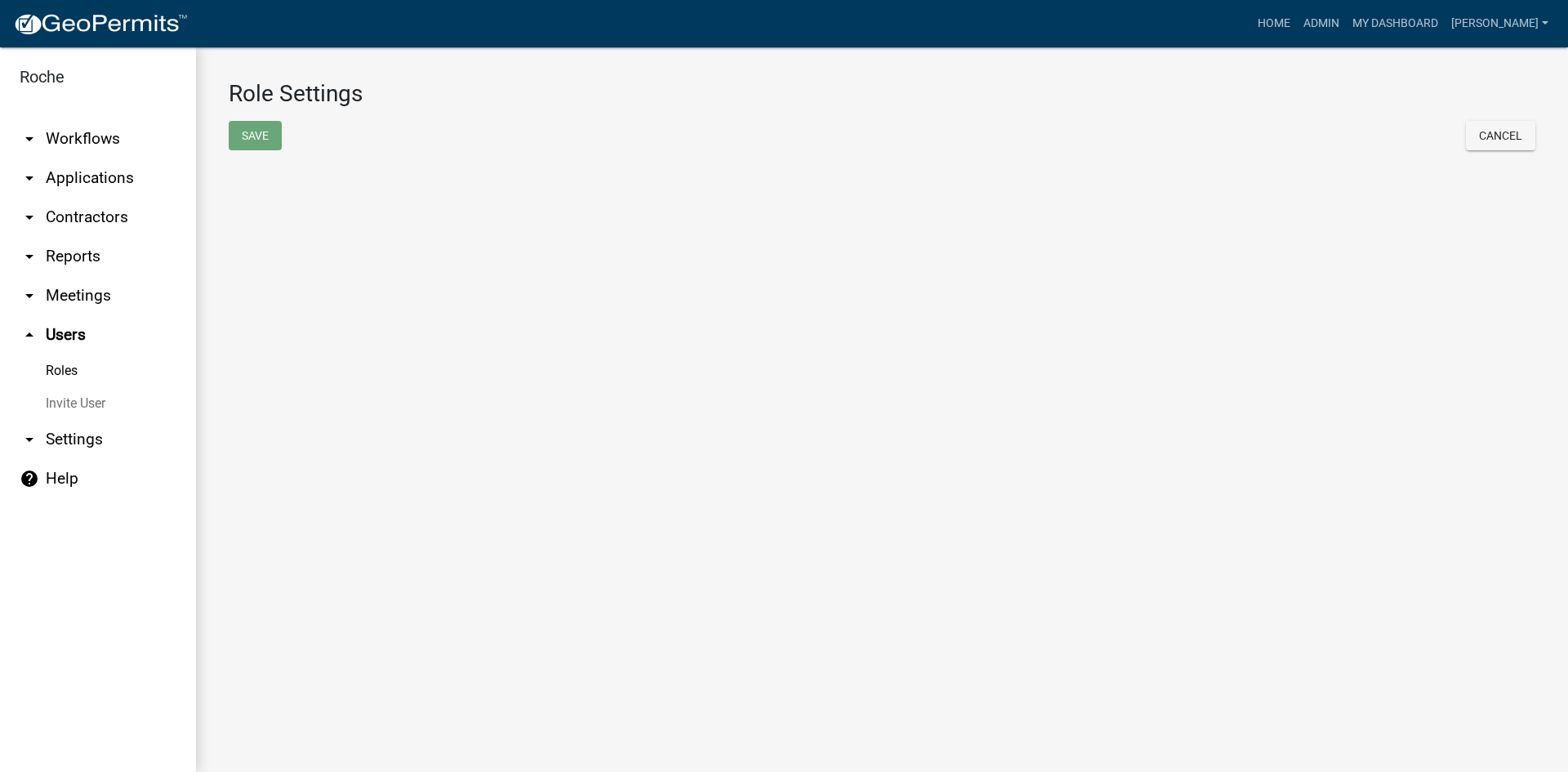
select select "2: yellow"
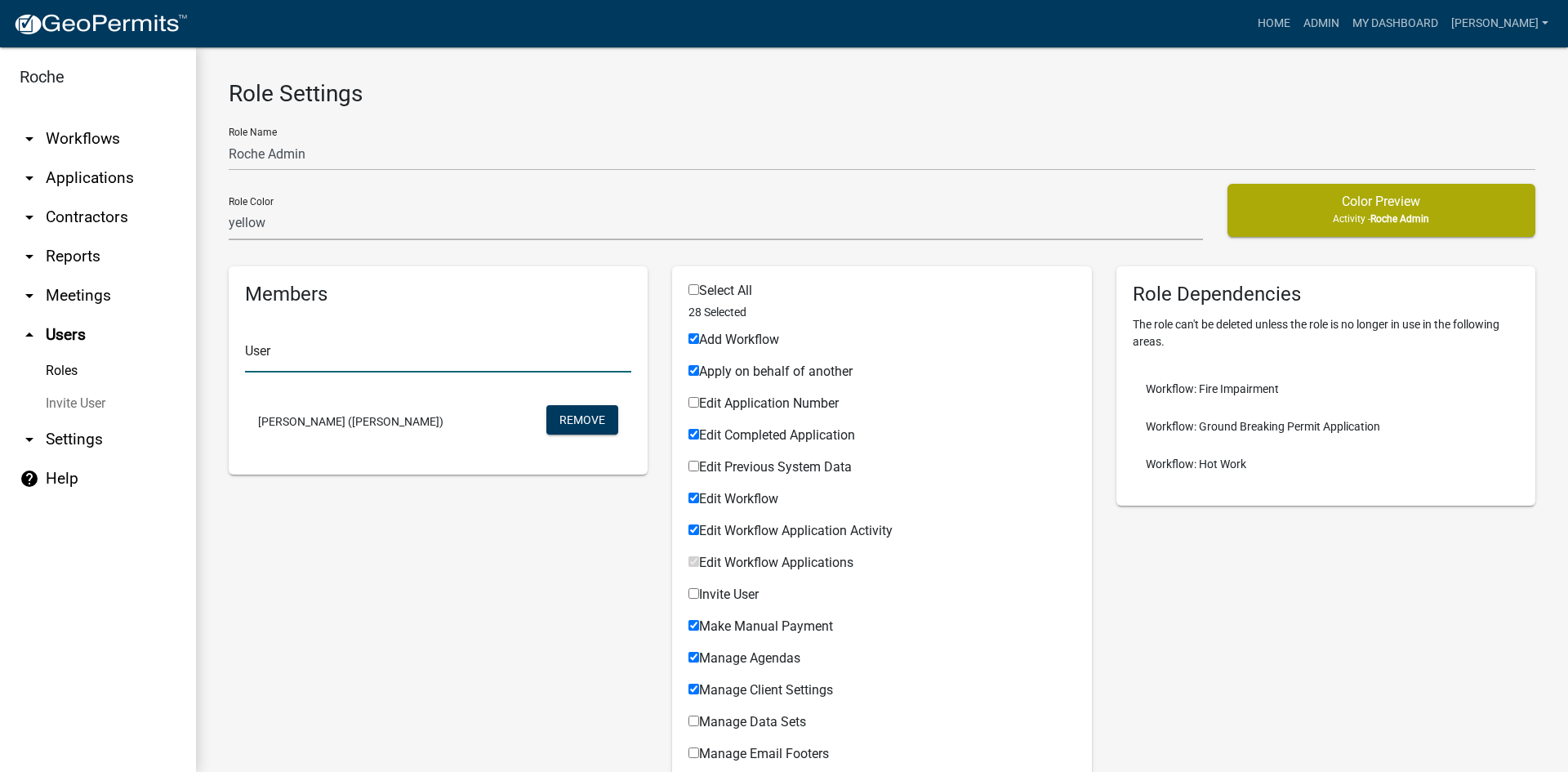
click at [269, 349] on input "text" at bounding box center [438, 355] width 386 height 34
click at [56, 370] on link "Roles" at bounding box center [98, 371] width 196 height 33
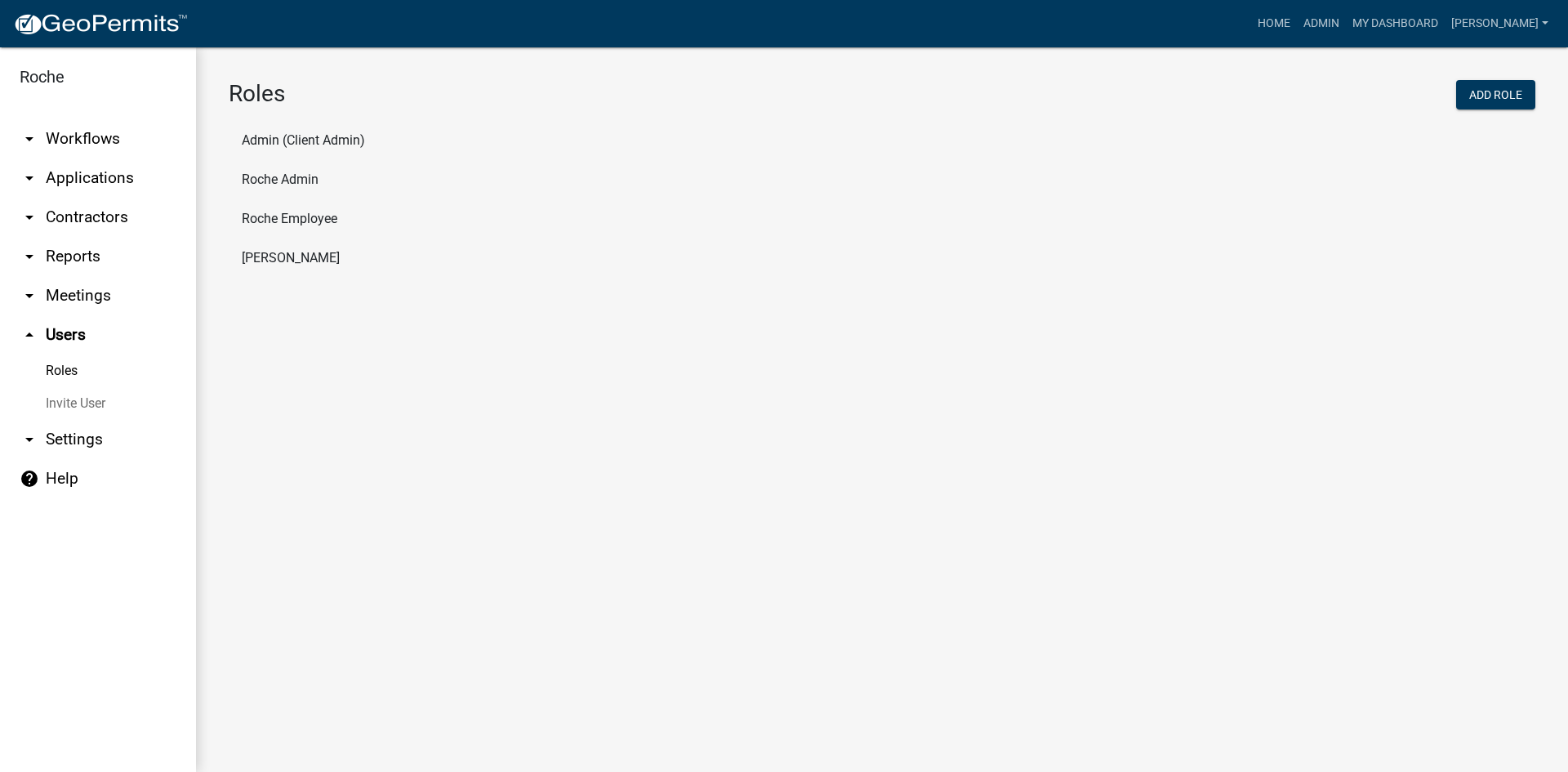
click at [281, 138] on li "Admin (Client Admin)" at bounding box center [882, 141] width 1307 height 40
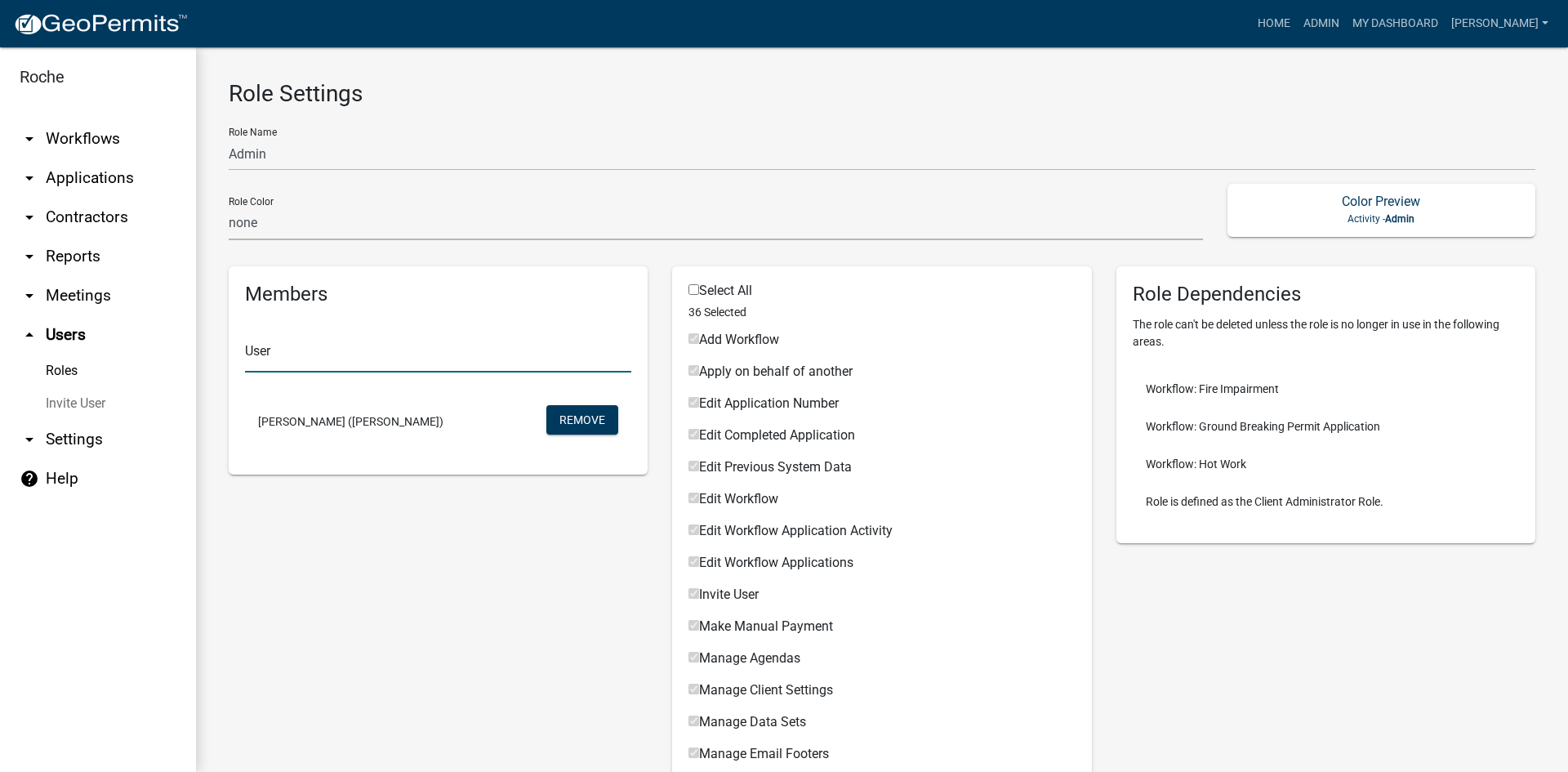
click at [285, 352] on input "text" at bounding box center [438, 355] width 386 height 34
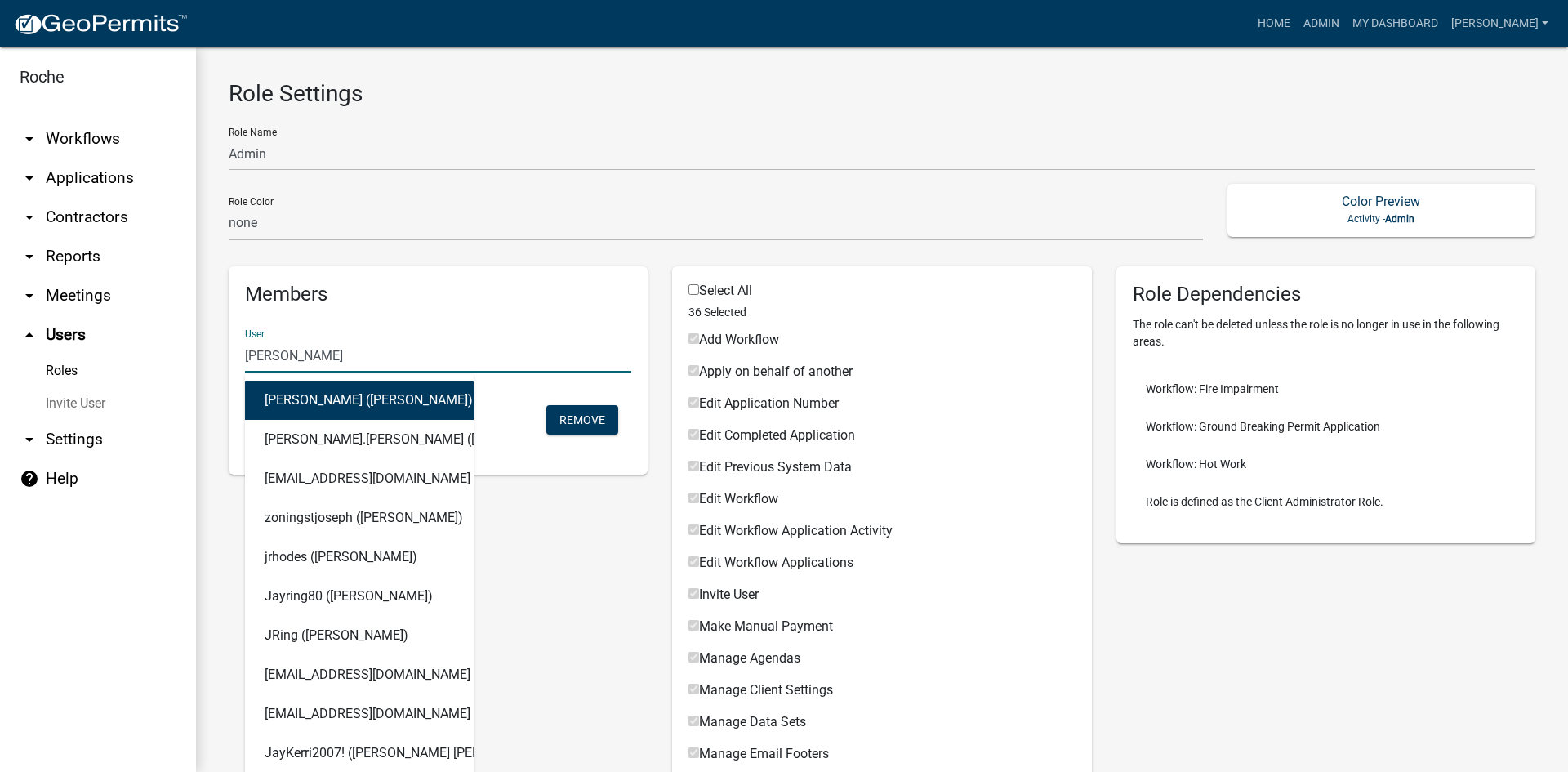
type input "jay house"
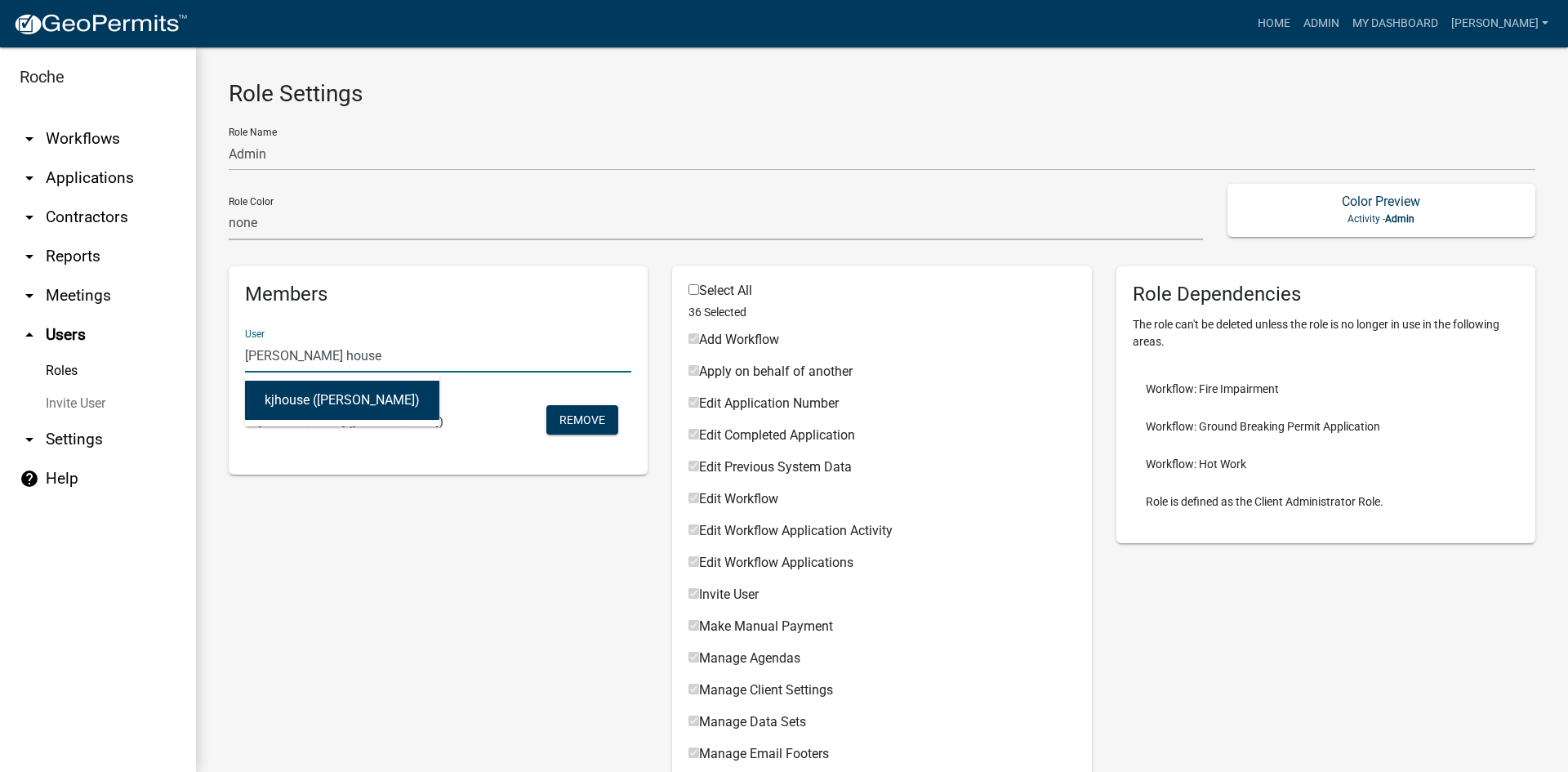
click at [314, 395] on button "kjhouse (Jay House)" at bounding box center [342, 400] width 194 height 40
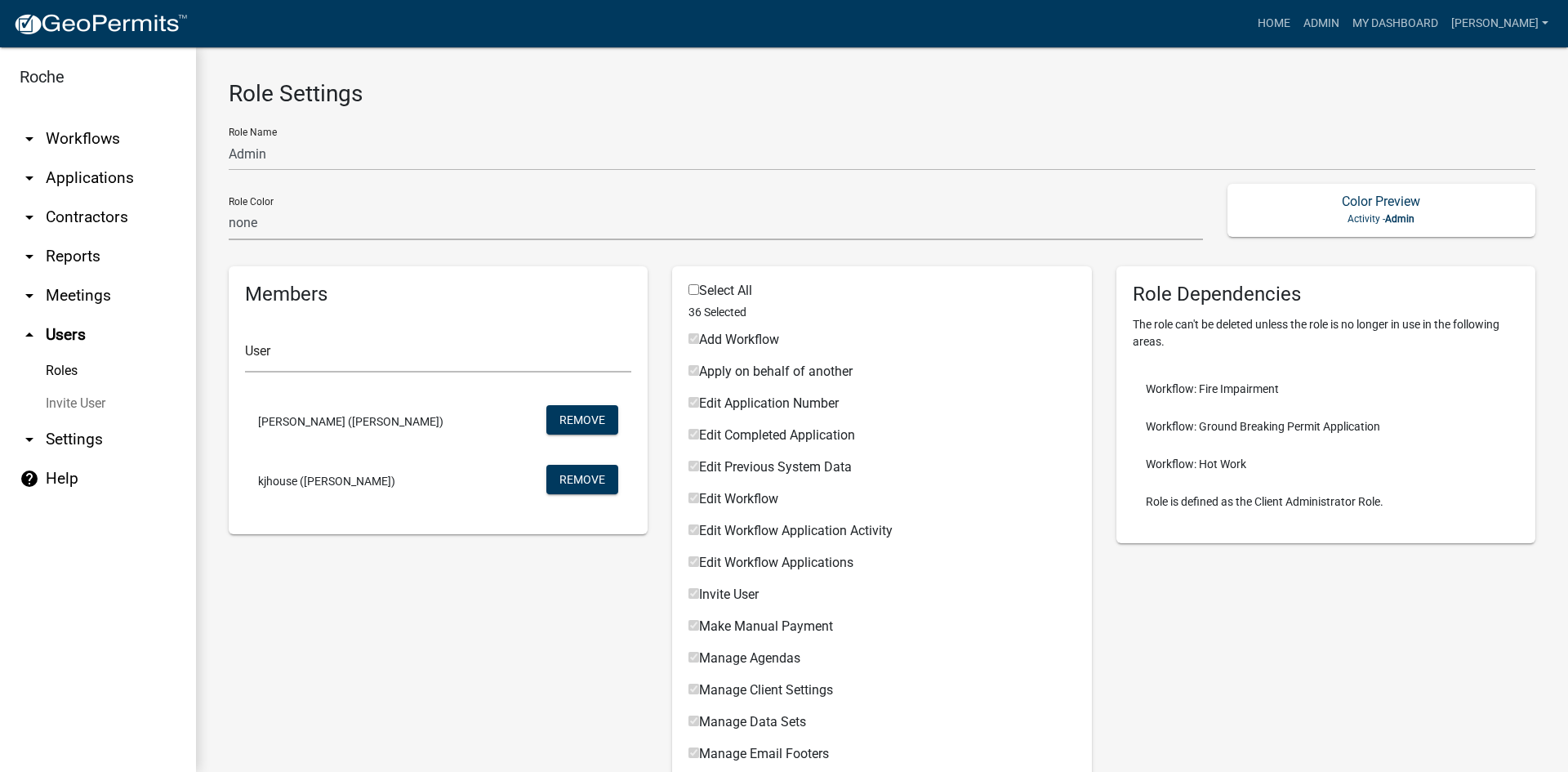
click at [61, 400] on link "Invite User" at bounding box center [98, 404] width 196 height 33
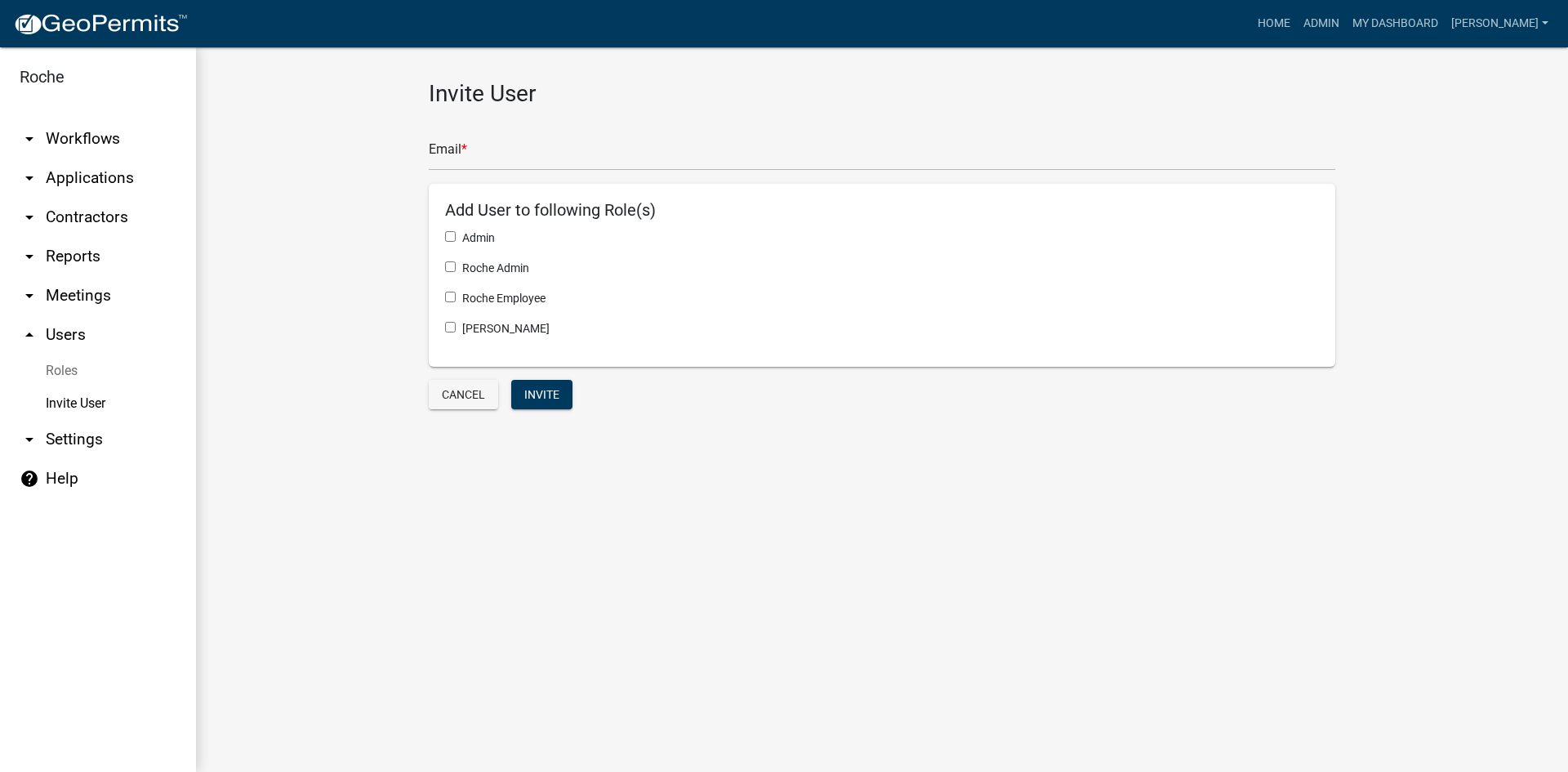
click at [57, 368] on link "Roles" at bounding box center [98, 371] width 196 height 33
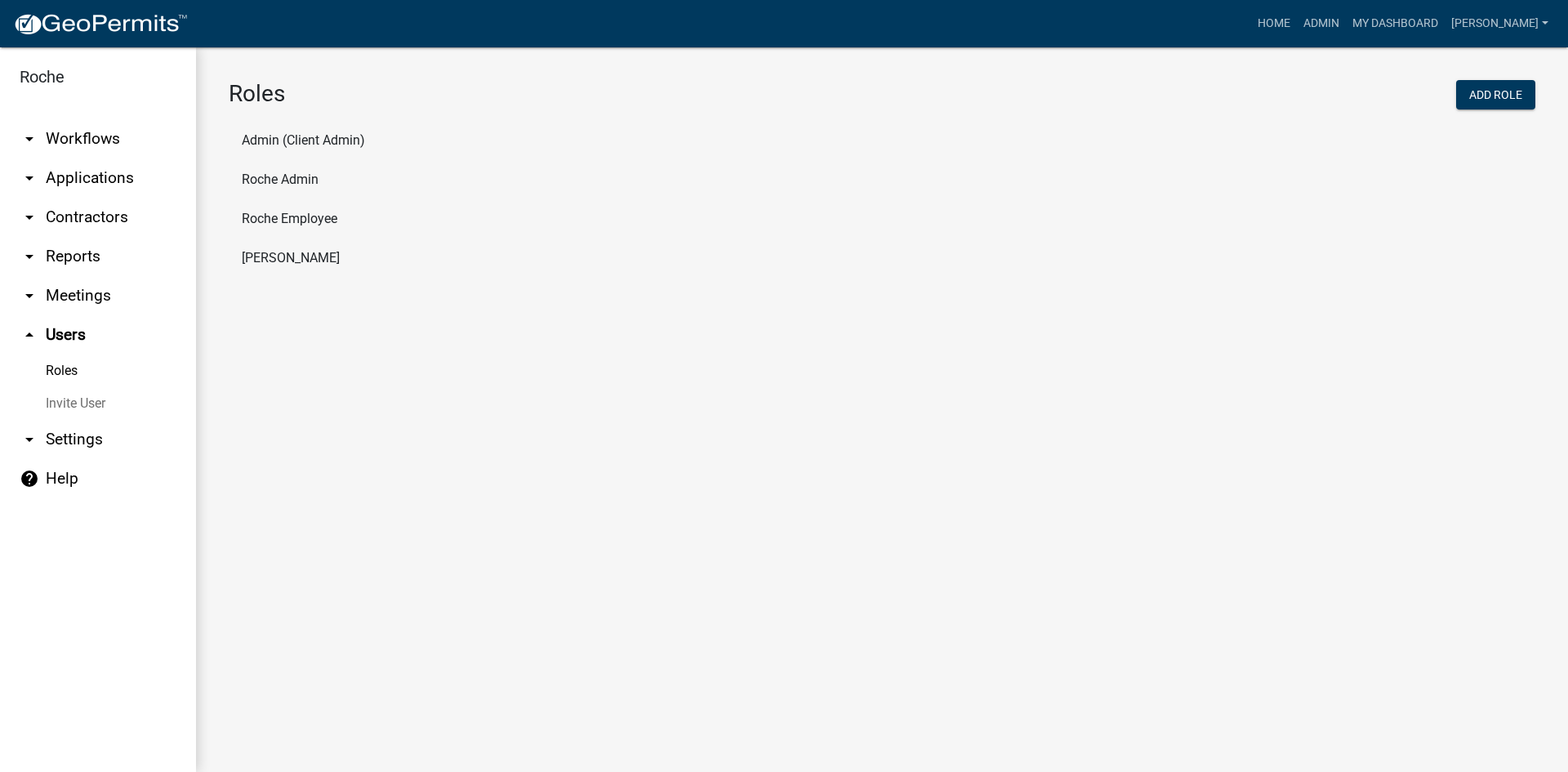
click at [287, 213] on li "Roche Employee" at bounding box center [882, 219] width 1307 height 40
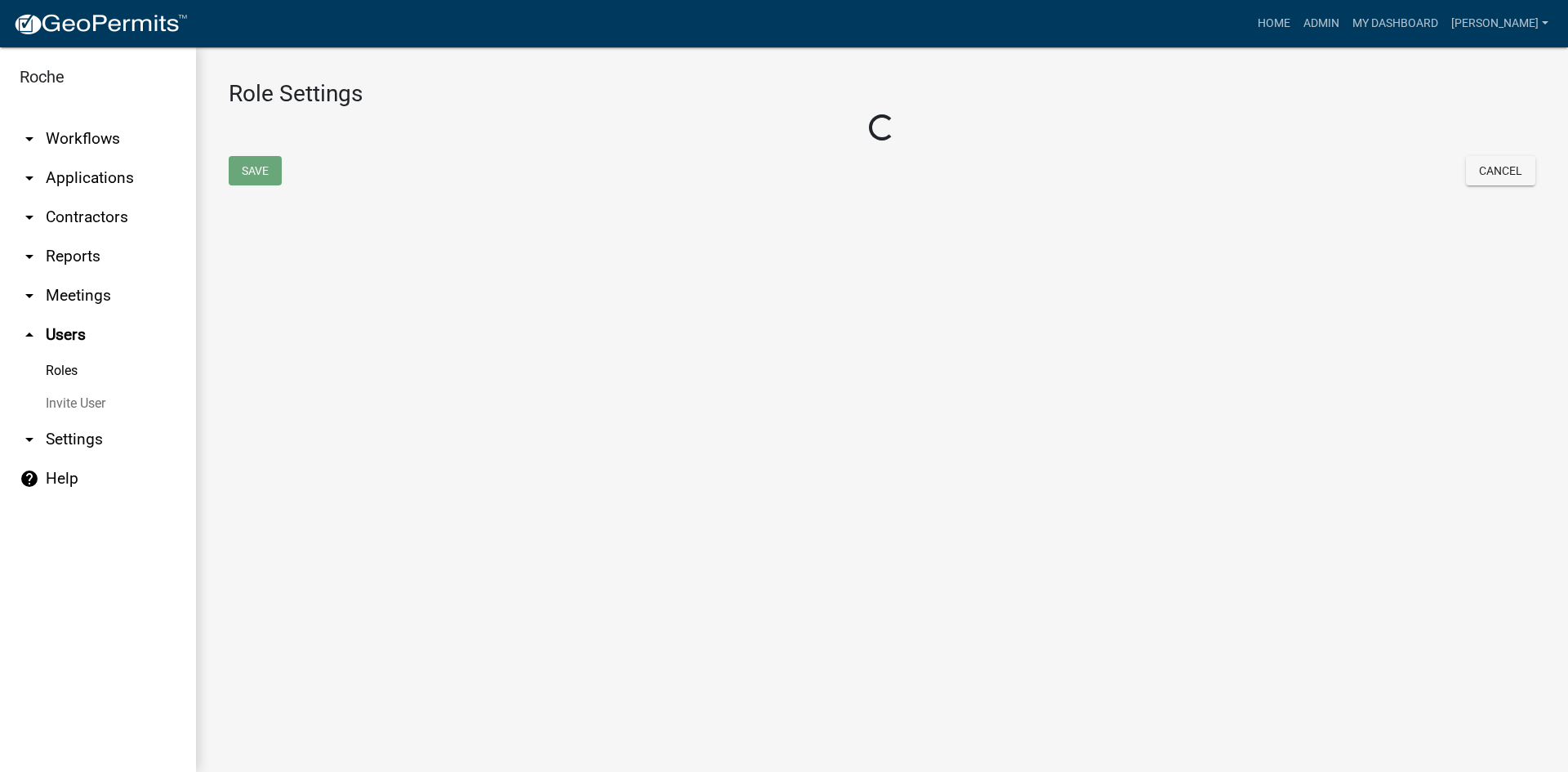
select select "3: orange"
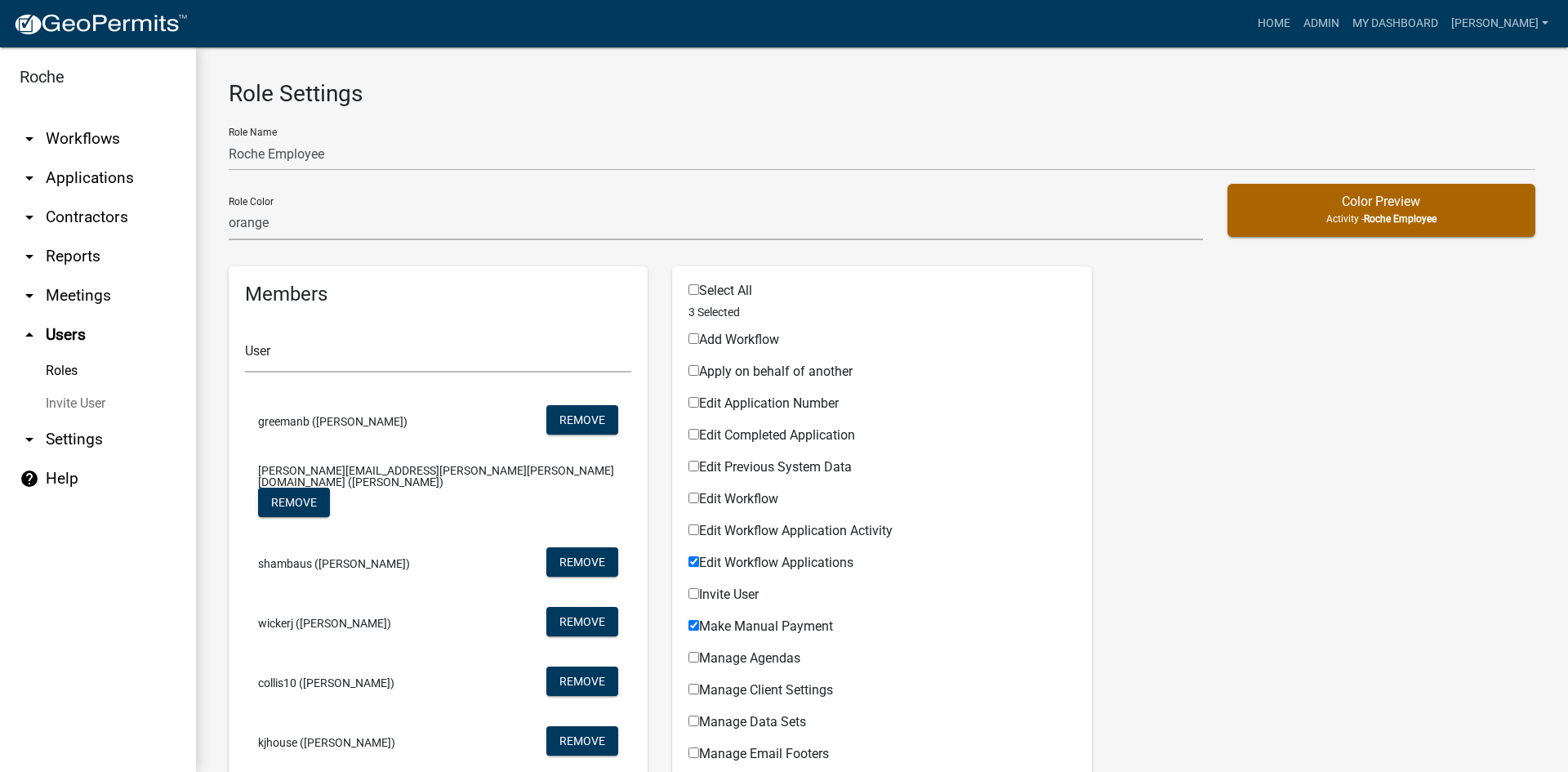
click at [59, 367] on link "Roles" at bounding box center [98, 371] width 196 height 33
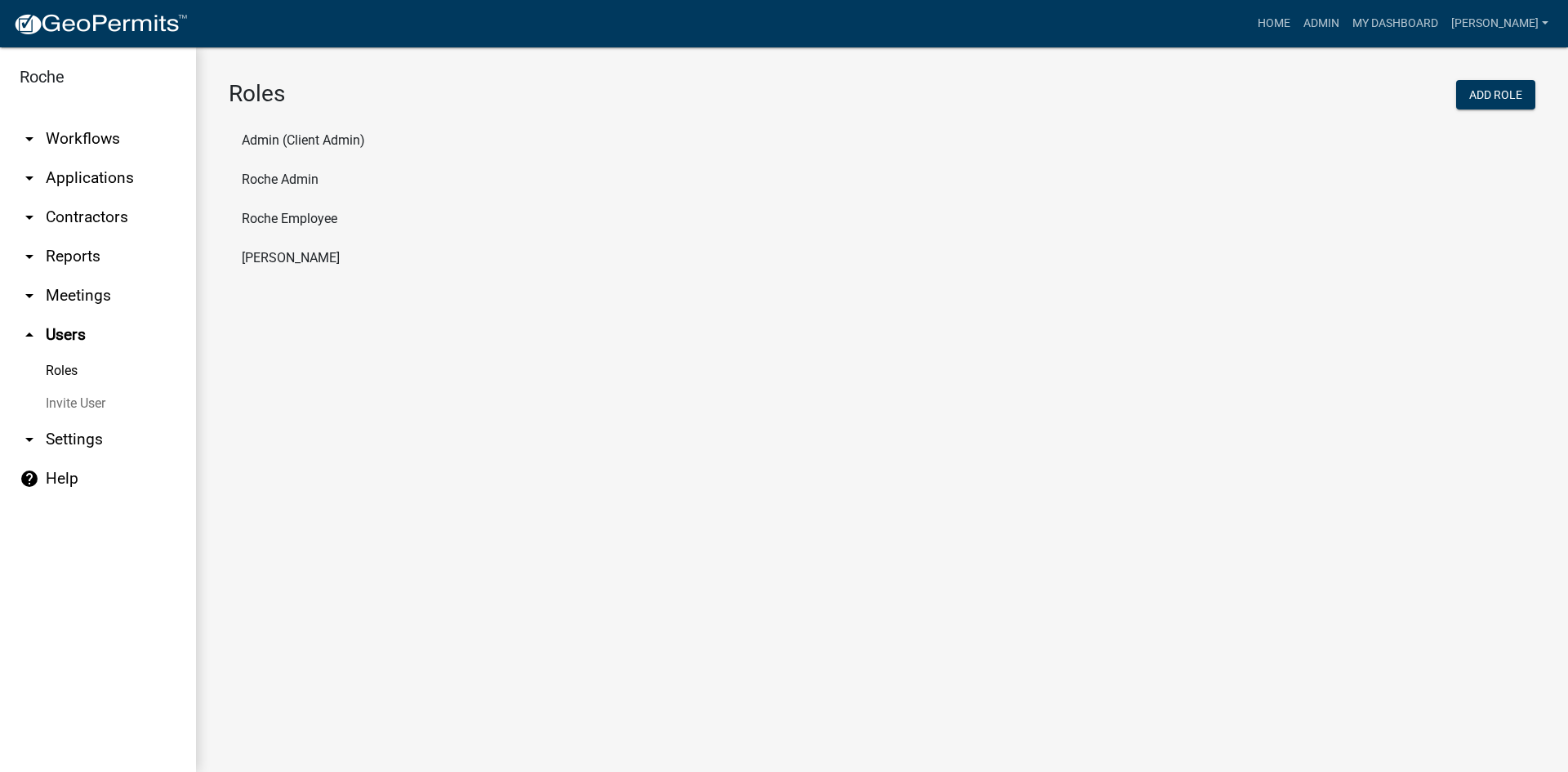
click at [295, 175] on li "Roche Admin" at bounding box center [882, 180] width 1307 height 40
select select "2: yellow"
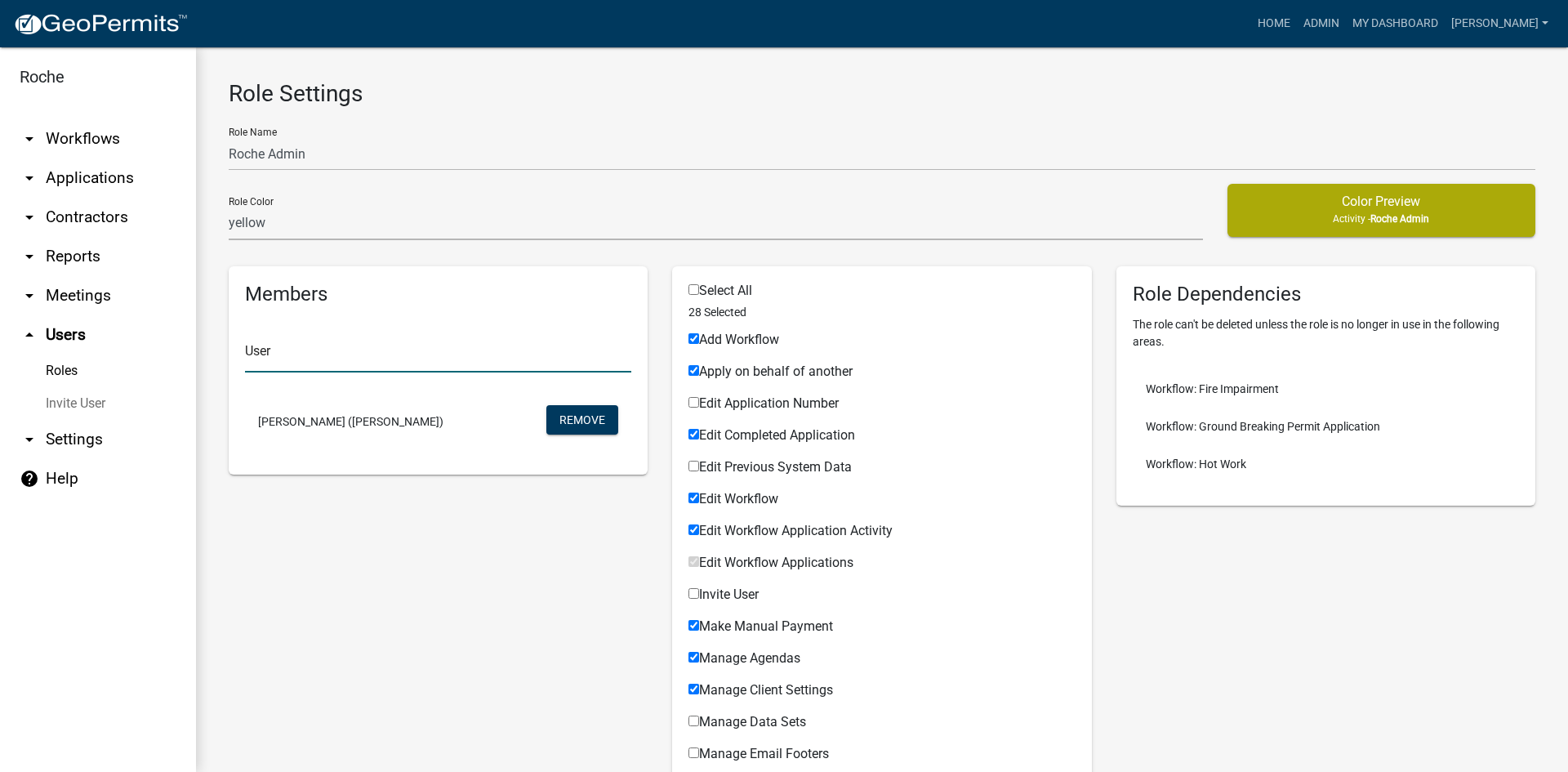
click at [266, 350] on input "text" at bounding box center [438, 355] width 386 height 34
type input "jay house"
click at [311, 398] on button "kjhouse (Jay House)" at bounding box center [342, 400] width 194 height 40
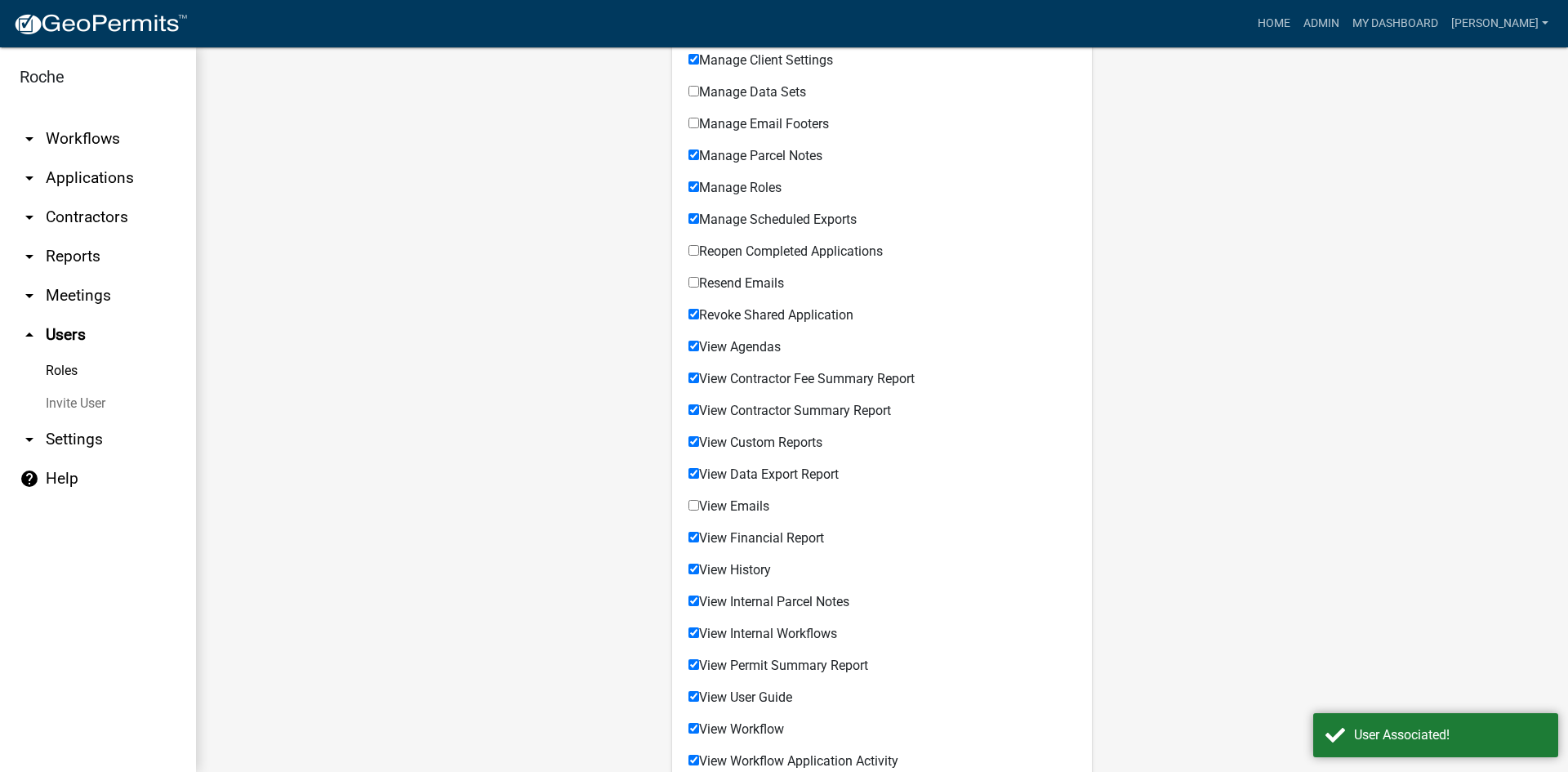
scroll to position [806, 0]
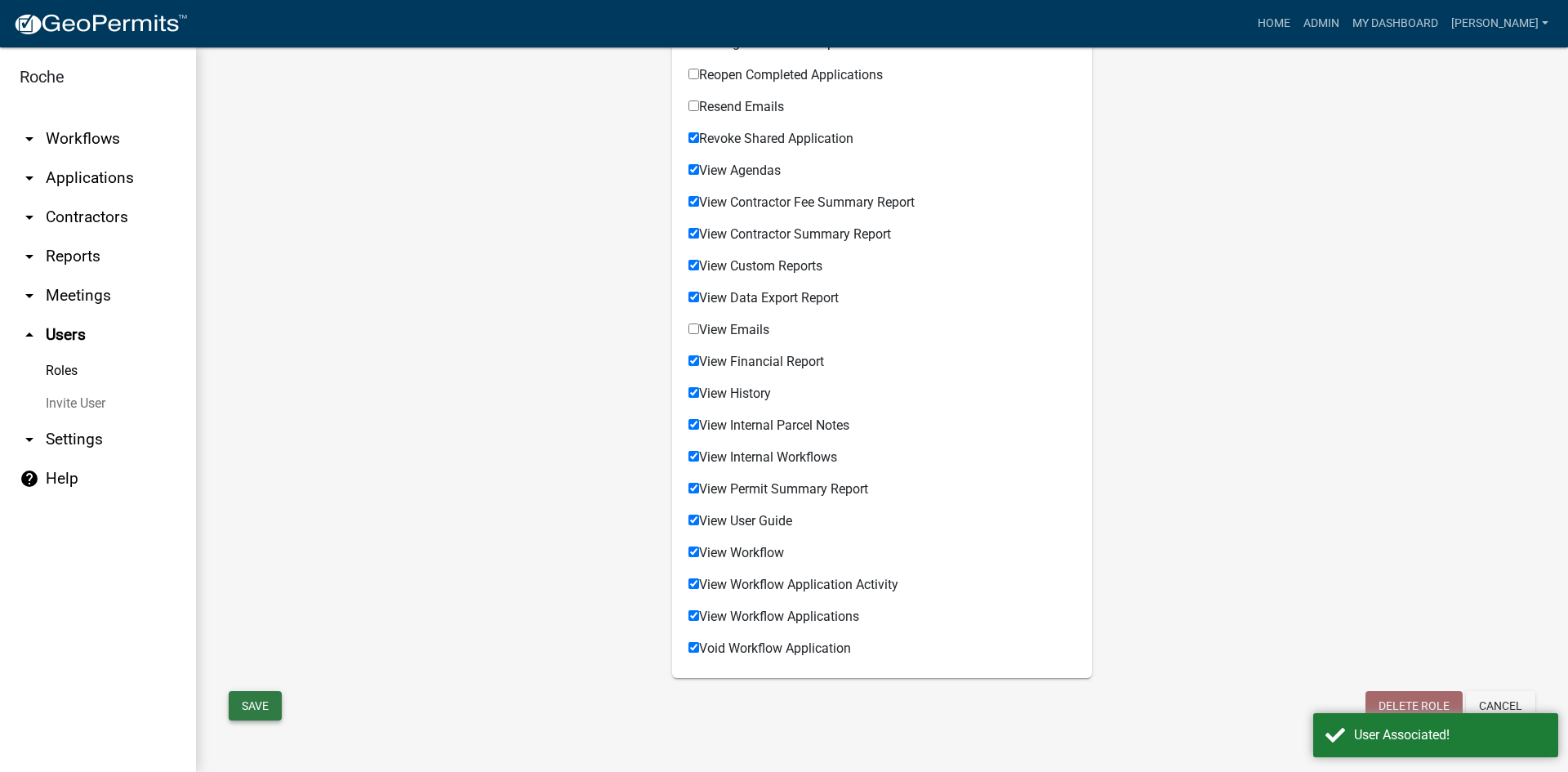
click at [264, 706] on button "Save" at bounding box center [255, 706] width 53 height 30
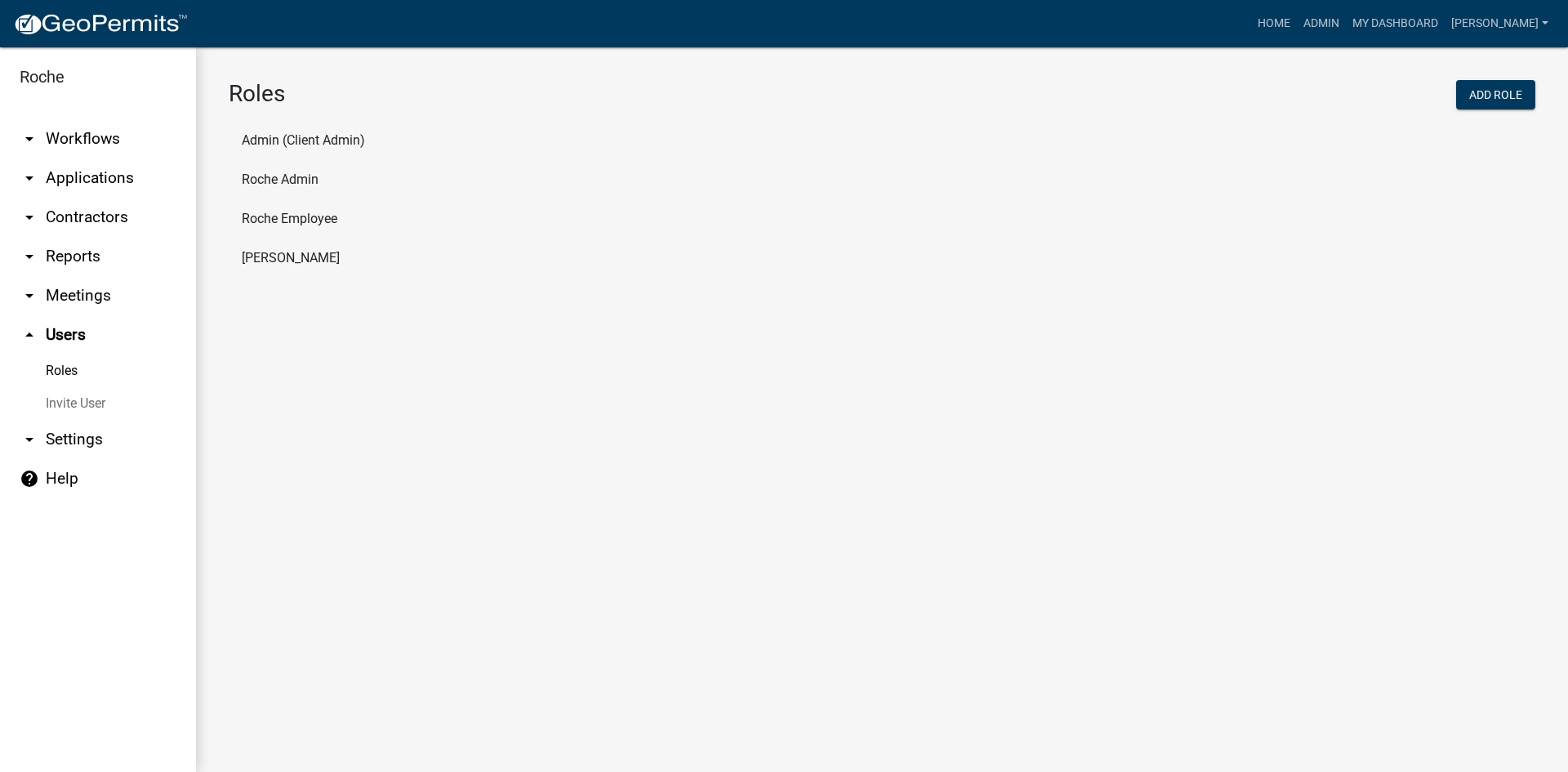
click at [277, 174] on li "Roche Admin" at bounding box center [882, 180] width 1307 height 40
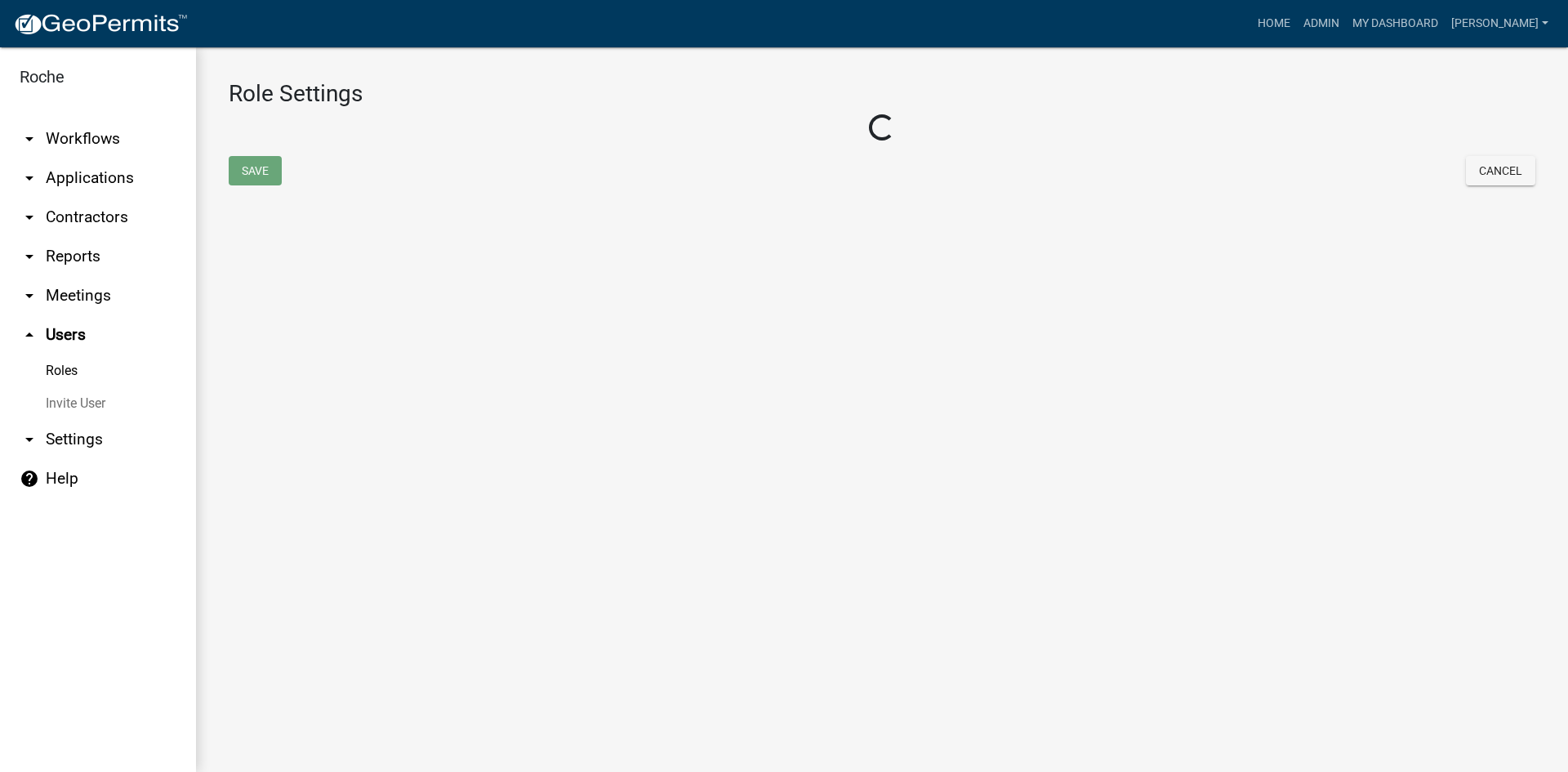
select select "2: yellow"
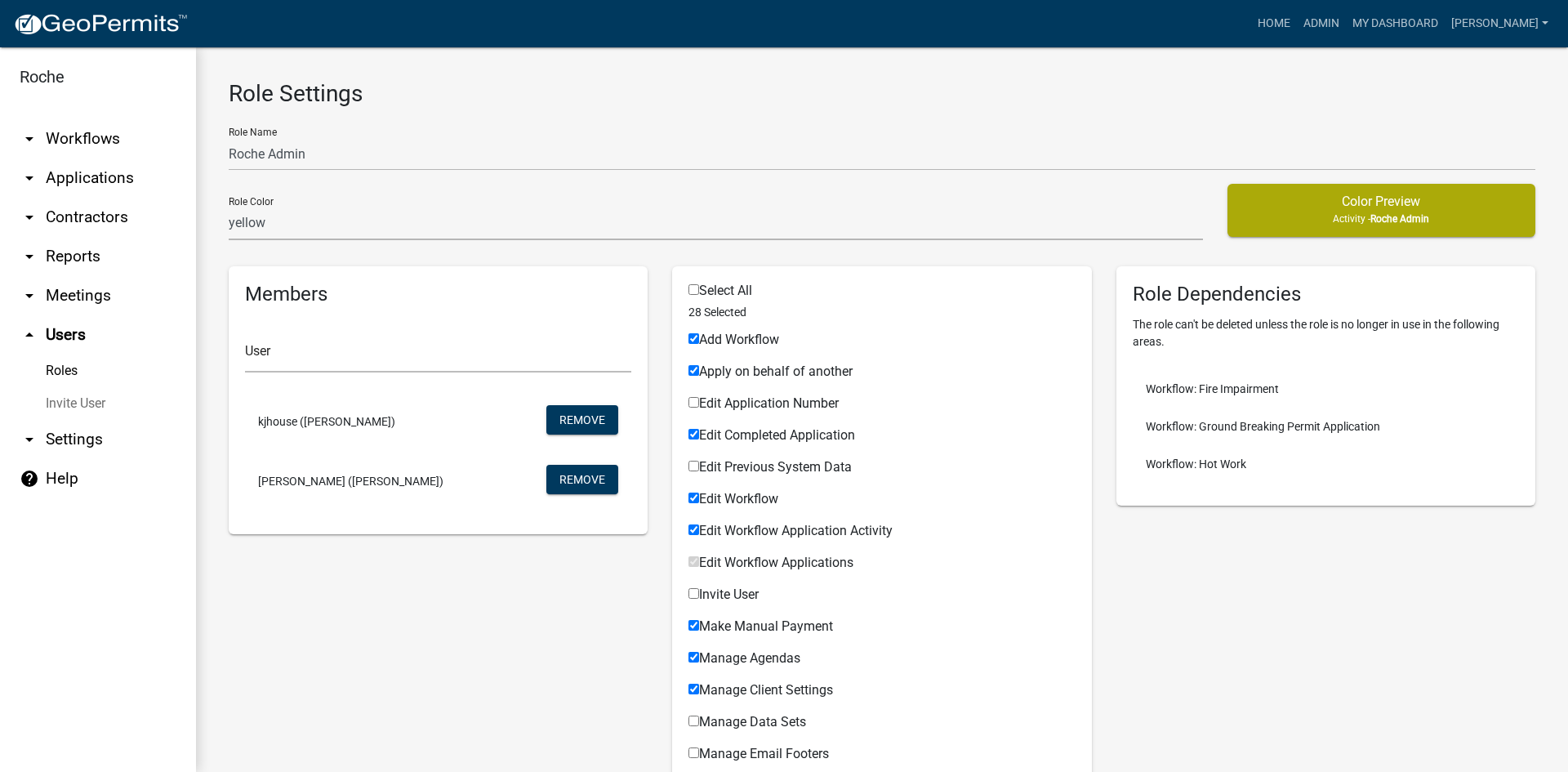
click at [70, 259] on link "arrow_drop_down Reports" at bounding box center [98, 256] width 196 height 40
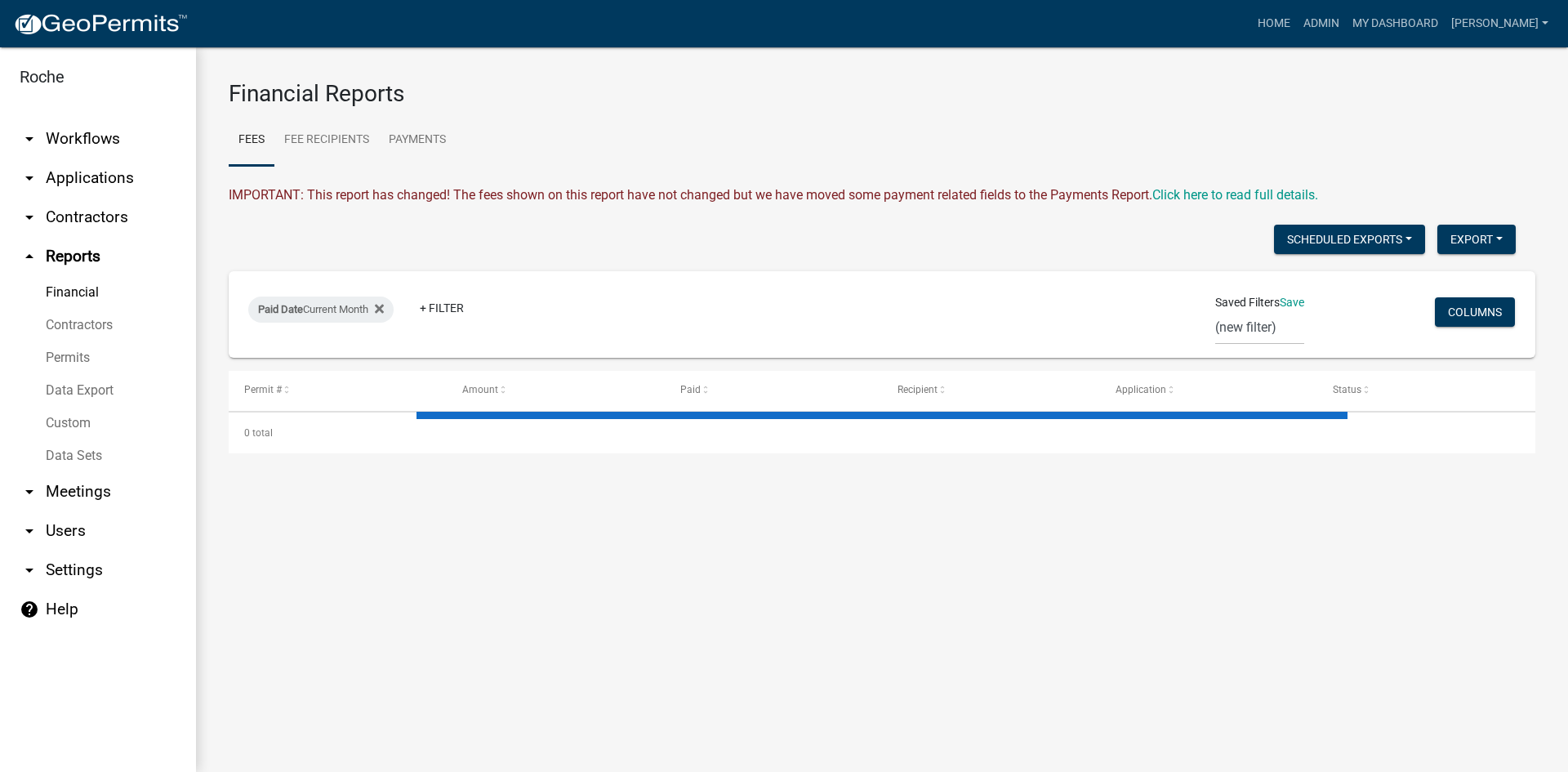
click at [29, 249] on icon "arrow_drop_up" at bounding box center [30, 256] width 20 height 20
click at [30, 255] on icon "arrow_drop_up" at bounding box center [30, 256] width 20 height 20
click at [30, 213] on icon "arrow_drop_down" at bounding box center [30, 218] width 20 height 20
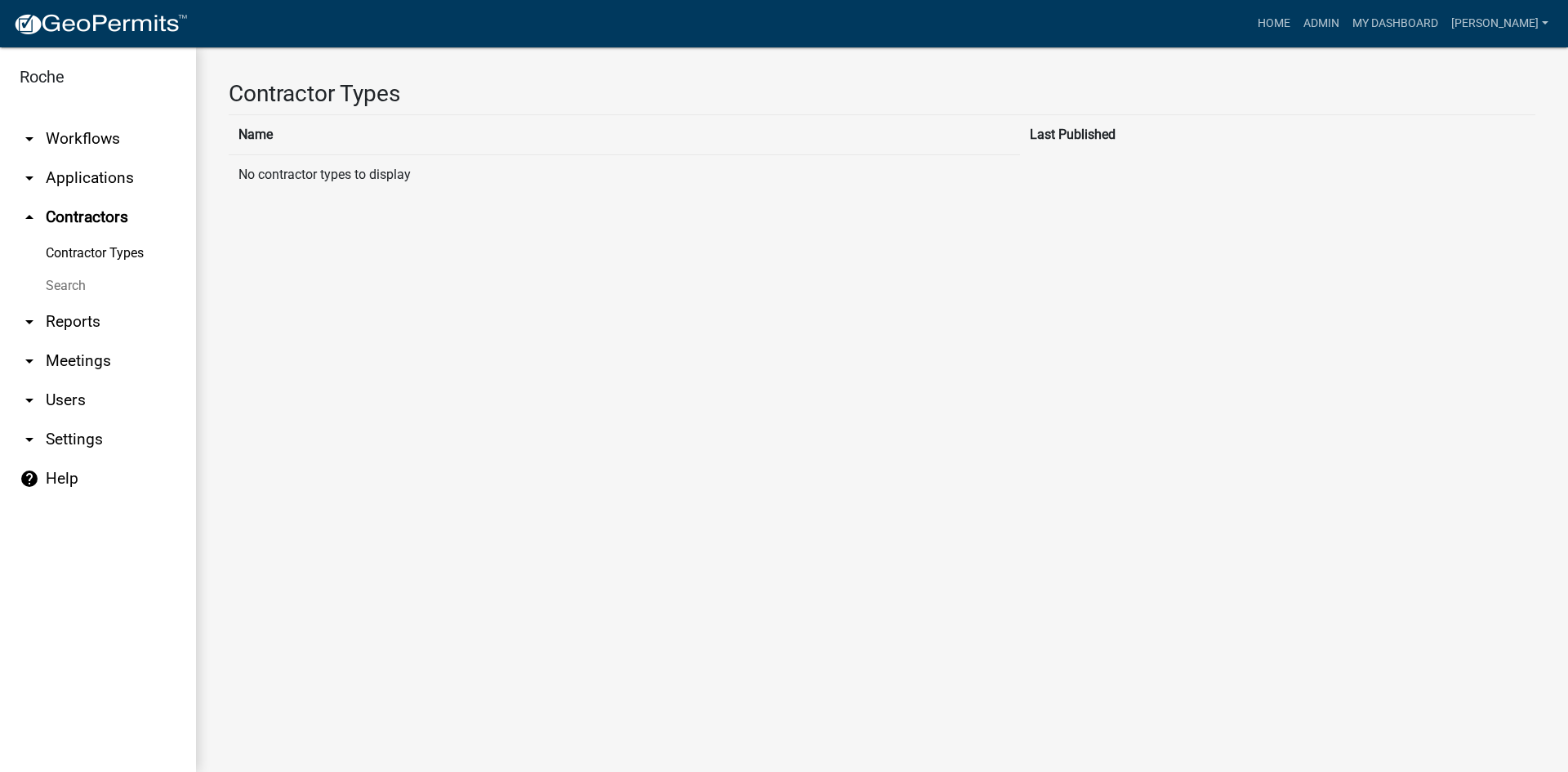
click at [30, 355] on icon "arrow_drop_down" at bounding box center [30, 361] width 20 height 20
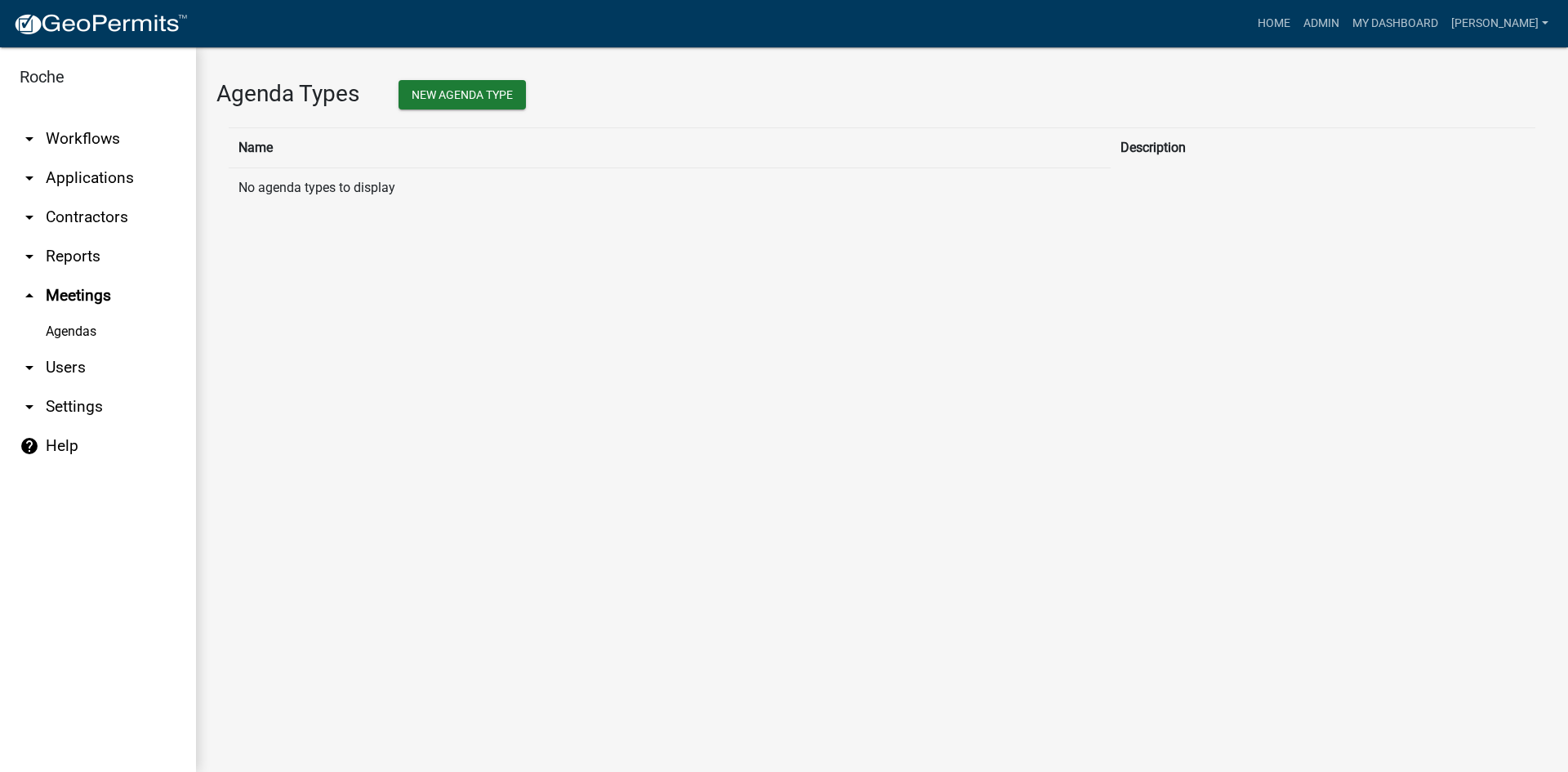
click at [69, 366] on link "arrow_drop_down Users" at bounding box center [98, 367] width 196 height 40
